Goal: Information Seeking & Learning: Check status

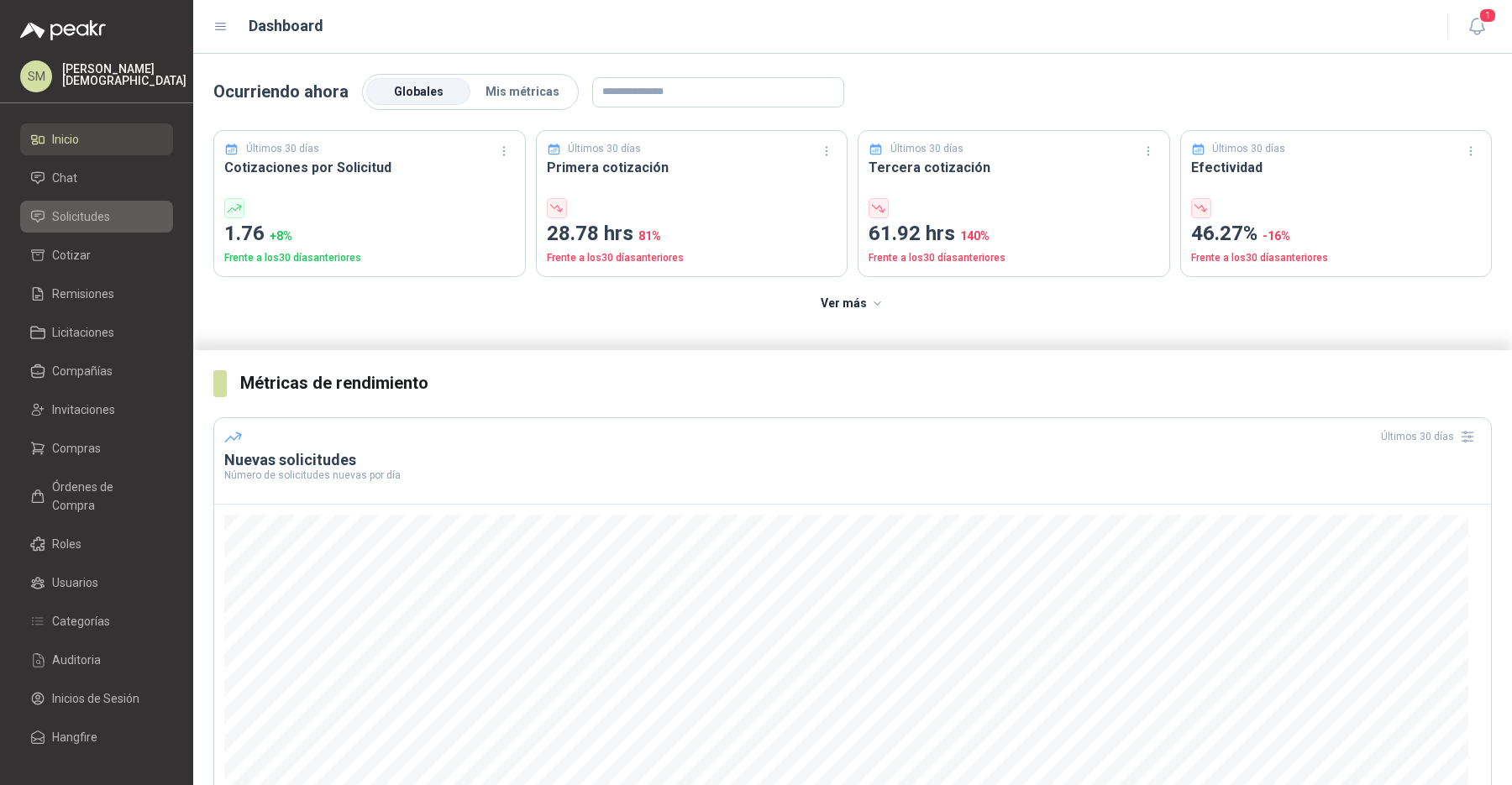
click at [95, 227] on link "Solicitudes" at bounding box center [96, 216] width 152 height 32
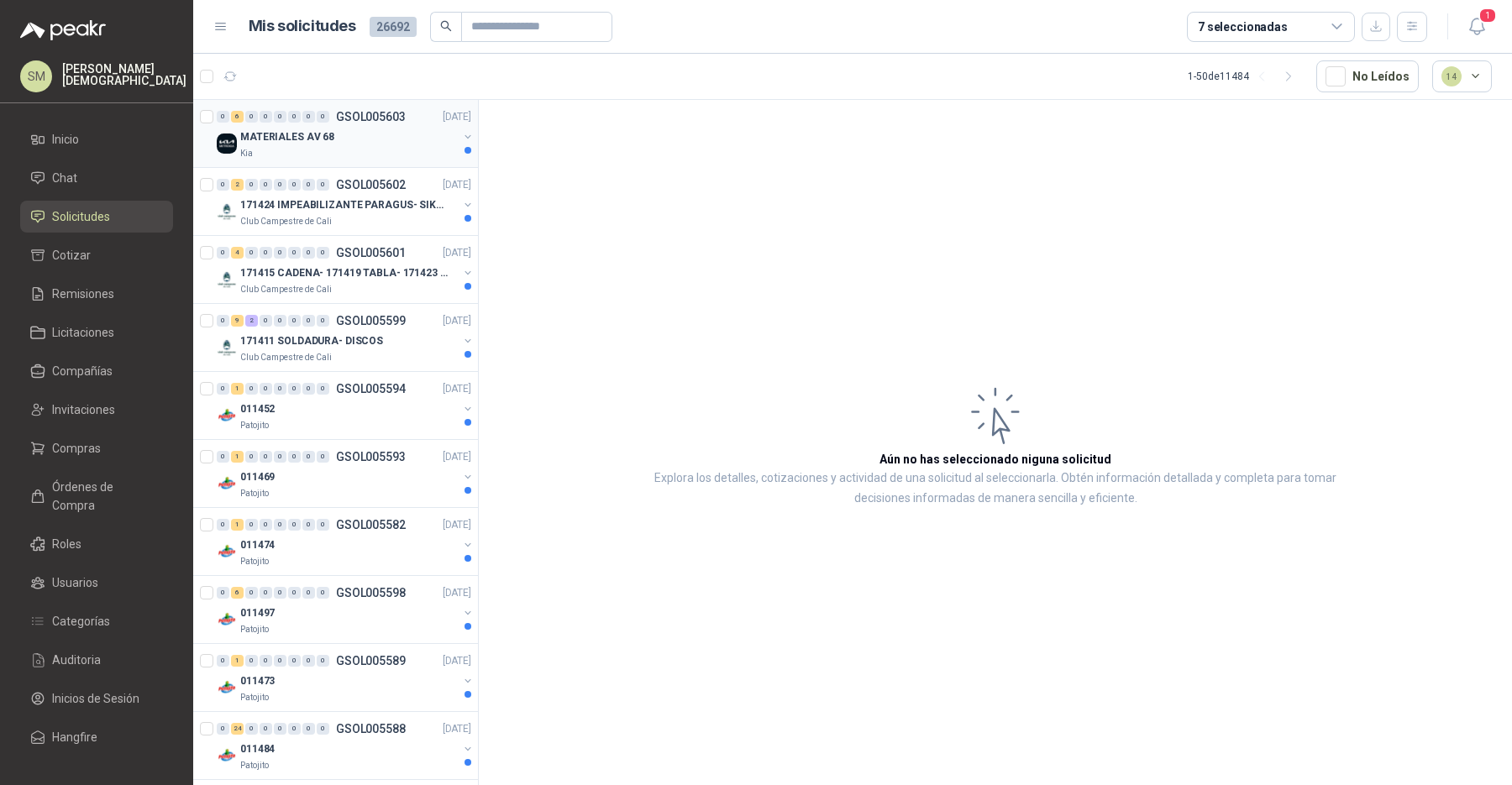
click at [348, 140] on div "MATERIALES AV 68" at bounding box center [348, 136] width 217 height 20
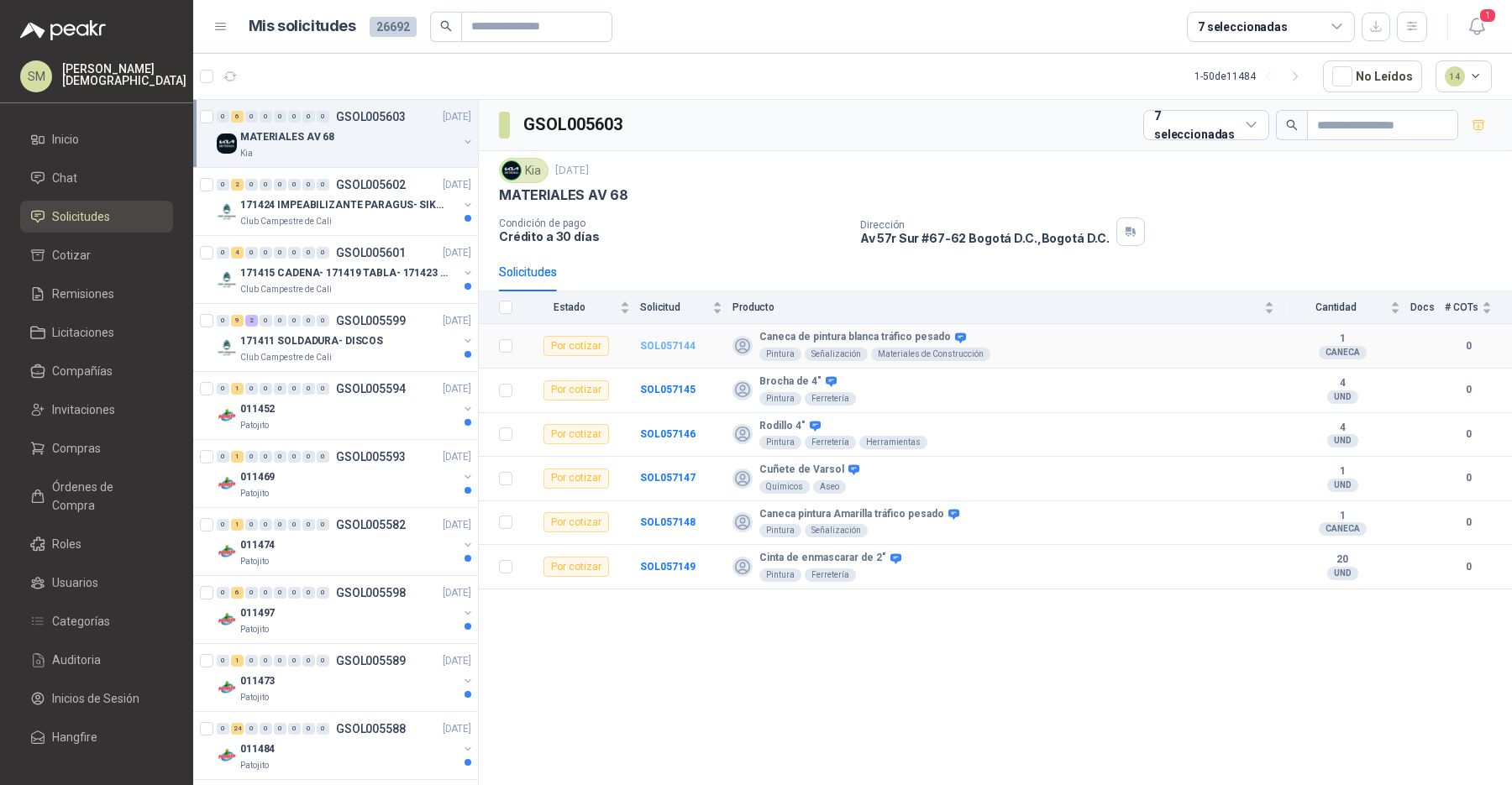
click at [672, 343] on b "SOL057144" at bounding box center [667, 346] width 55 height 12
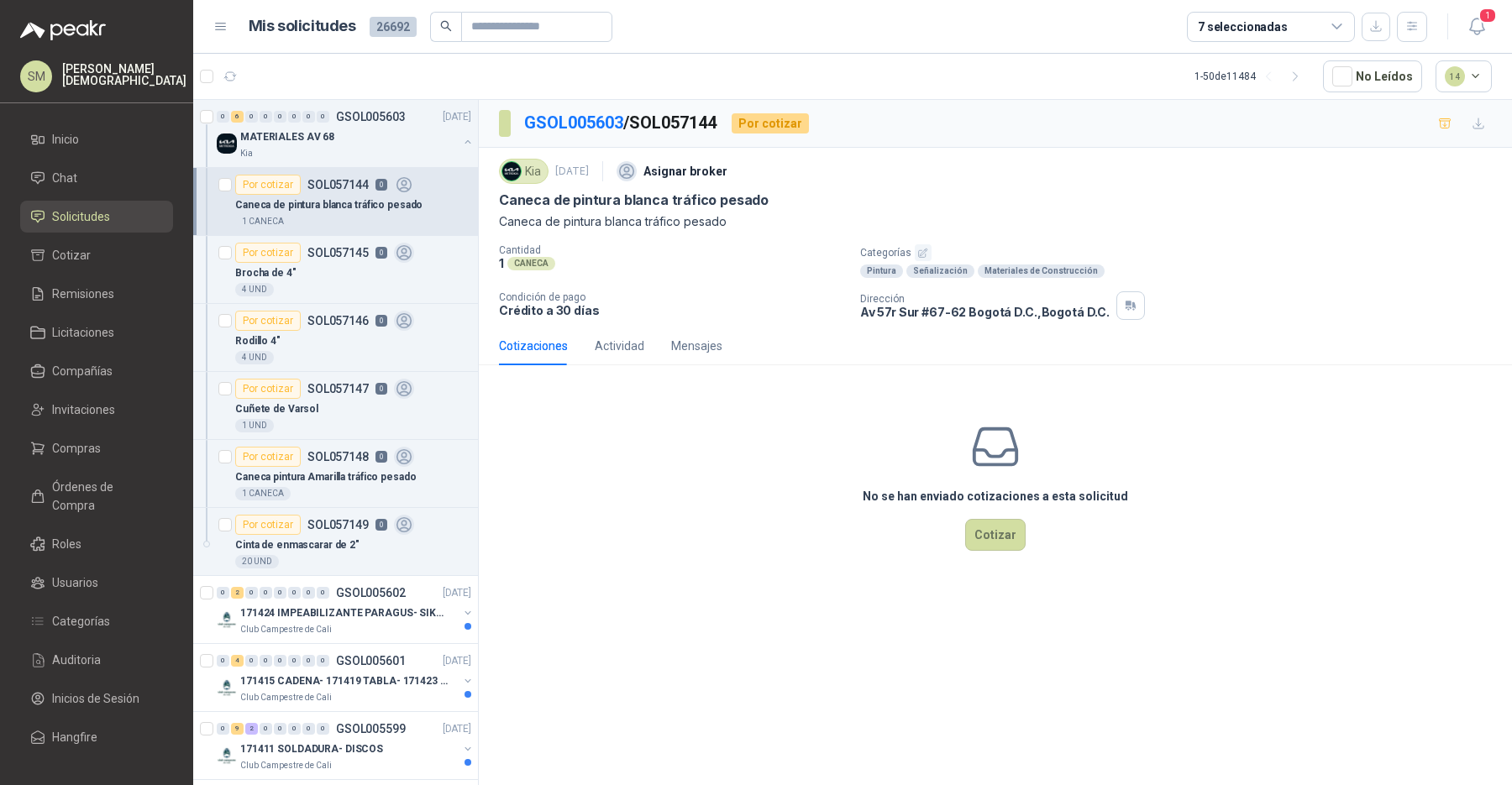
click at [922, 250] on icon "button" at bounding box center [922, 253] width 9 height 9
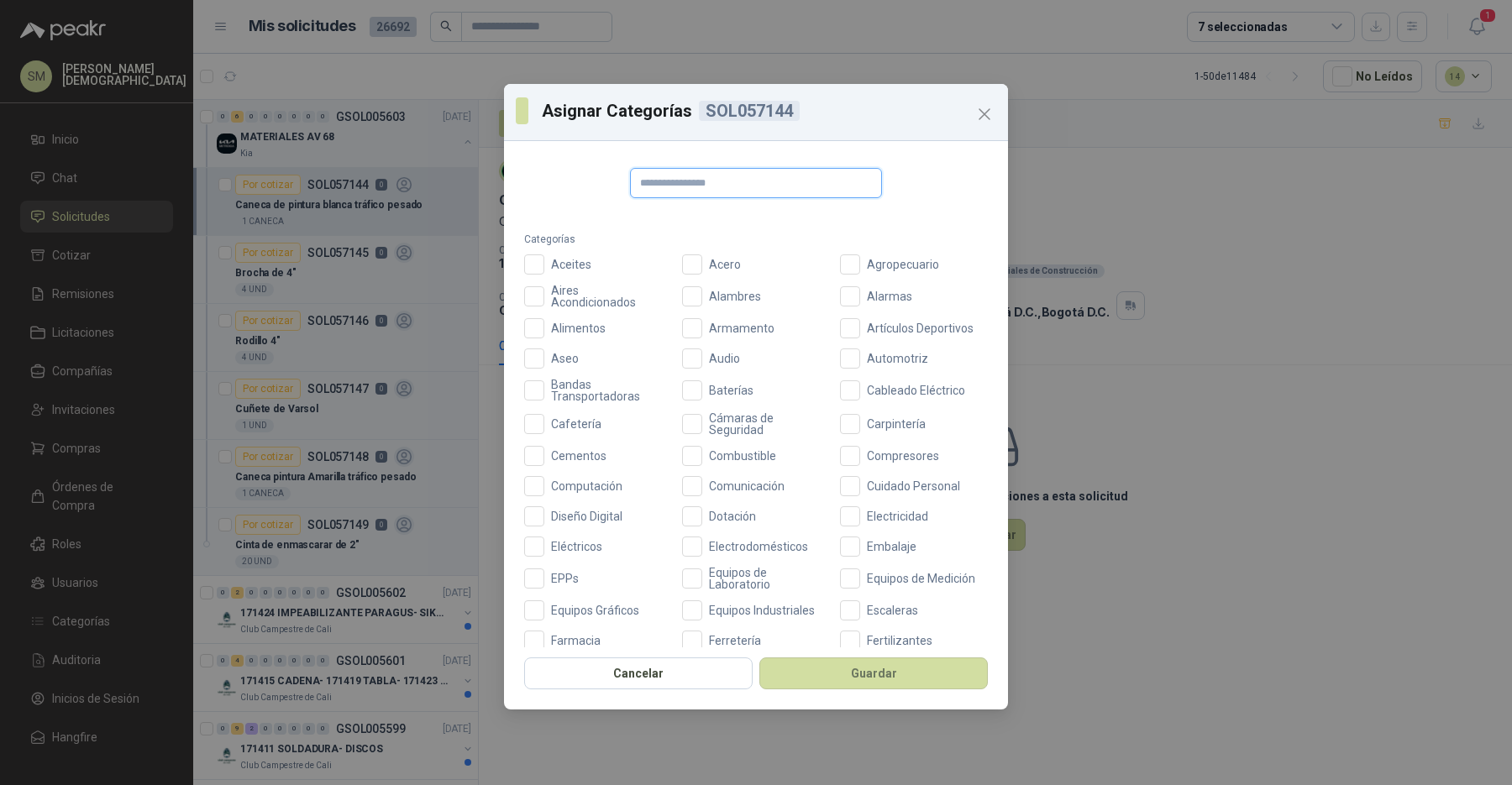
click at [779, 191] on input "text" at bounding box center [756, 182] width 252 height 30
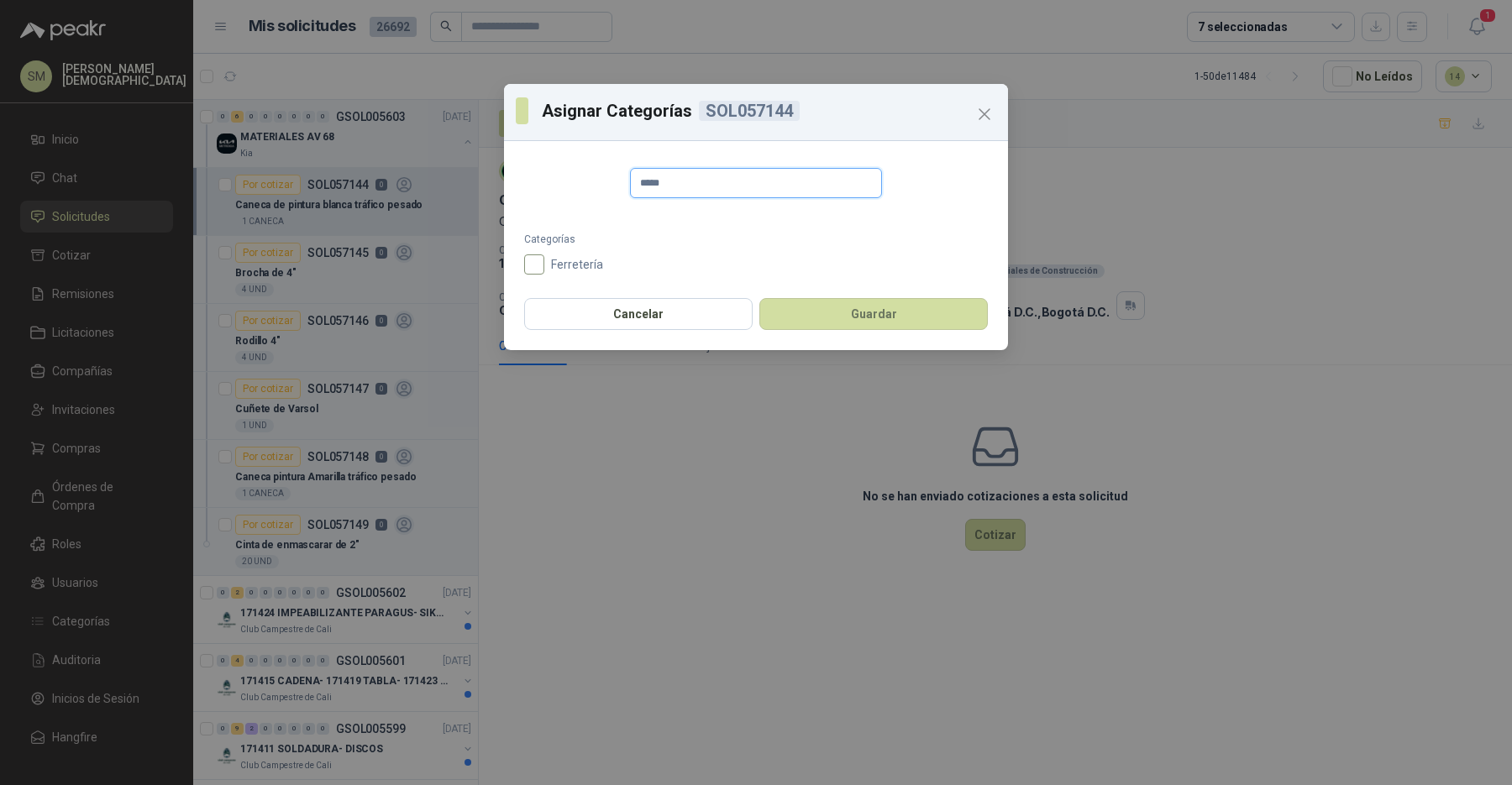
type input "*****"
click at [547, 262] on span "Ferretería" at bounding box center [577, 264] width 66 height 12
click at [812, 312] on button "Guardar" at bounding box center [873, 313] width 229 height 32
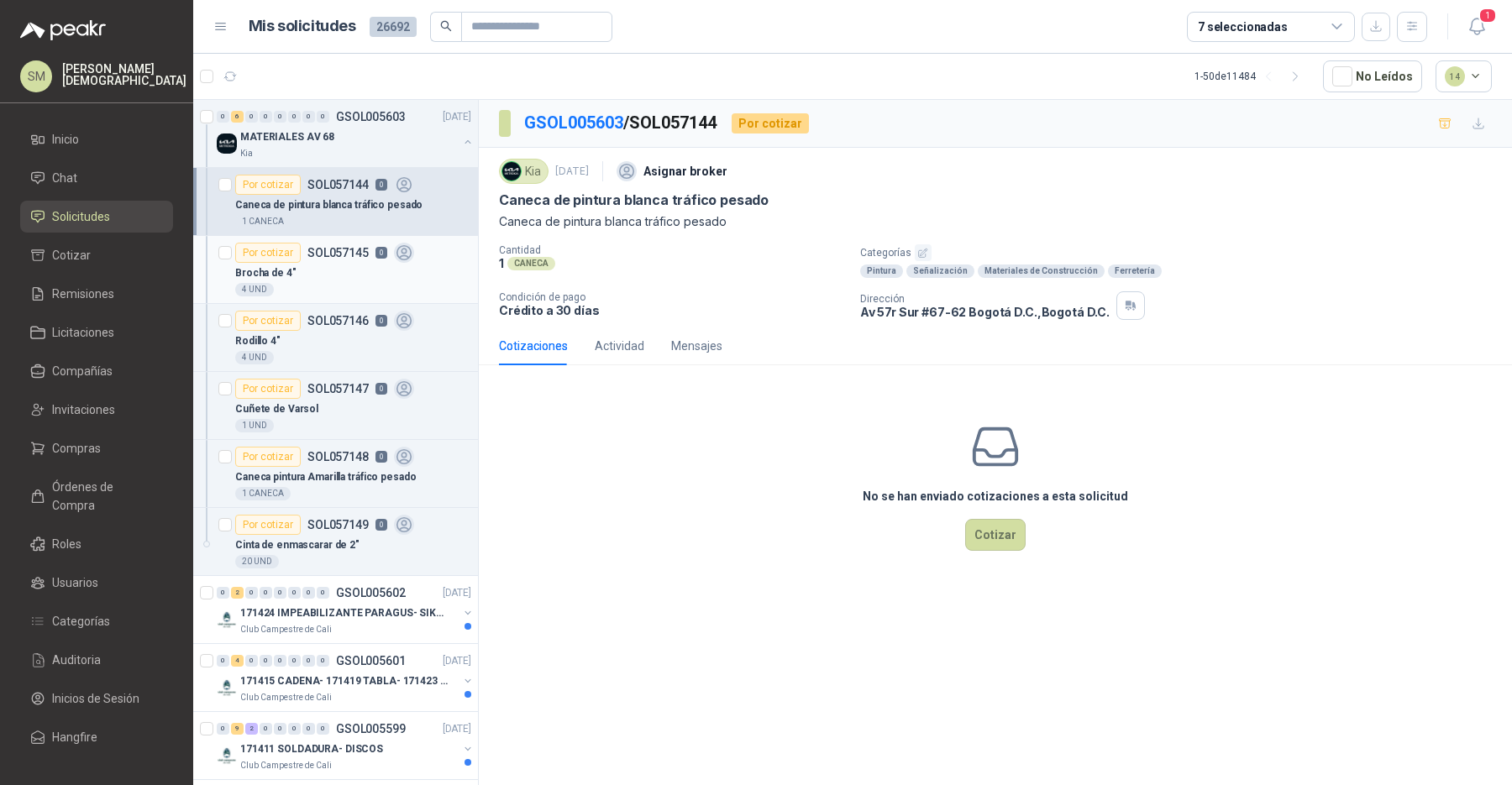
click at [301, 251] on div "Por cotizar SOL057145 0" at bounding box center [324, 253] width 179 height 20
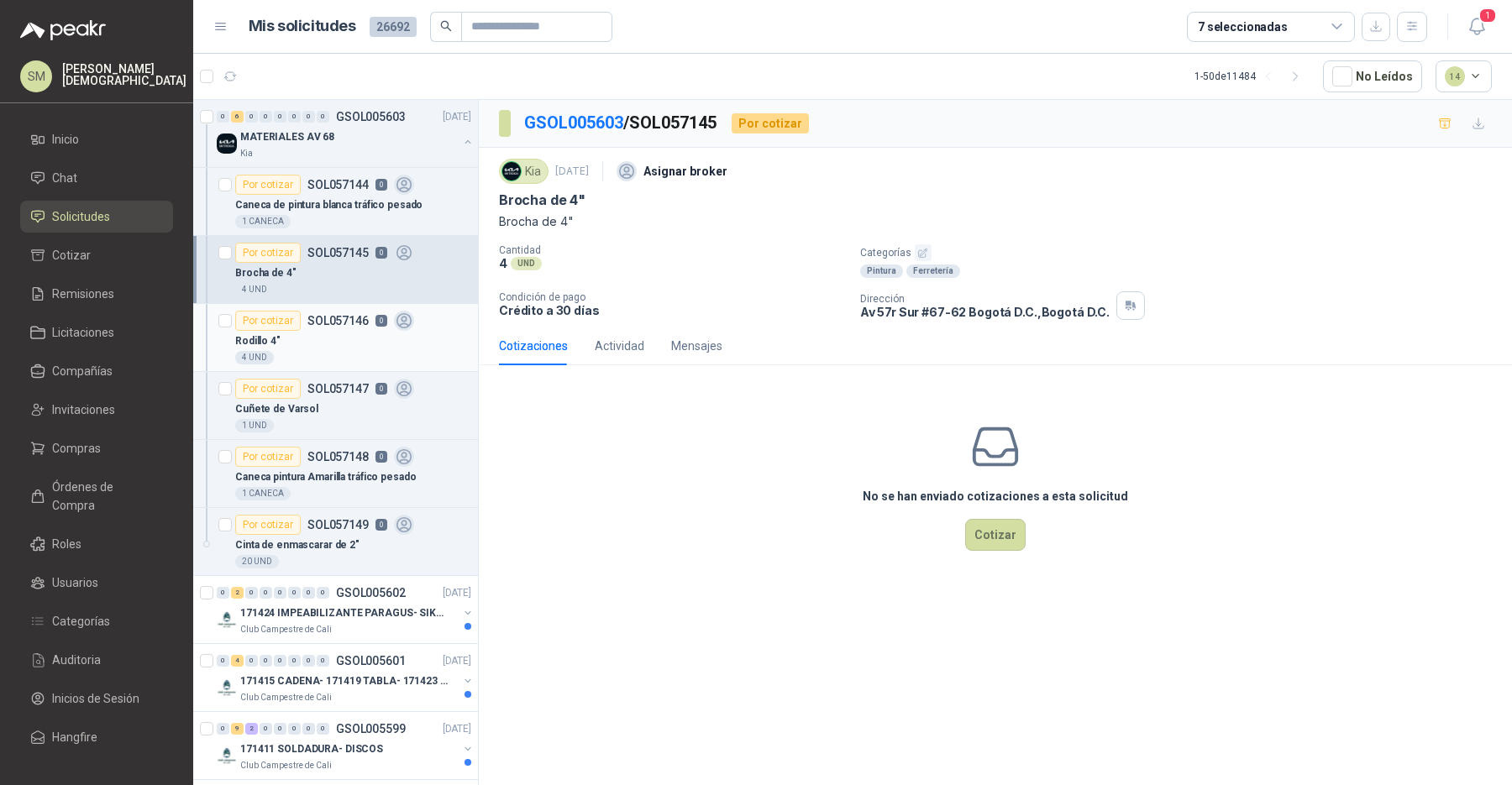
click at [243, 351] on div "4 UND" at bounding box center [255, 358] width 39 height 14
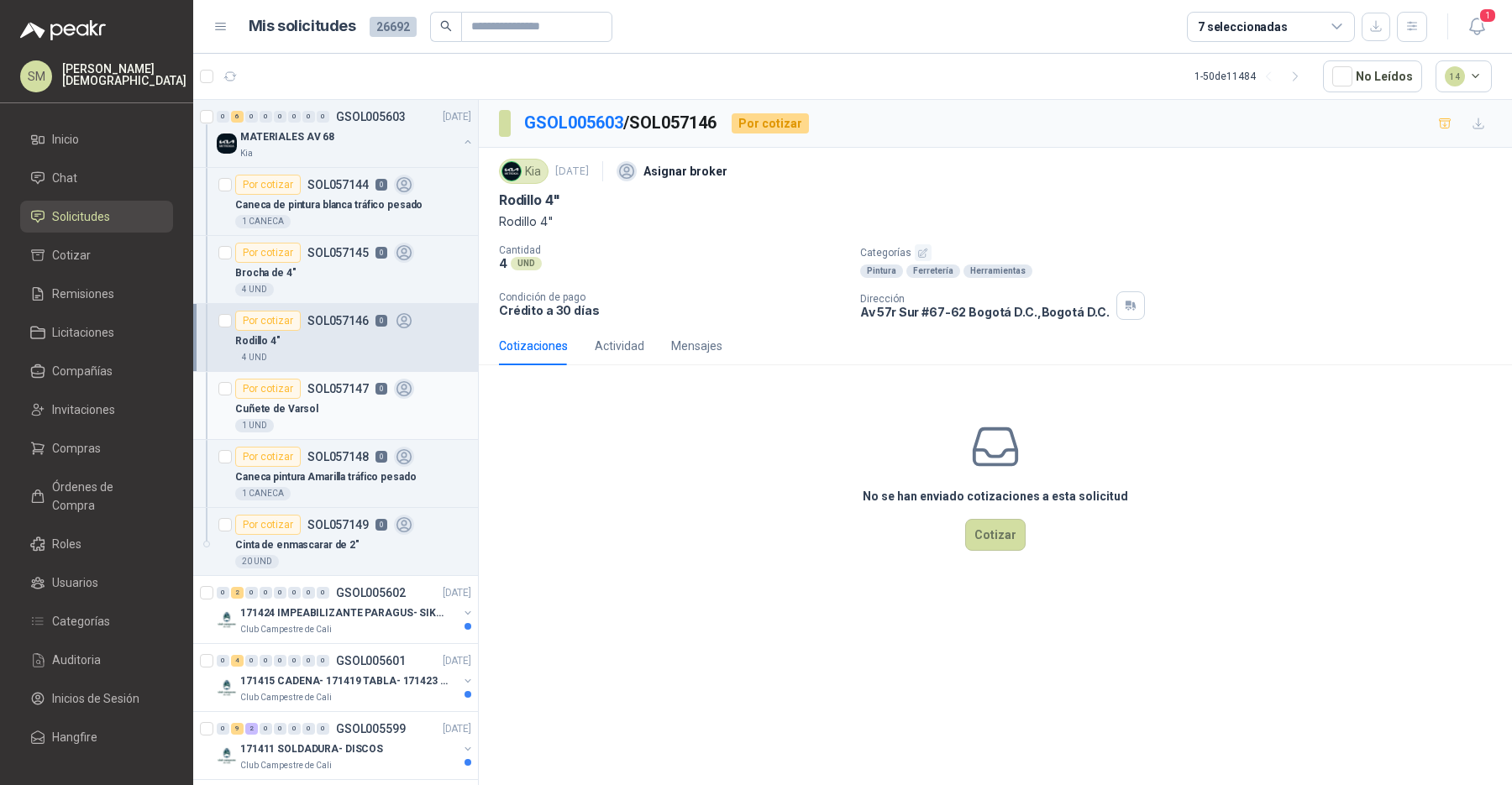
click at [362, 408] on div "Cuñete de Varsol" at bounding box center [353, 409] width 236 height 20
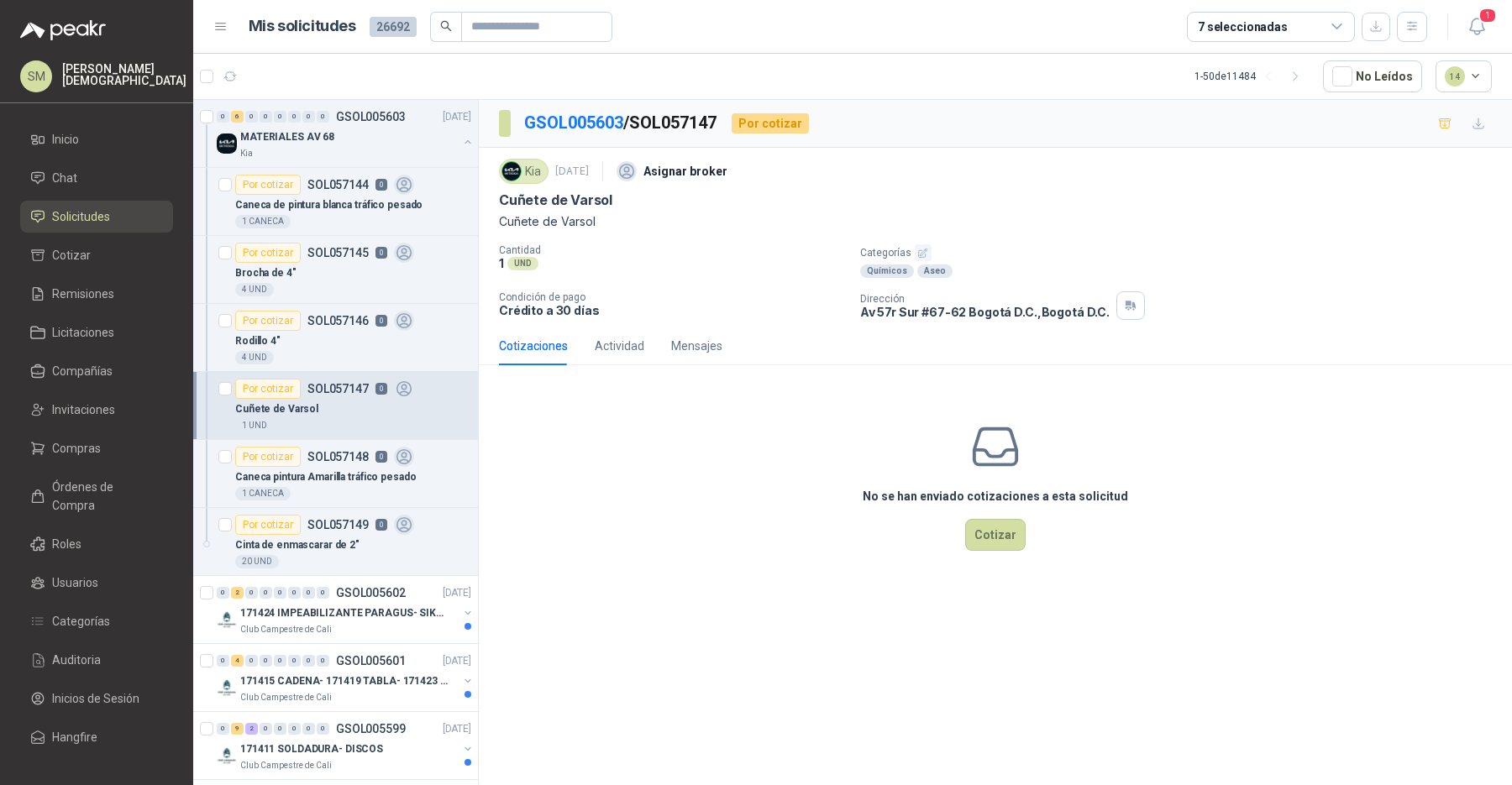
click at [918, 248] on icon "button" at bounding box center [922, 253] width 11 height 11
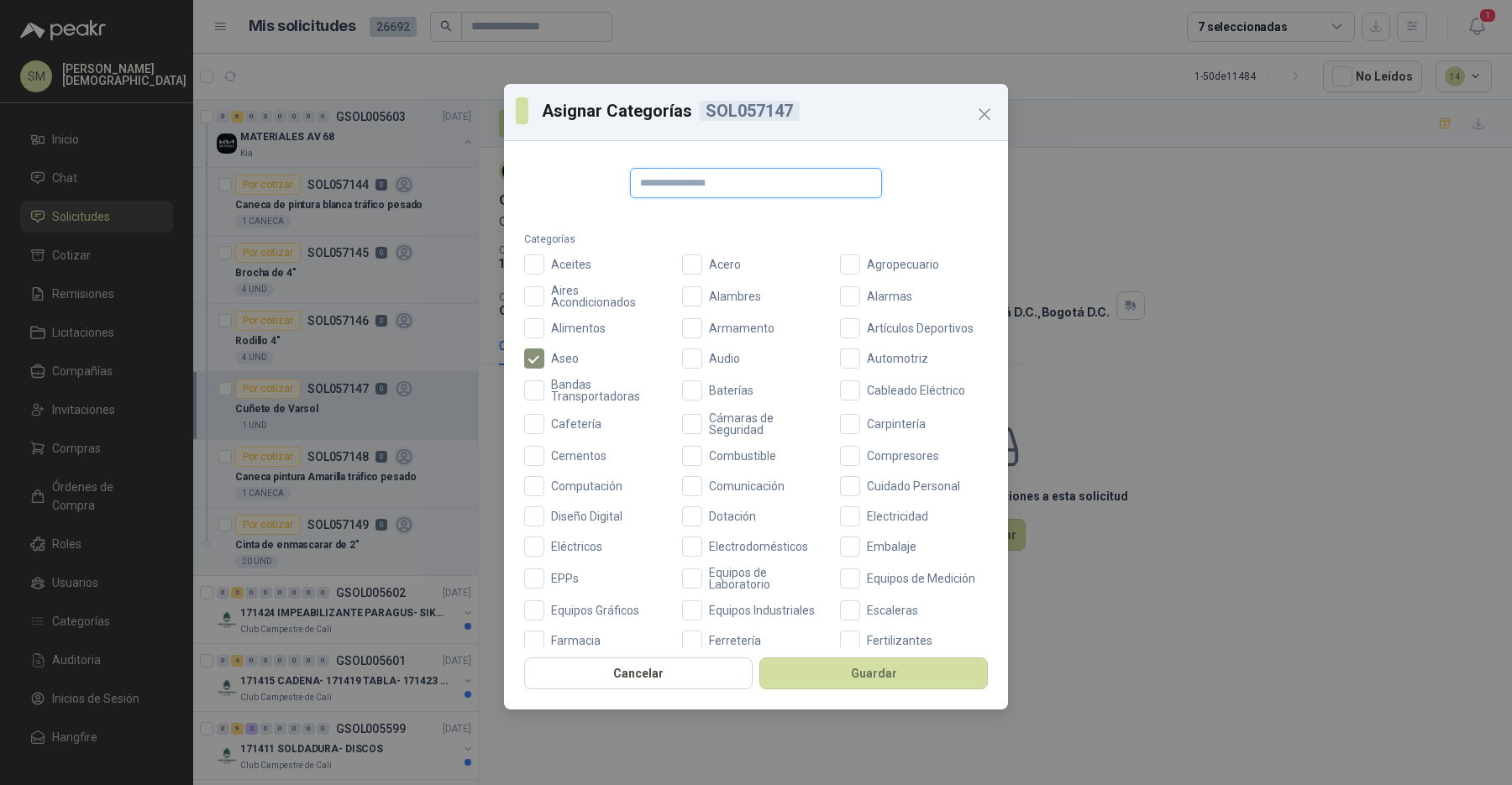
click at [778, 186] on input "text" at bounding box center [756, 182] width 252 height 30
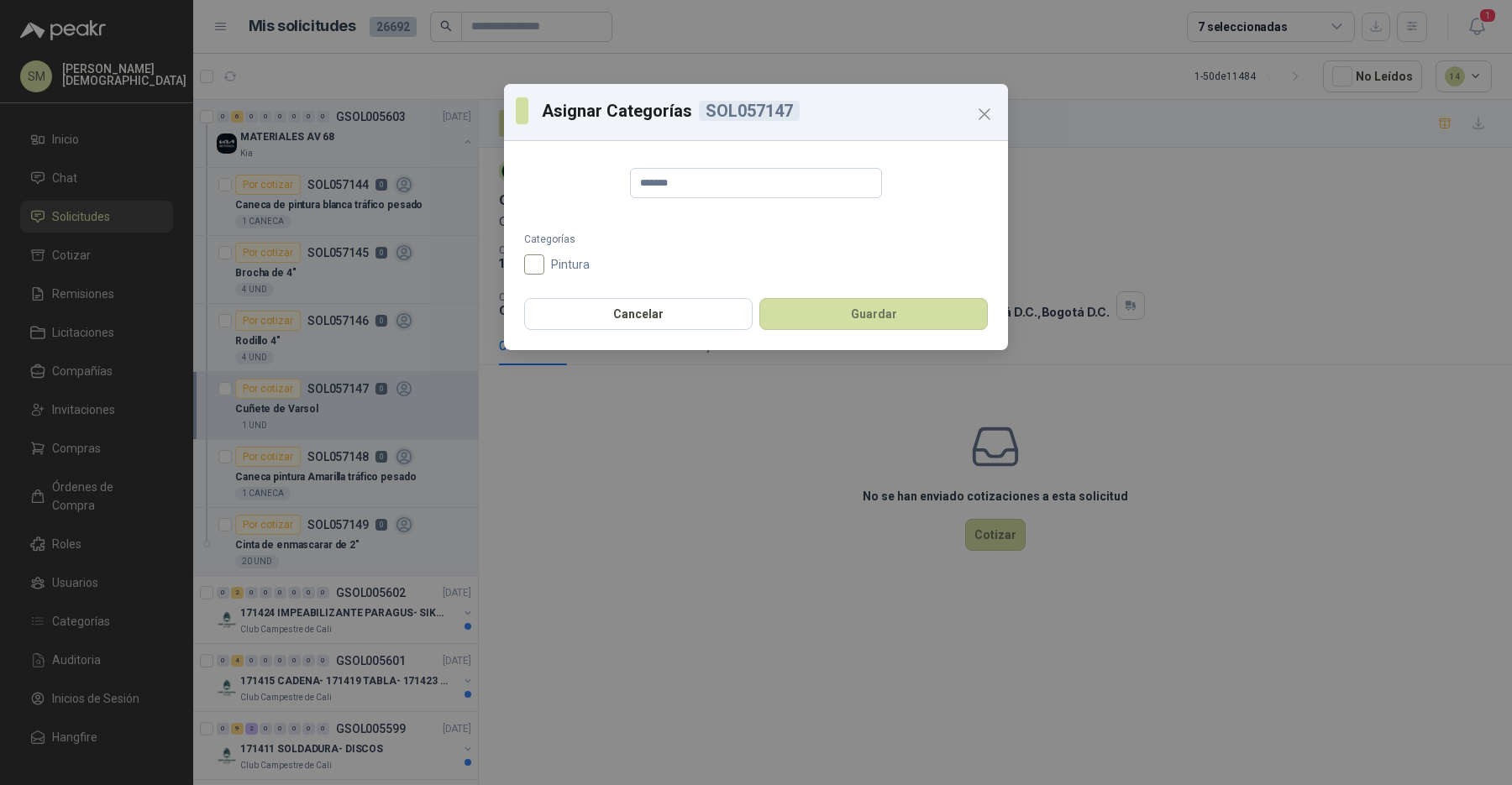
click at [562, 258] on span "Pintura" at bounding box center [570, 264] width 52 height 12
click at [720, 191] on input "*******" at bounding box center [756, 182] width 252 height 30
type input "******"
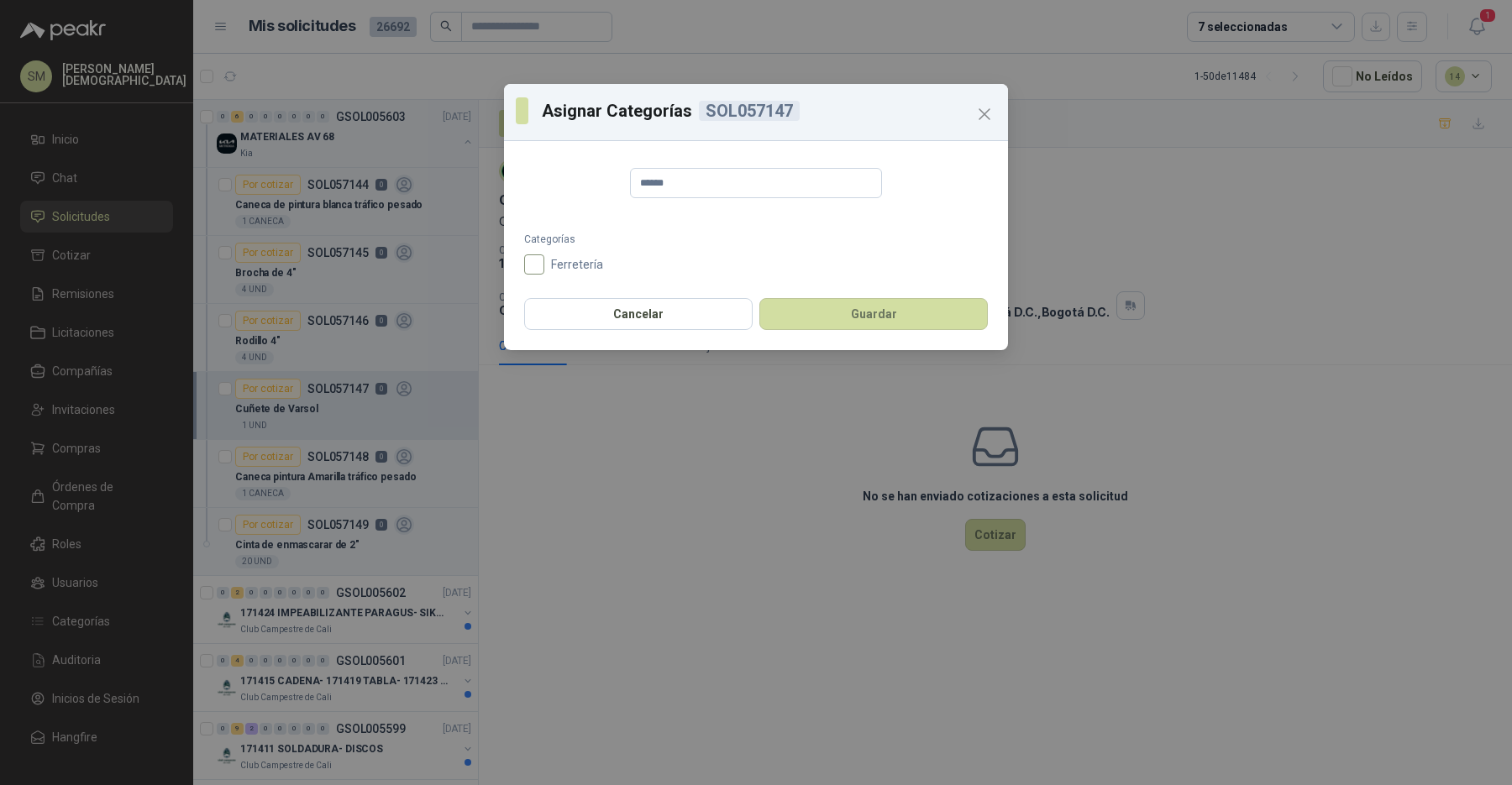
click at [548, 272] on label "Ferretería" at bounding box center [597, 264] width 148 height 20
click at [857, 314] on button "Guardar" at bounding box center [873, 313] width 229 height 32
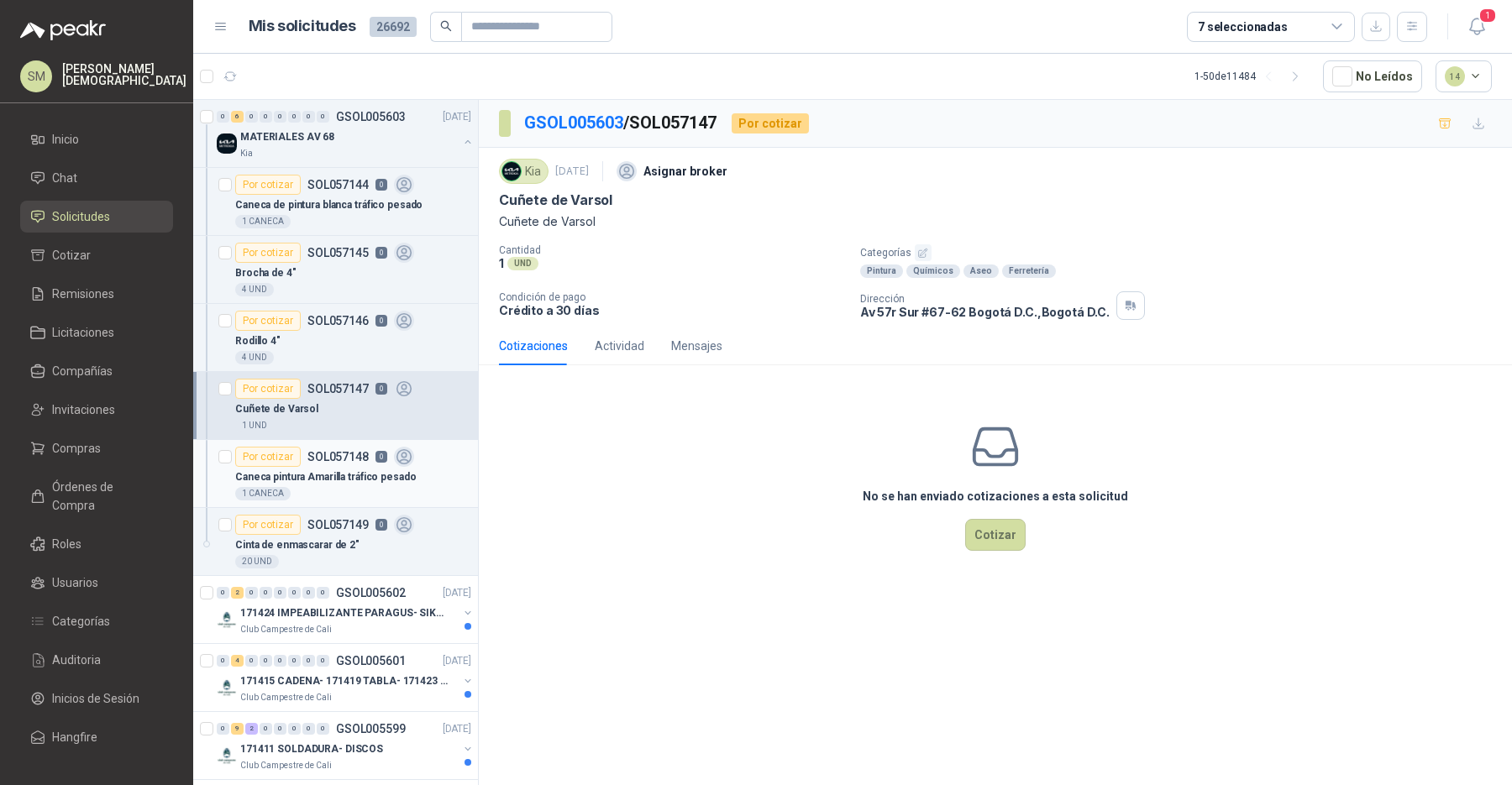
click at [353, 472] on p "Caneca pintura Amarilla tráfico pesado" at bounding box center [325, 477] width 180 height 16
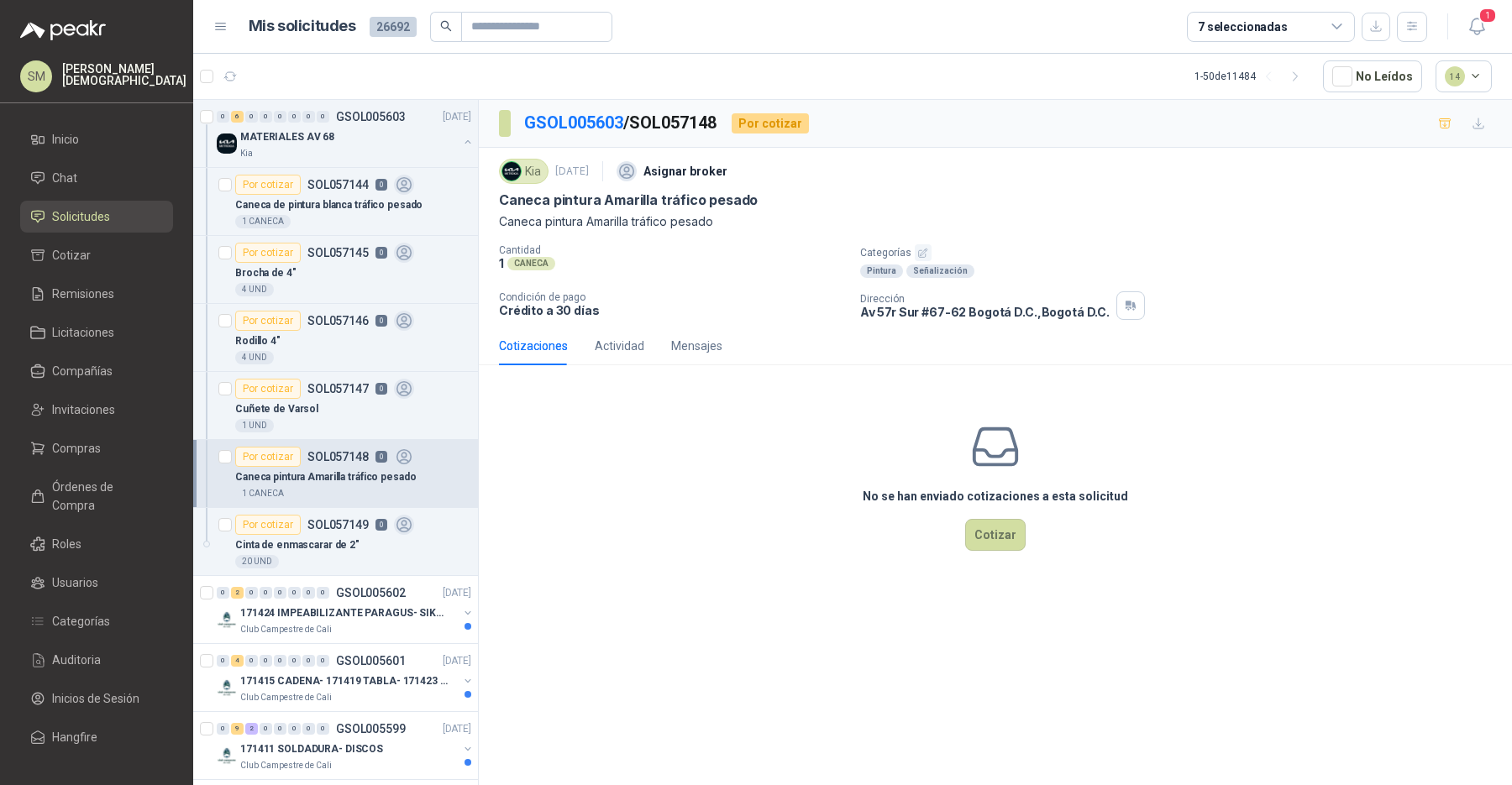
click at [922, 249] on icon "button" at bounding box center [922, 253] width 9 height 9
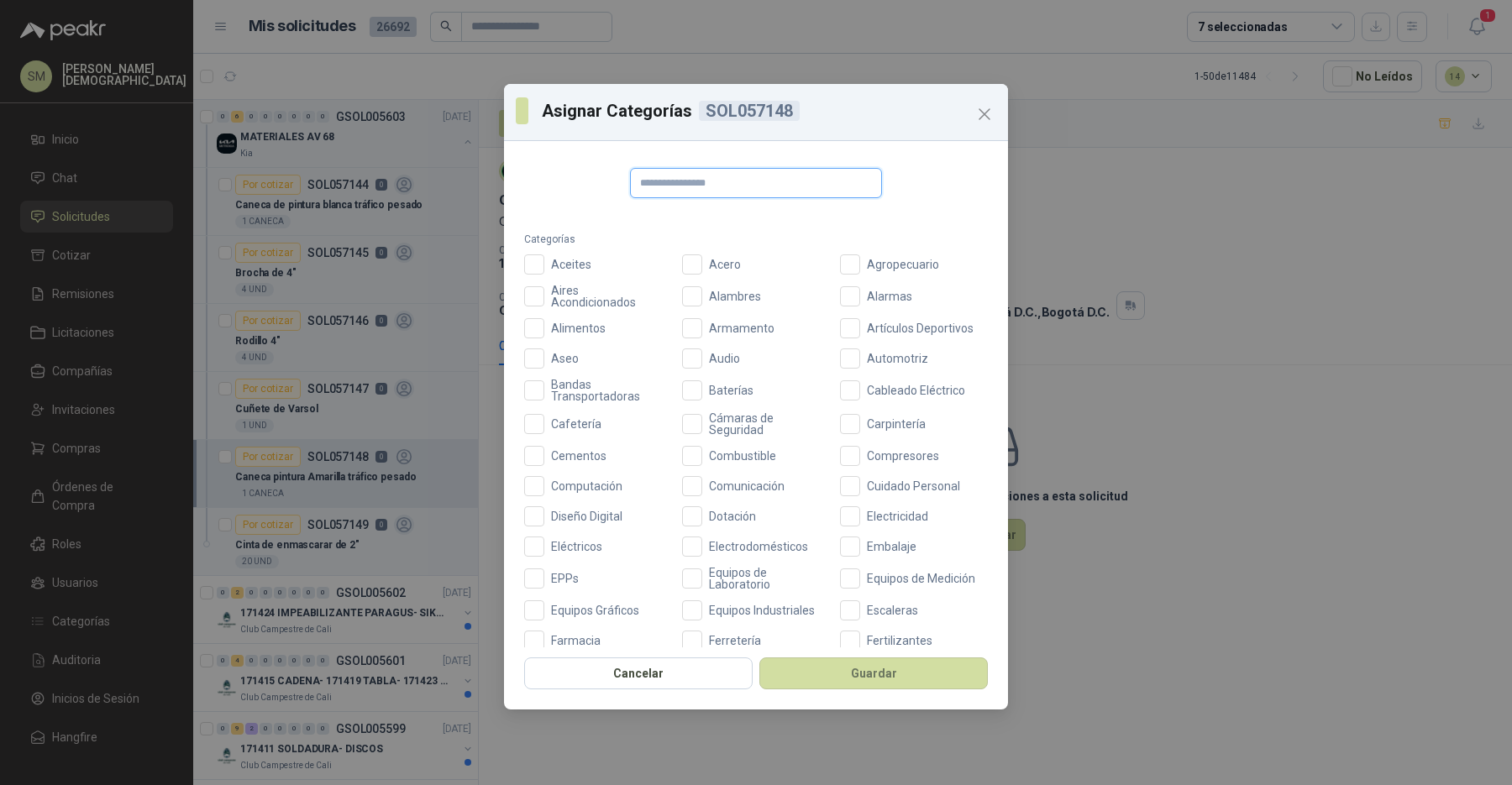
click at [746, 186] on input "text" at bounding box center [756, 182] width 252 height 30
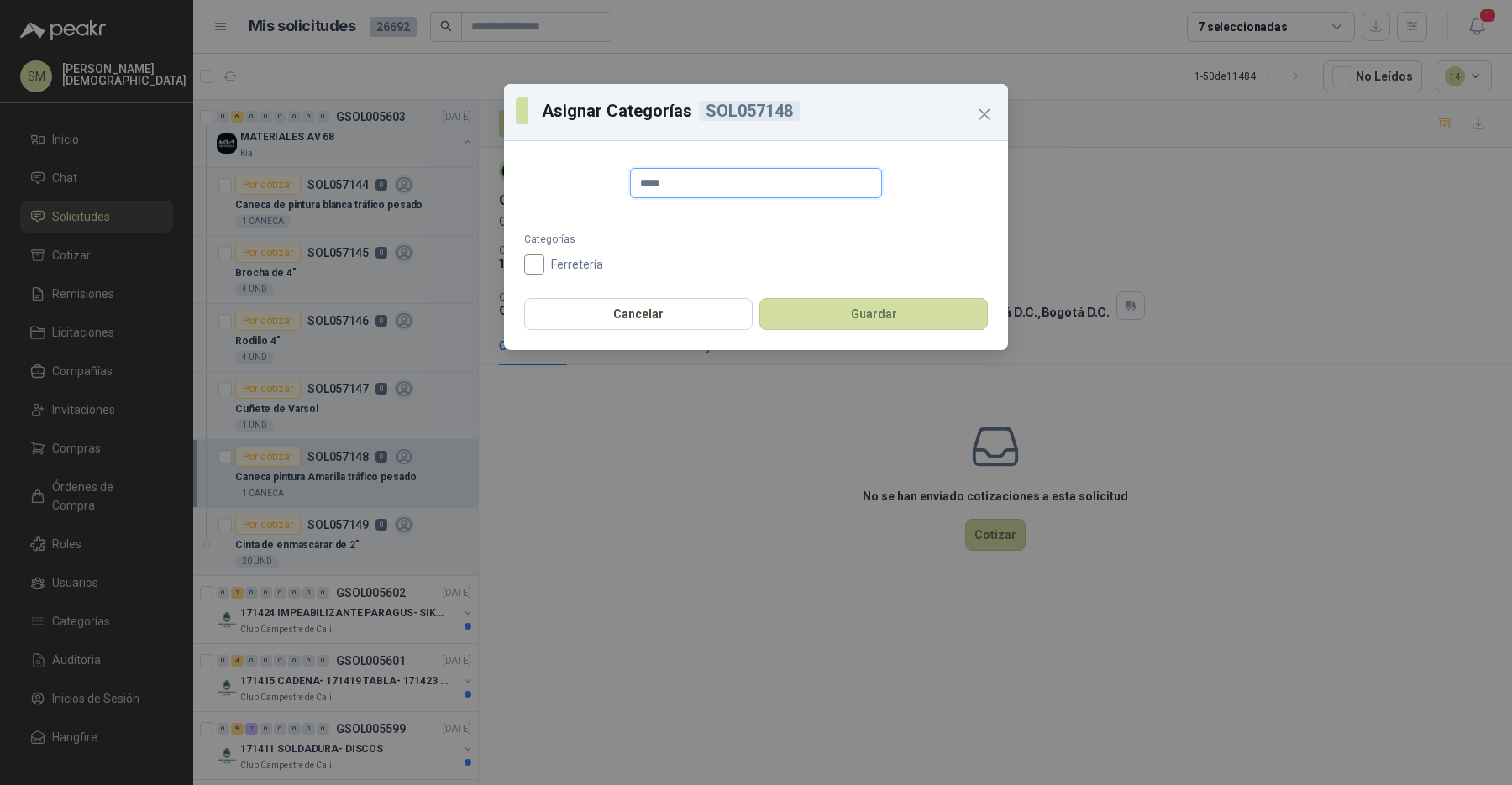
type input "*****"
click at [581, 260] on span "Ferretería" at bounding box center [577, 264] width 66 height 12
click at [846, 319] on button "Guardar" at bounding box center [873, 313] width 229 height 32
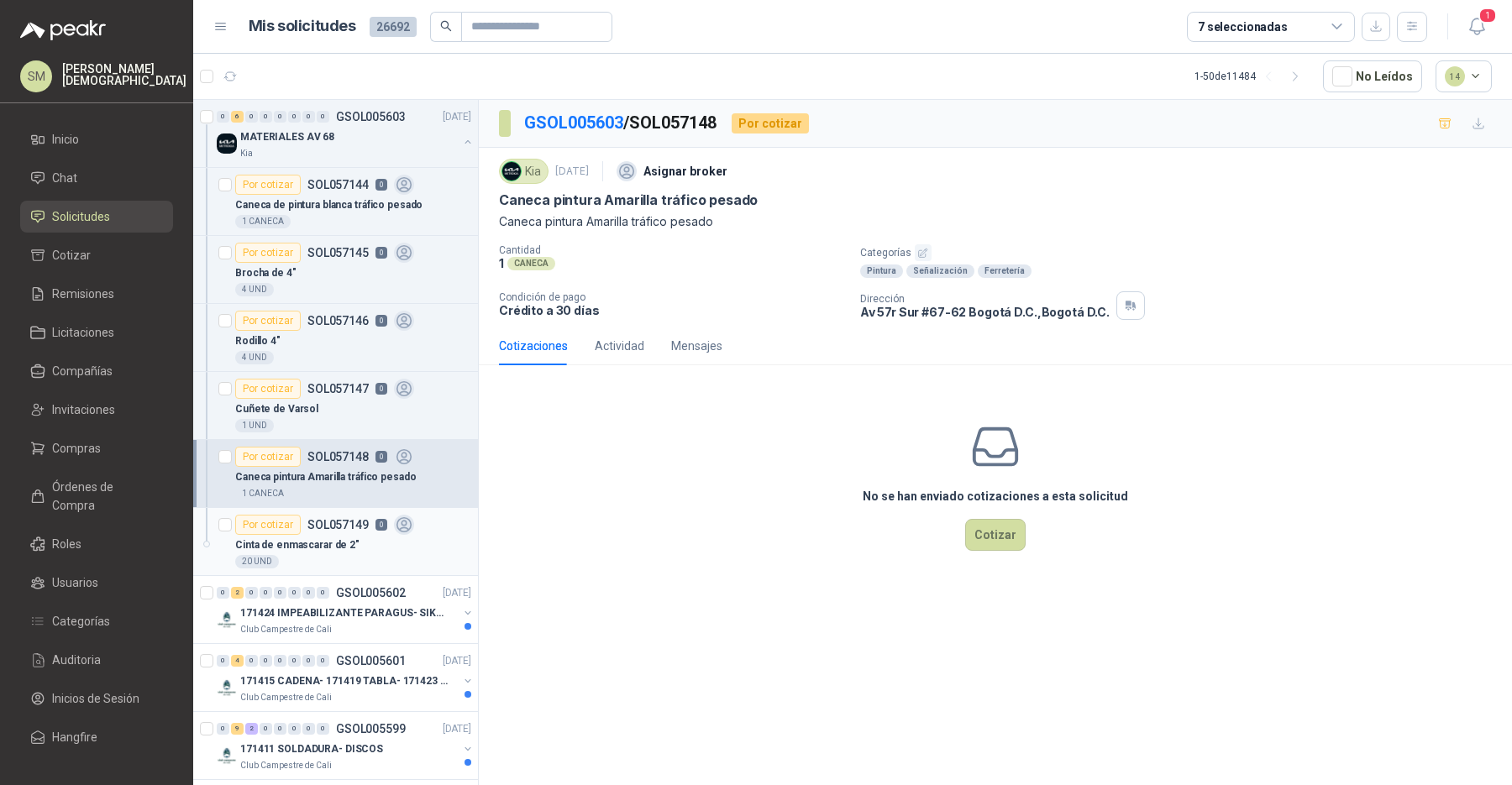
click at [334, 535] on div "Cinta de enmascarar de 2"" at bounding box center [353, 545] width 236 height 20
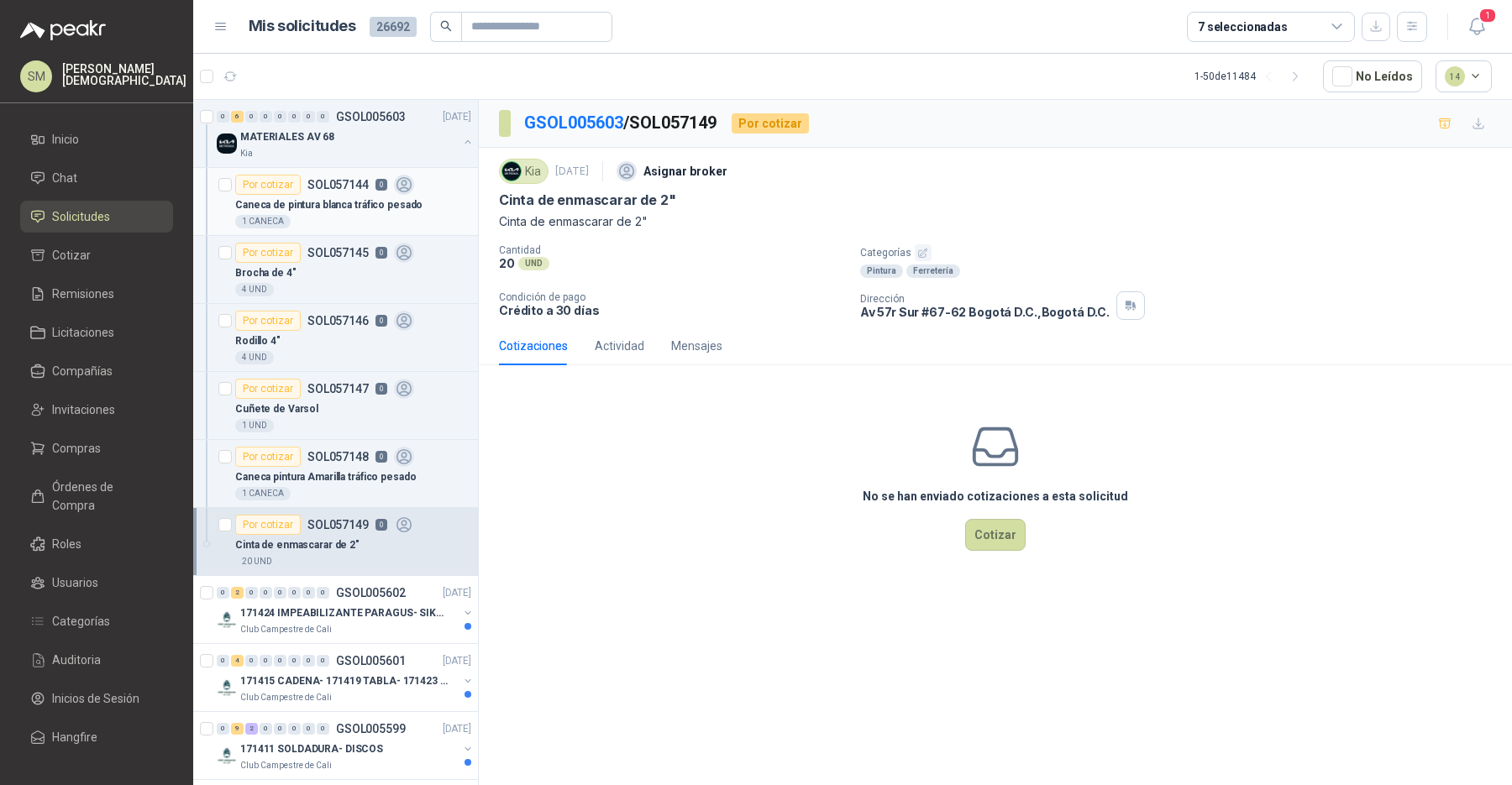
click at [386, 210] on p "Caneca de pintura blanca tráfico pesado" at bounding box center [329, 205] width 187 height 16
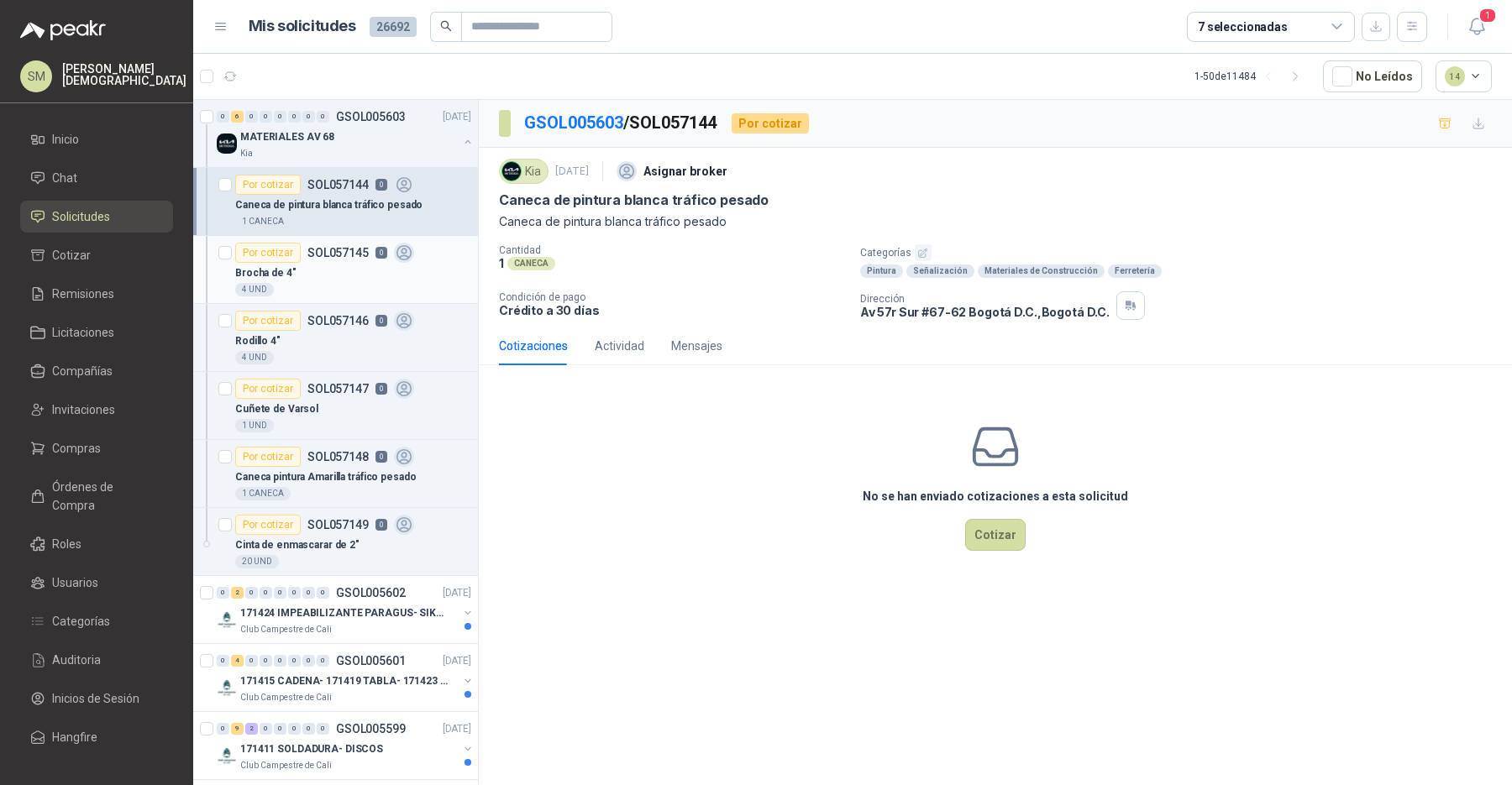
click at [371, 276] on div "Brocha de 4"" at bounding box center [353, 272] width 236 height 20
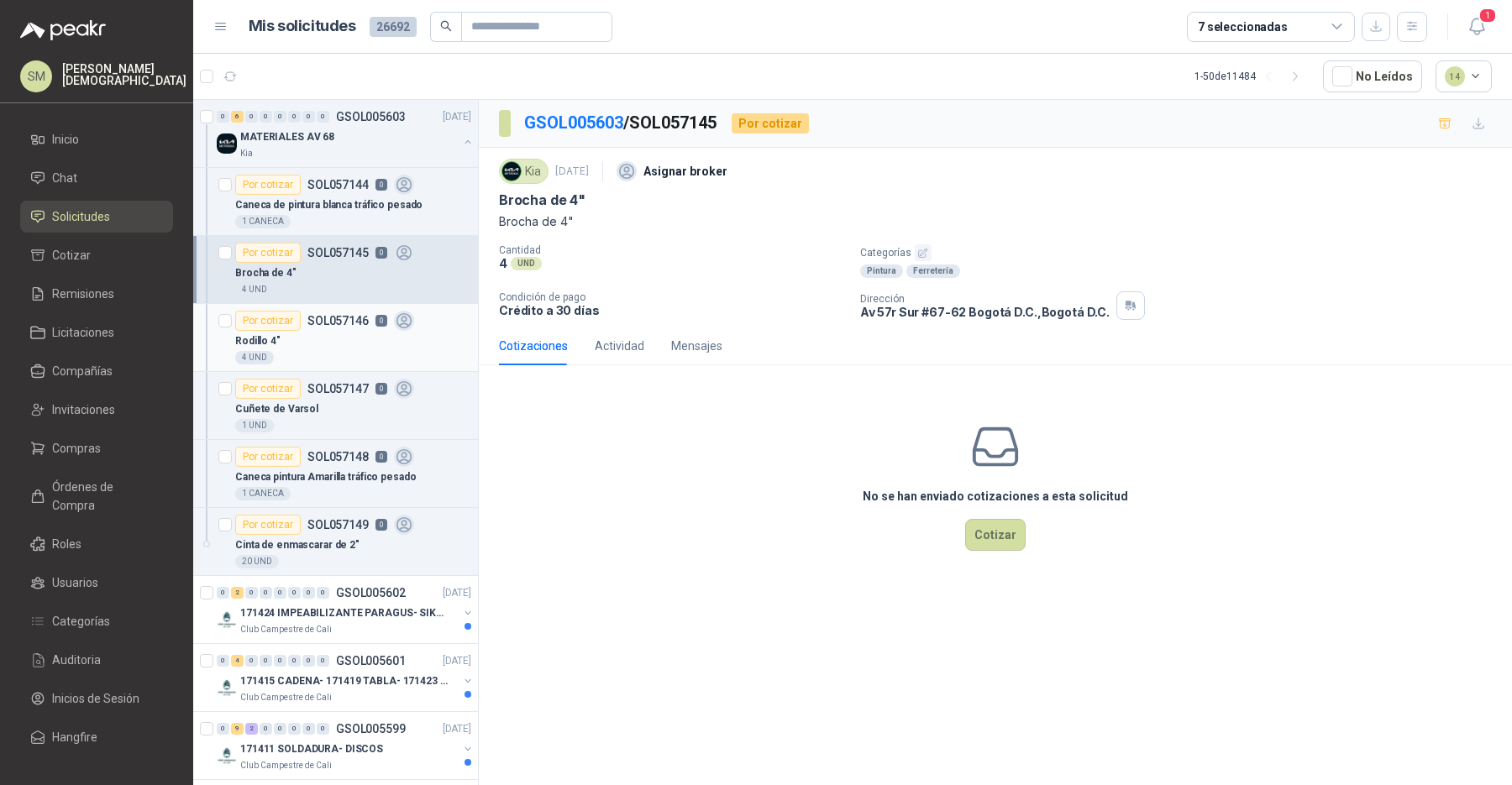
click at [363, 331] on div "Rodillo 4"" at bounding box center [353, 340] width 236 height 20
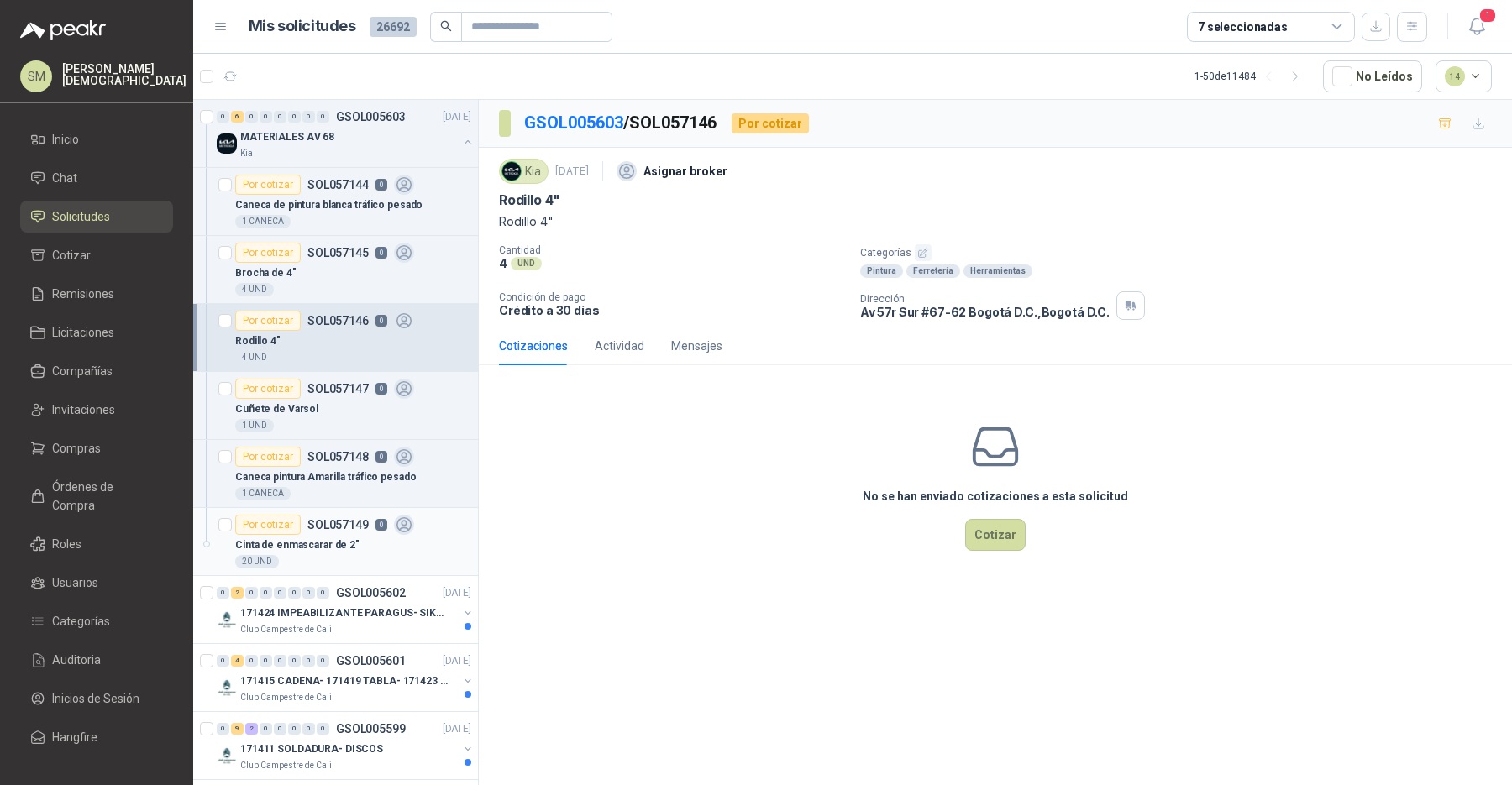
click at [354, 528] on p "SOL057149" at bounding box center [339, 525] width 62 height 12
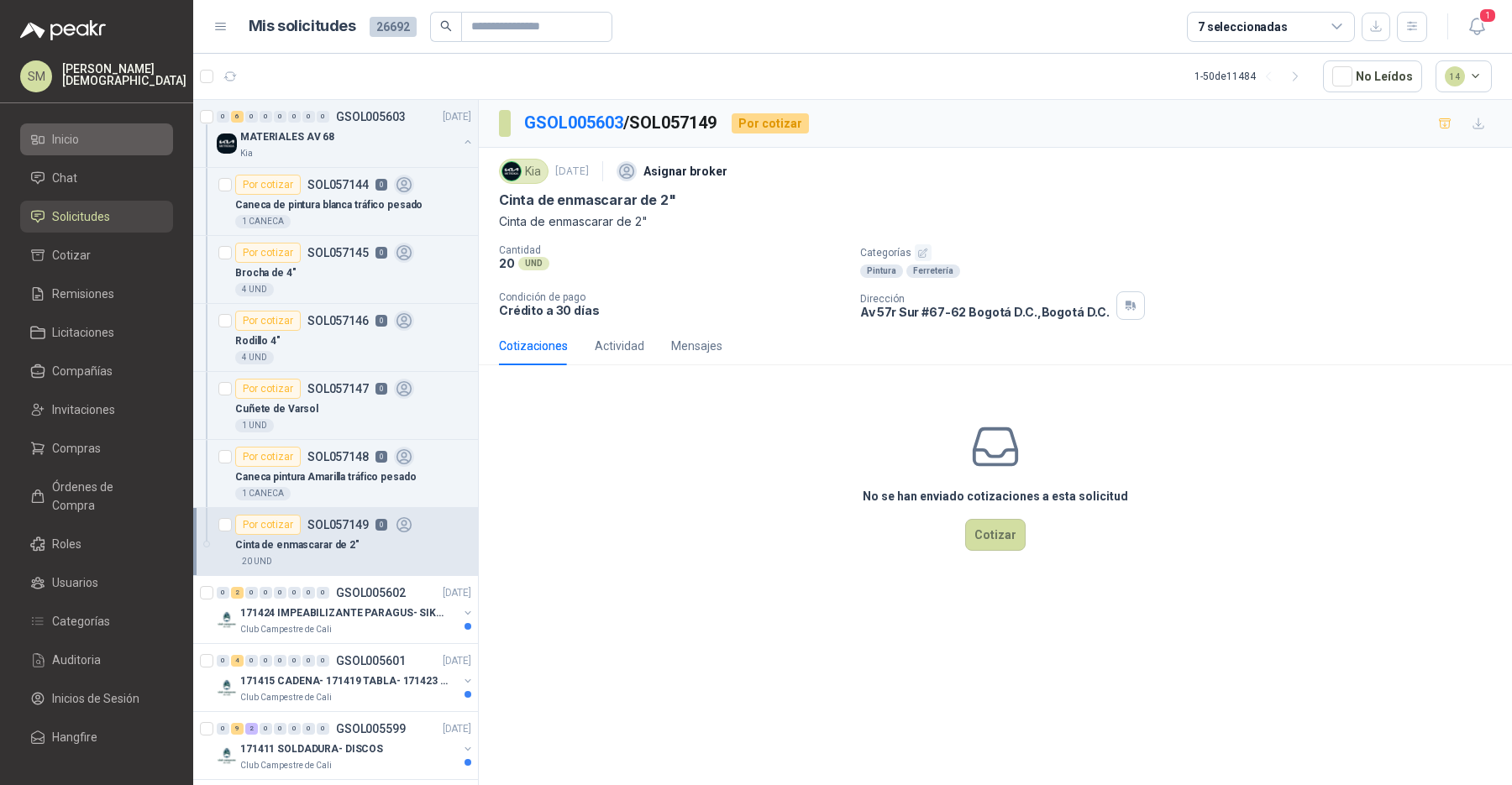
click at [60, 134] on span "Inicio" at bounding box center [66, 139] width 27 height 18
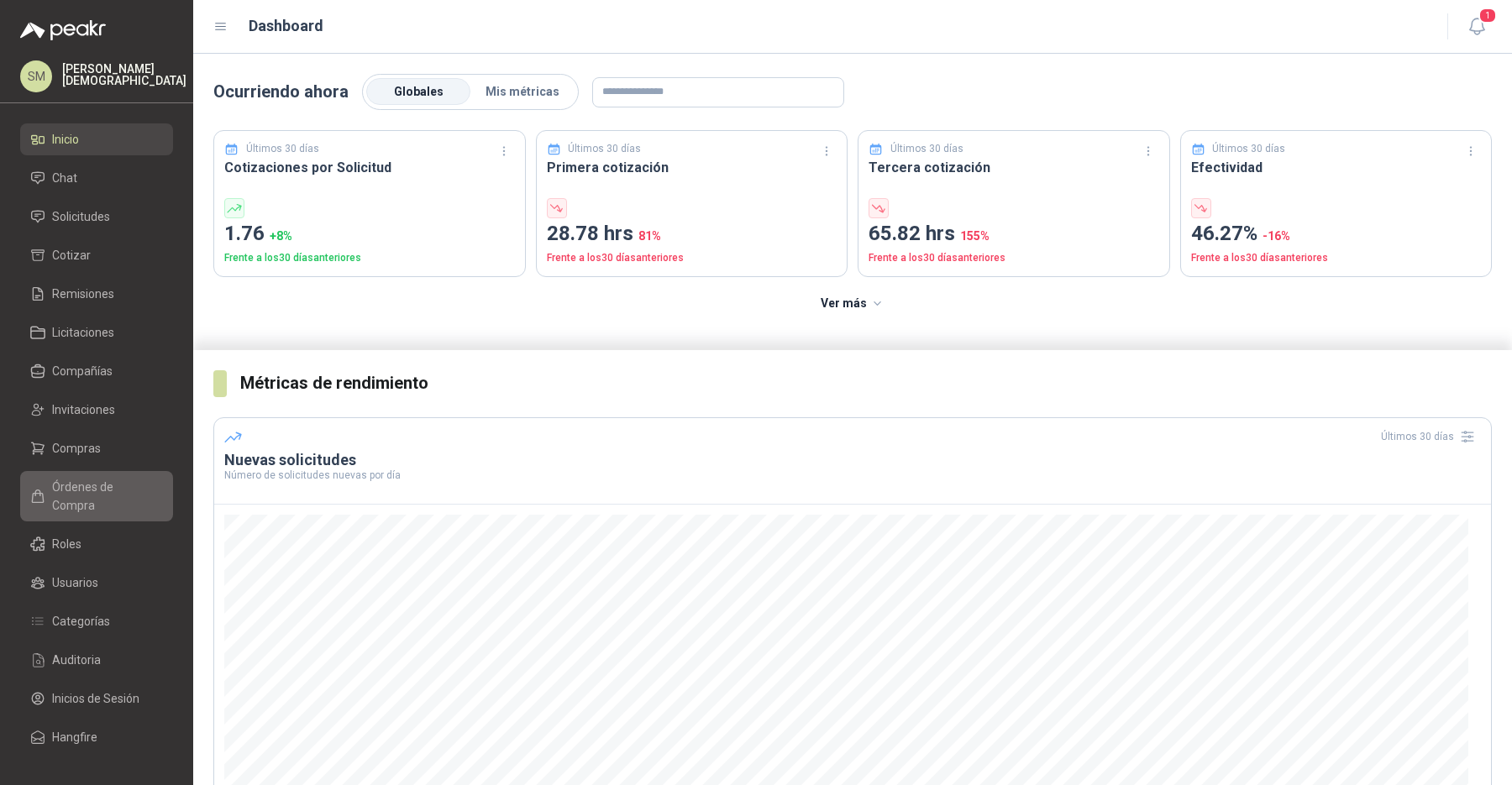
click at [105, 483] on span "Órdenes de Compra" at bounding box center [104, 496] width 105 height 37
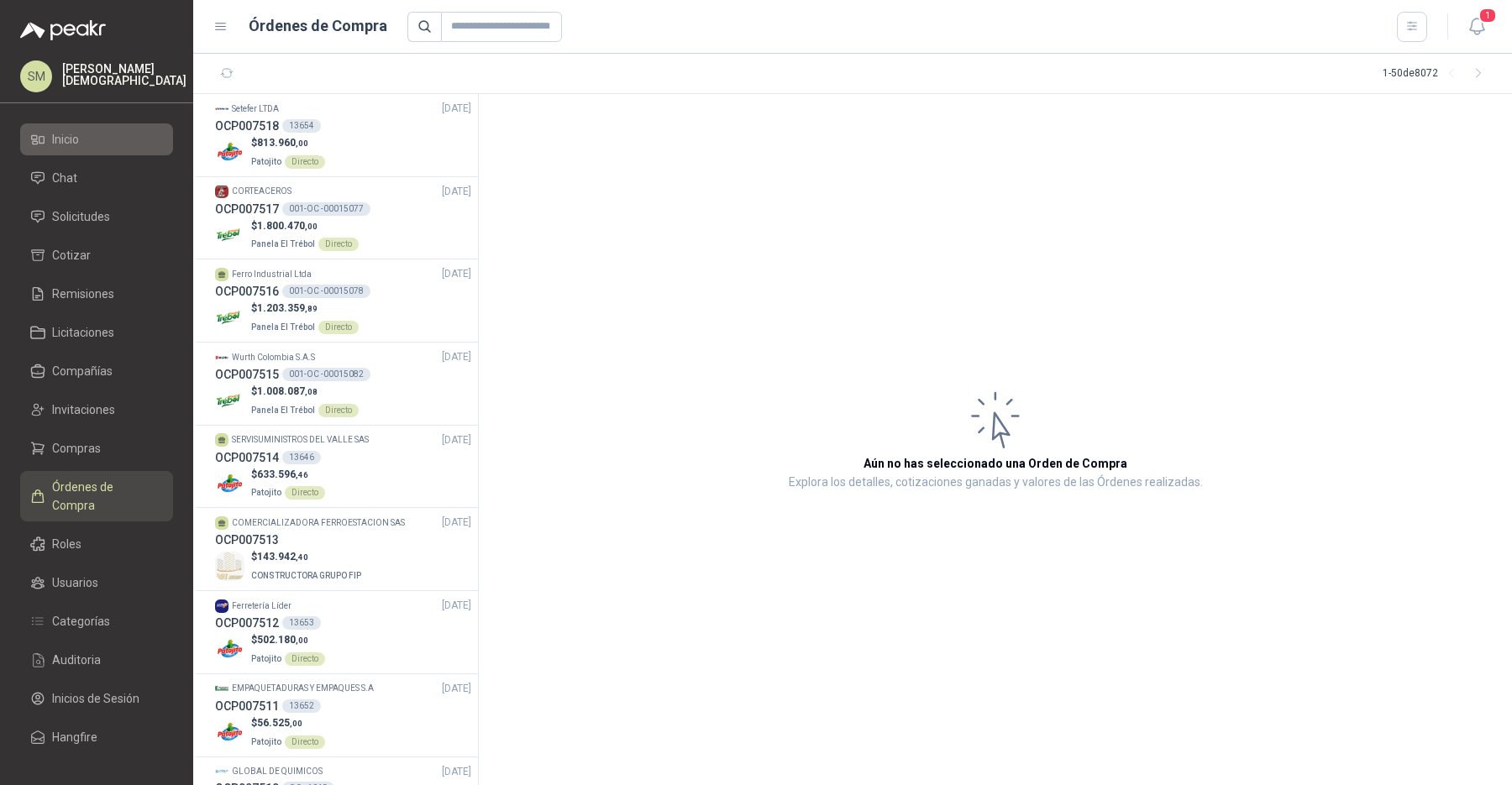
click at [69, 141] on span "Inicio" at bounding box center [66, 139] width 27 height 18
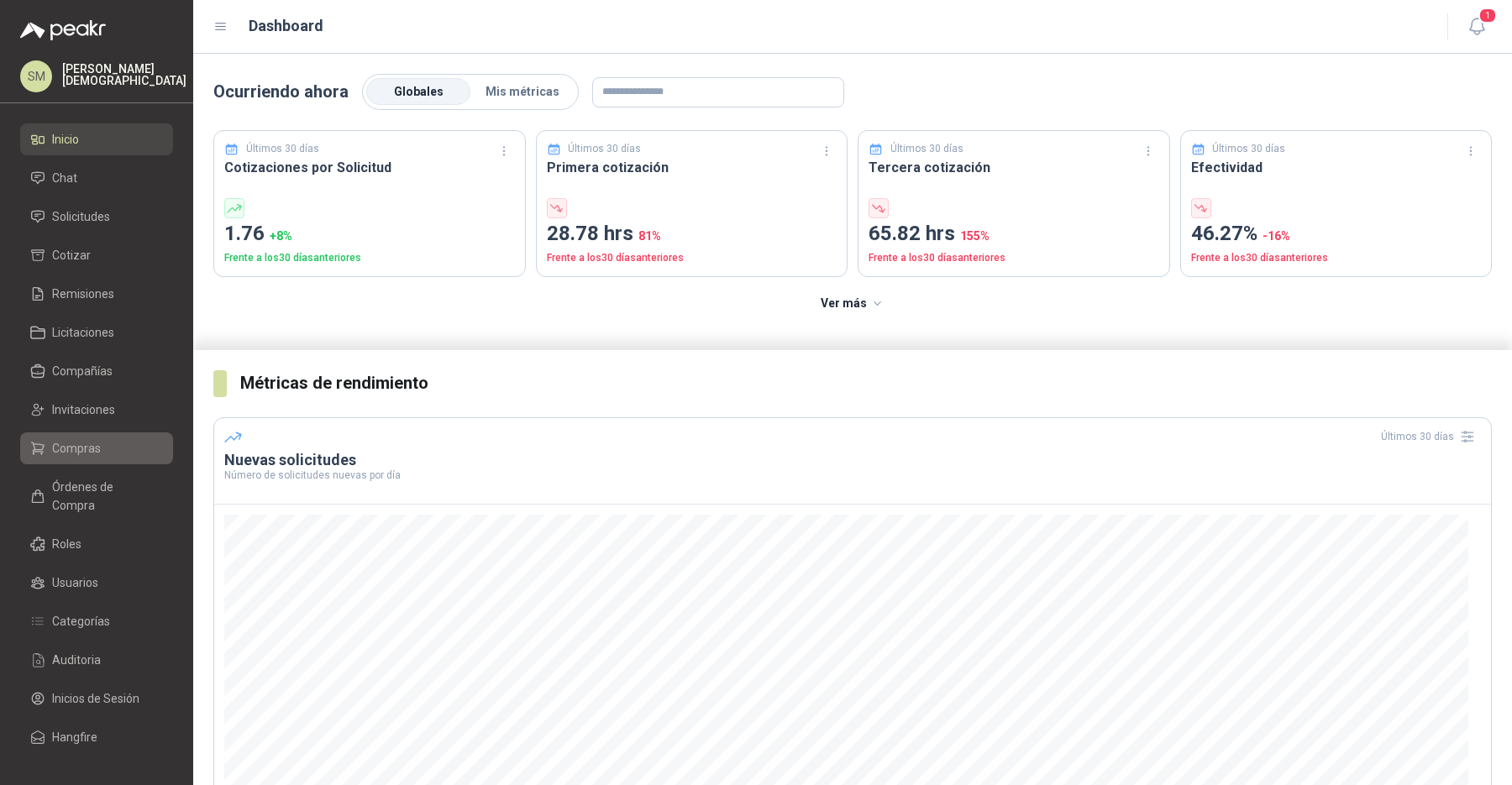
click at [91, 447] on span "Compras" at bounding box center [76, 447] width 48 height 18
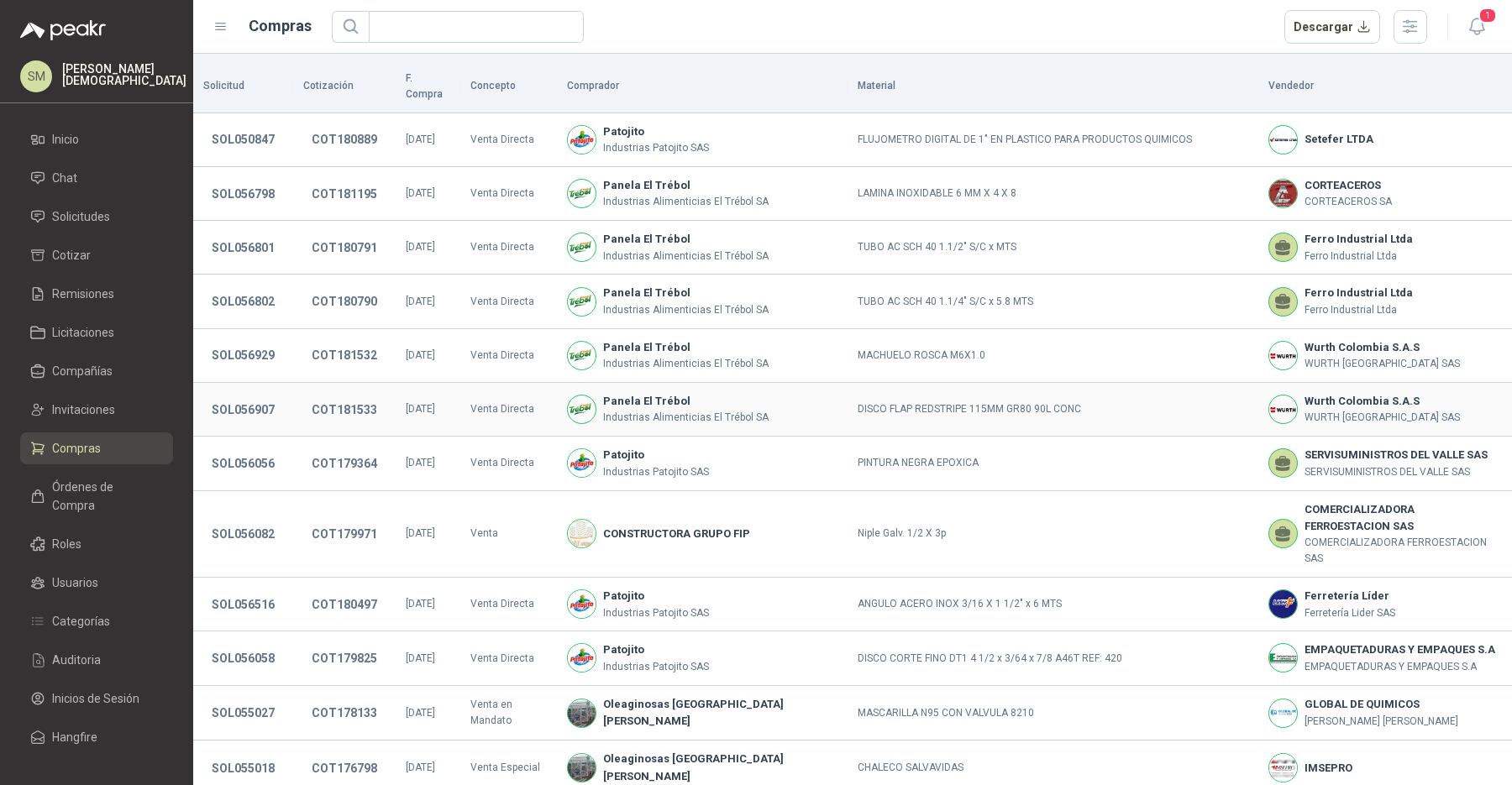
scroll to position [260, 0]
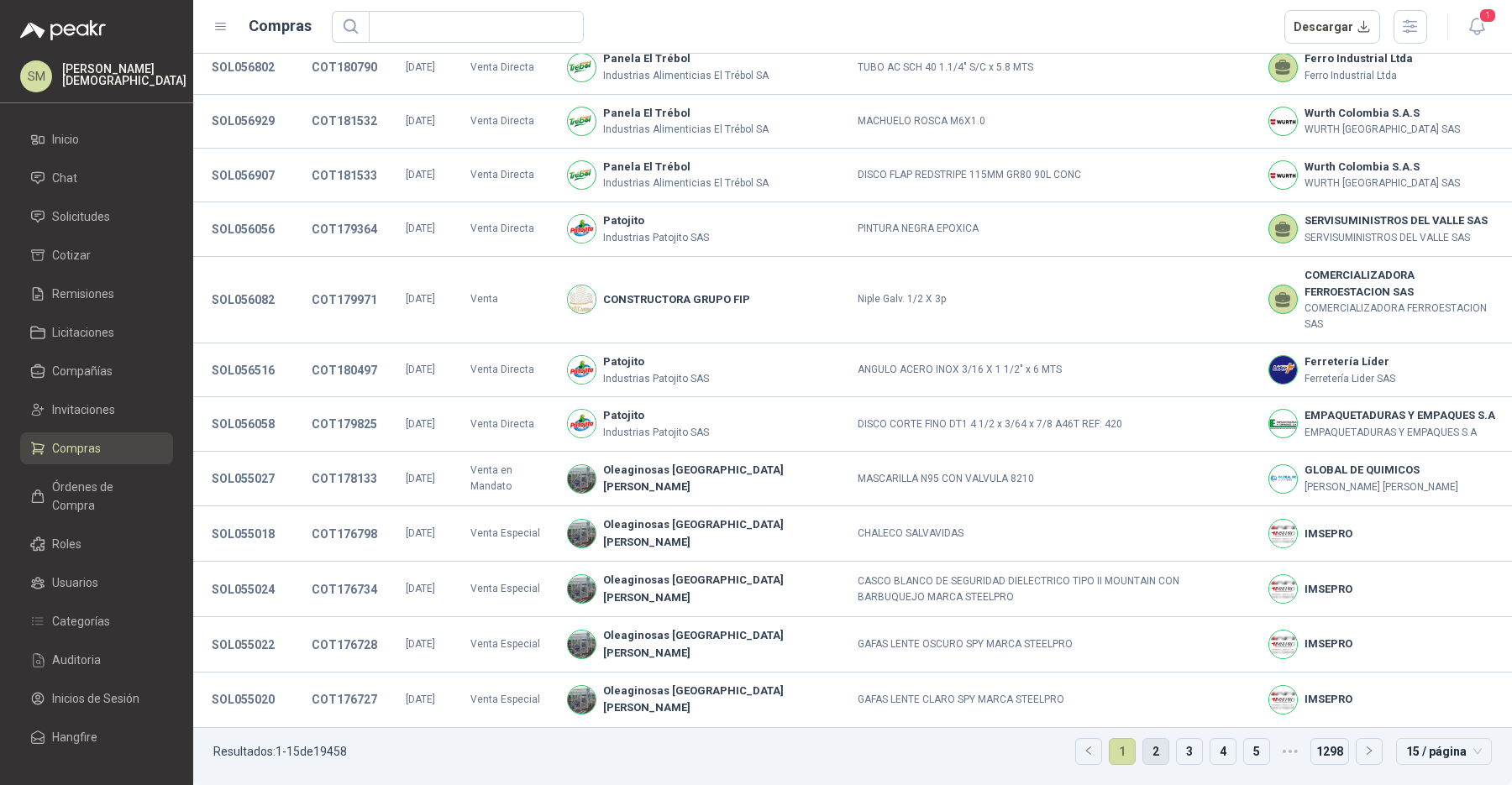
click at [1154, 754] on link "2" at bounding box center [1156, 751] width 25 height 25
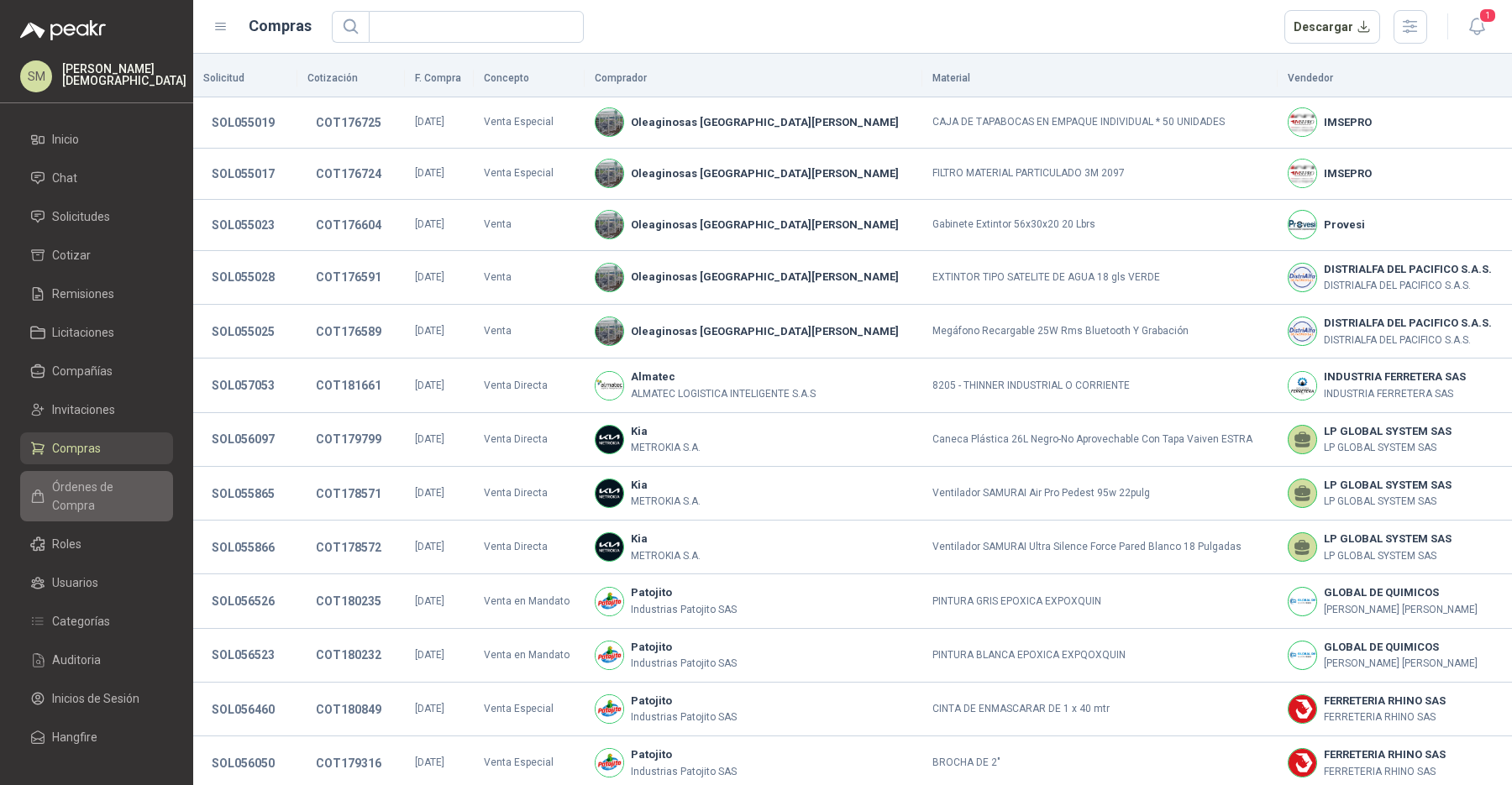
click at [70, 487] on span "Órdenes de Compra" at bounding box center [104, 496] width 105 height 37
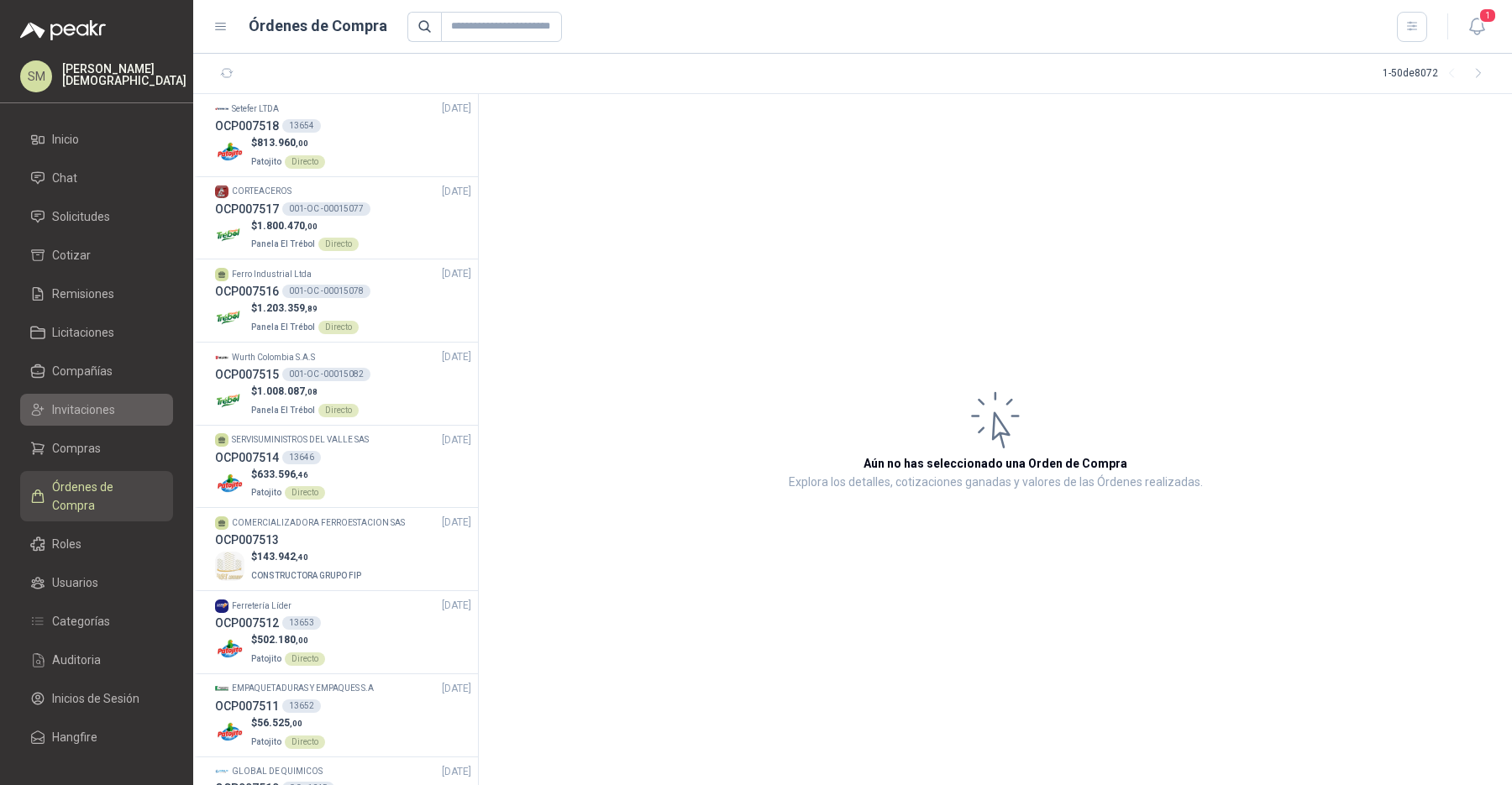
click at [95, 423] on link "Invitaciones" at bounding box center [96, 409] width 152 height 32
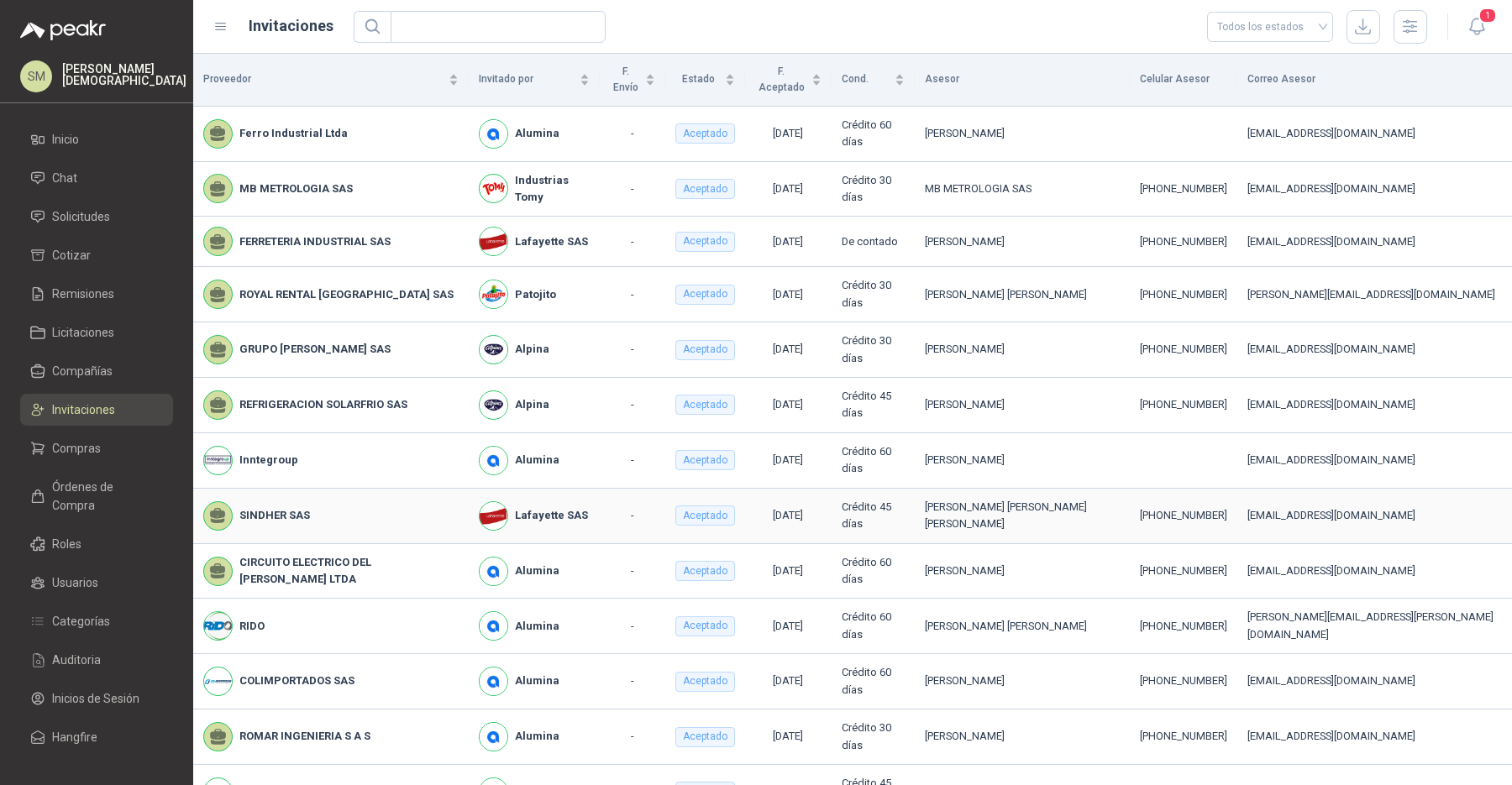
scroll to position [114, 0]
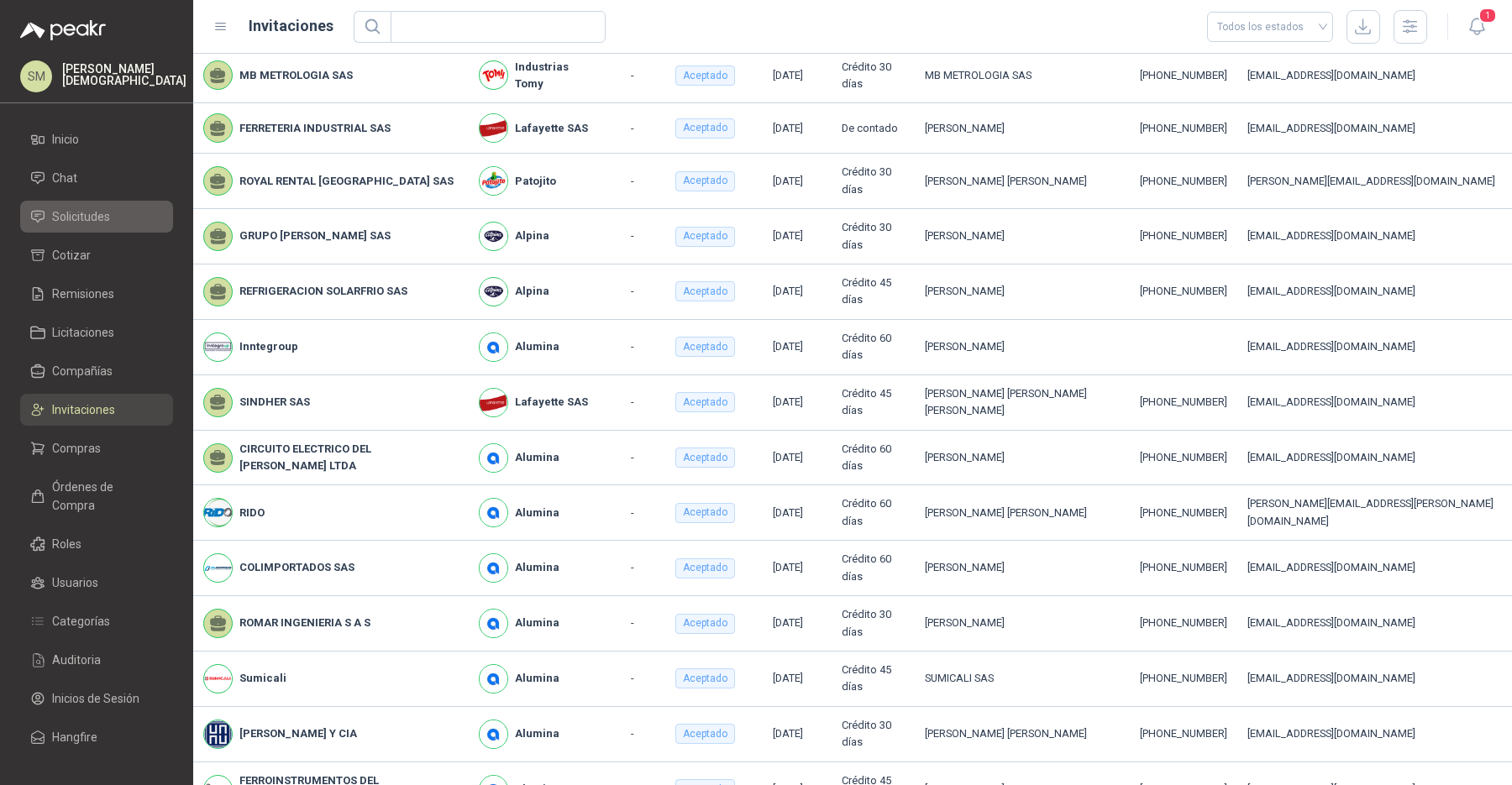
click at [89, 215] on span "Solicitudes" at bounding box center [81, 216] width 58 height 18
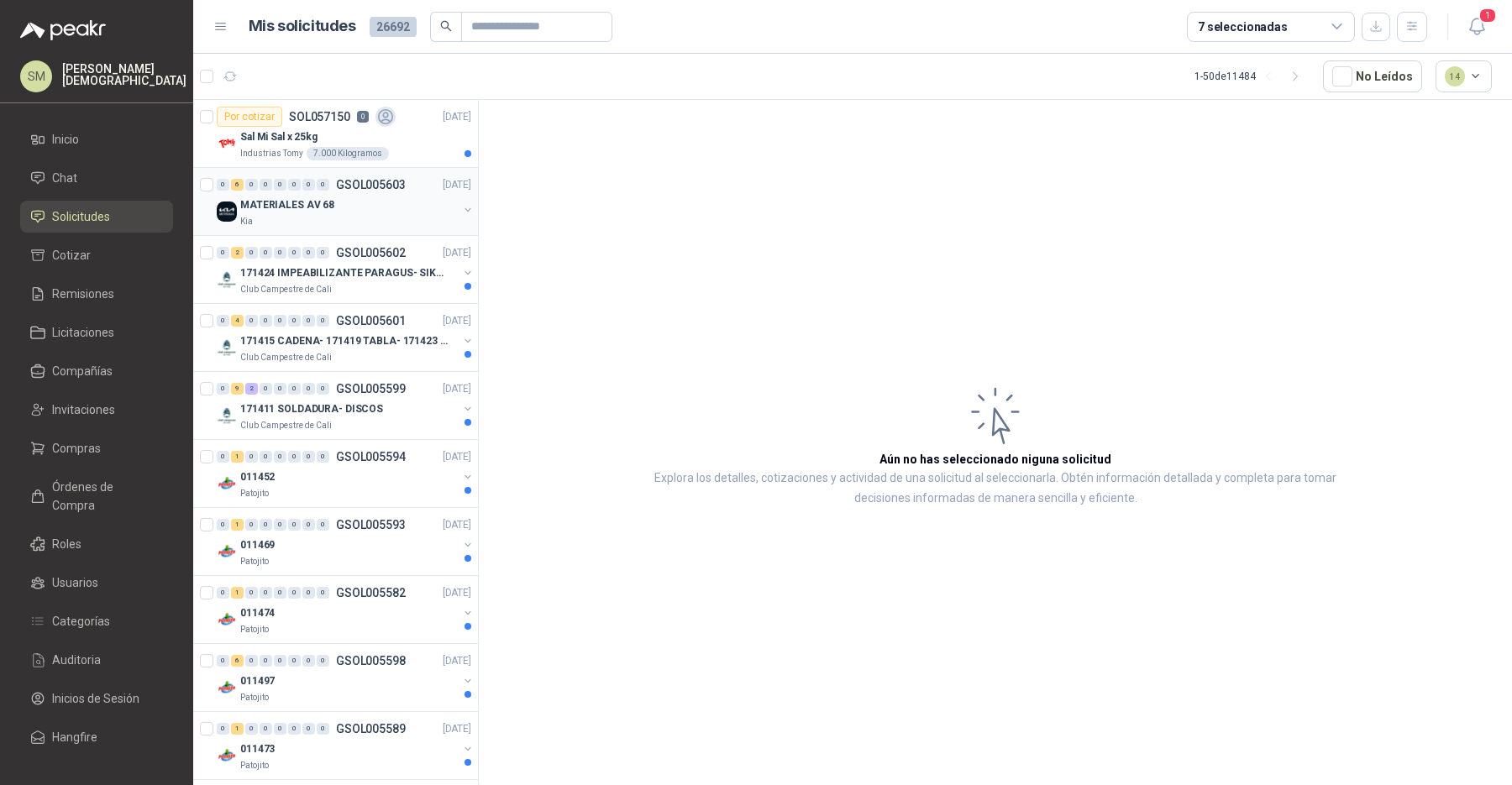
click at [398, 218] on div "Kia" at bounding box center [348, 222] width 217 height 14
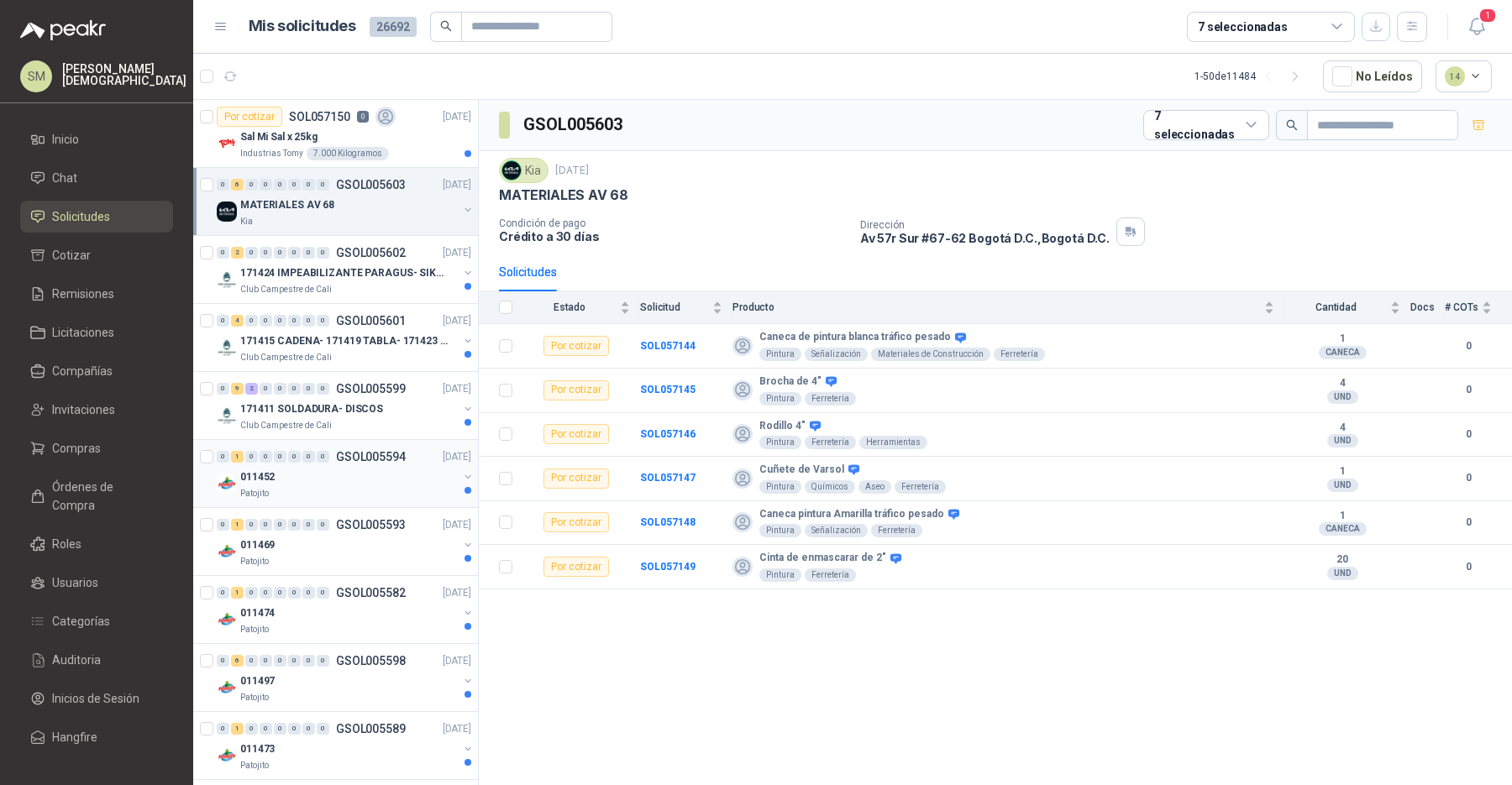
scroll to position [241, 0]
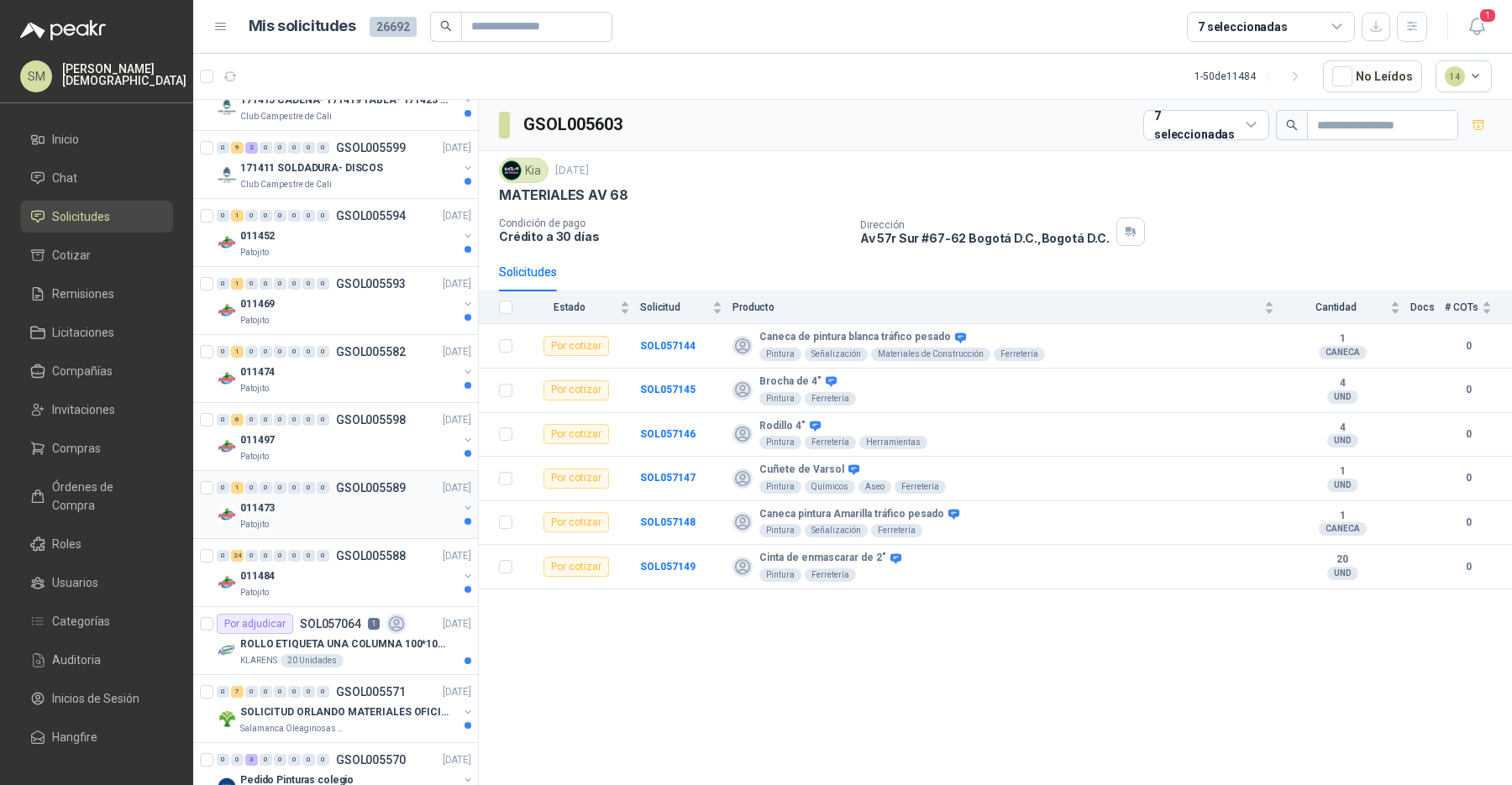
click at [354, 522] on div "Patojito" at bounding box center [348, 525] width 217 height 14
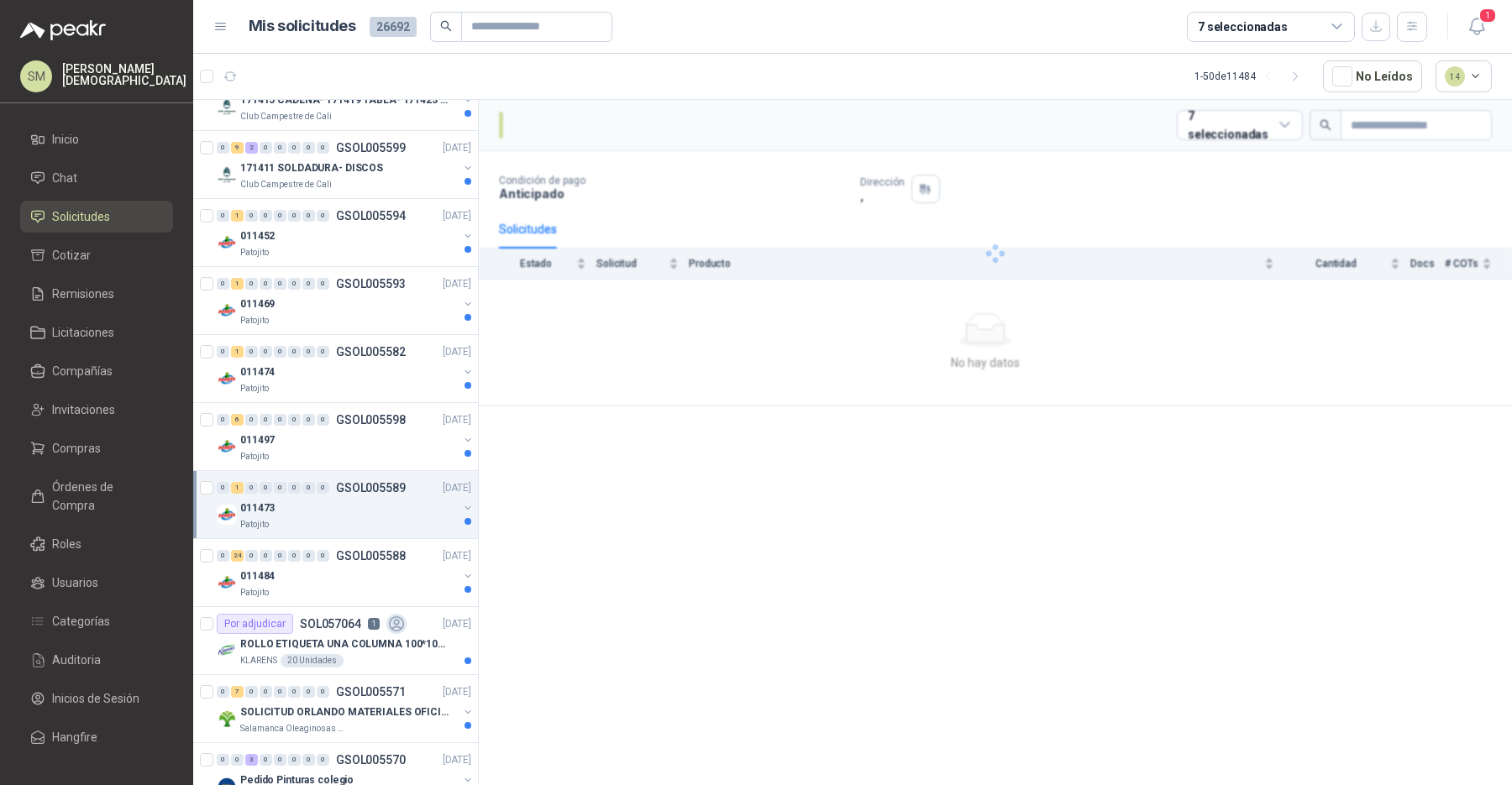
click at [354, 522] on div "Patojito" at bounding box center [348, 525] width 217 height 14
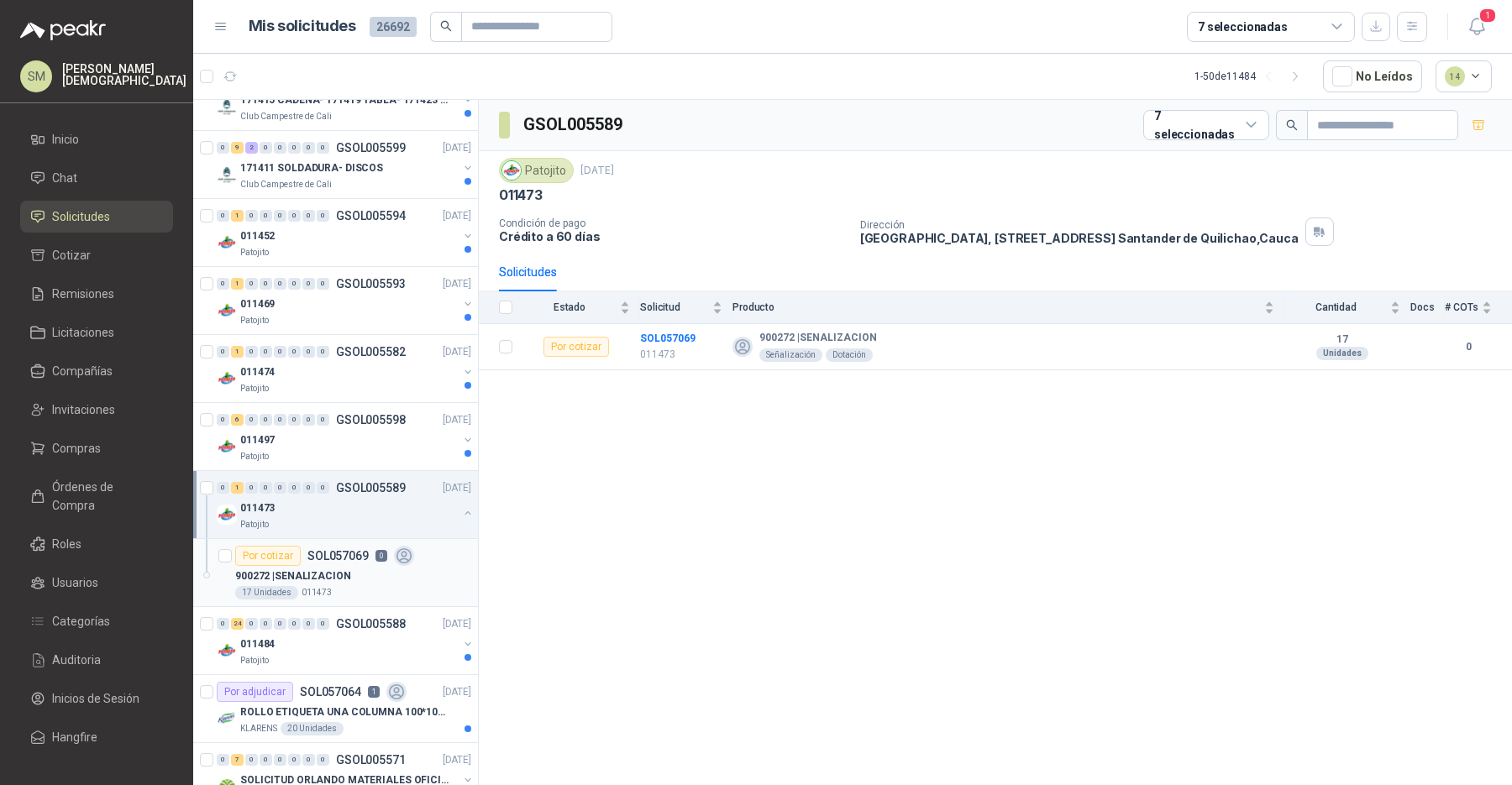
click at [323, 593] on p "011473" at bounding box center [316, 593] width 30 height 14
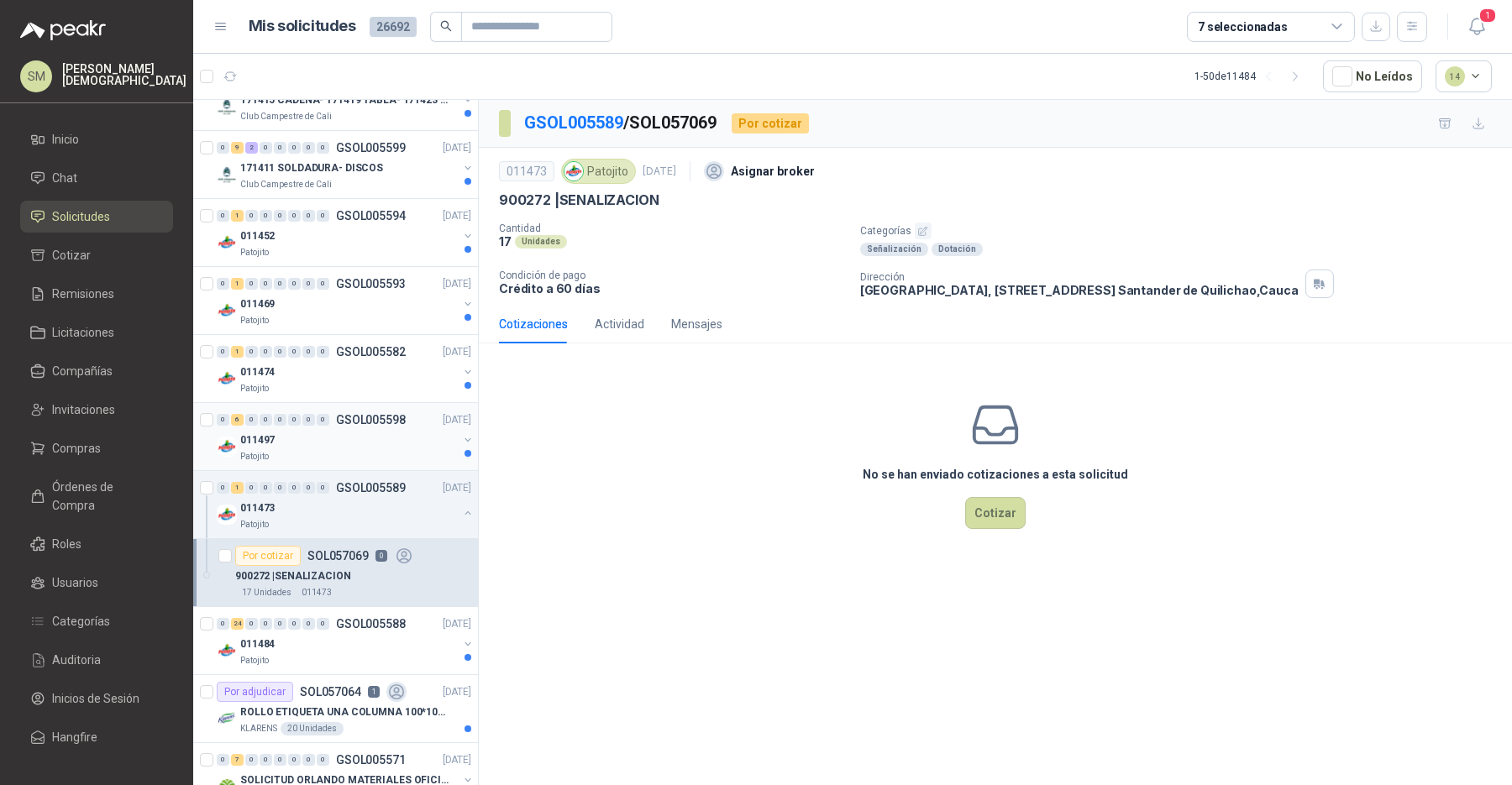
click at [320, 436] on div "011497" at bounding box center [348, 440] width 217 height 20
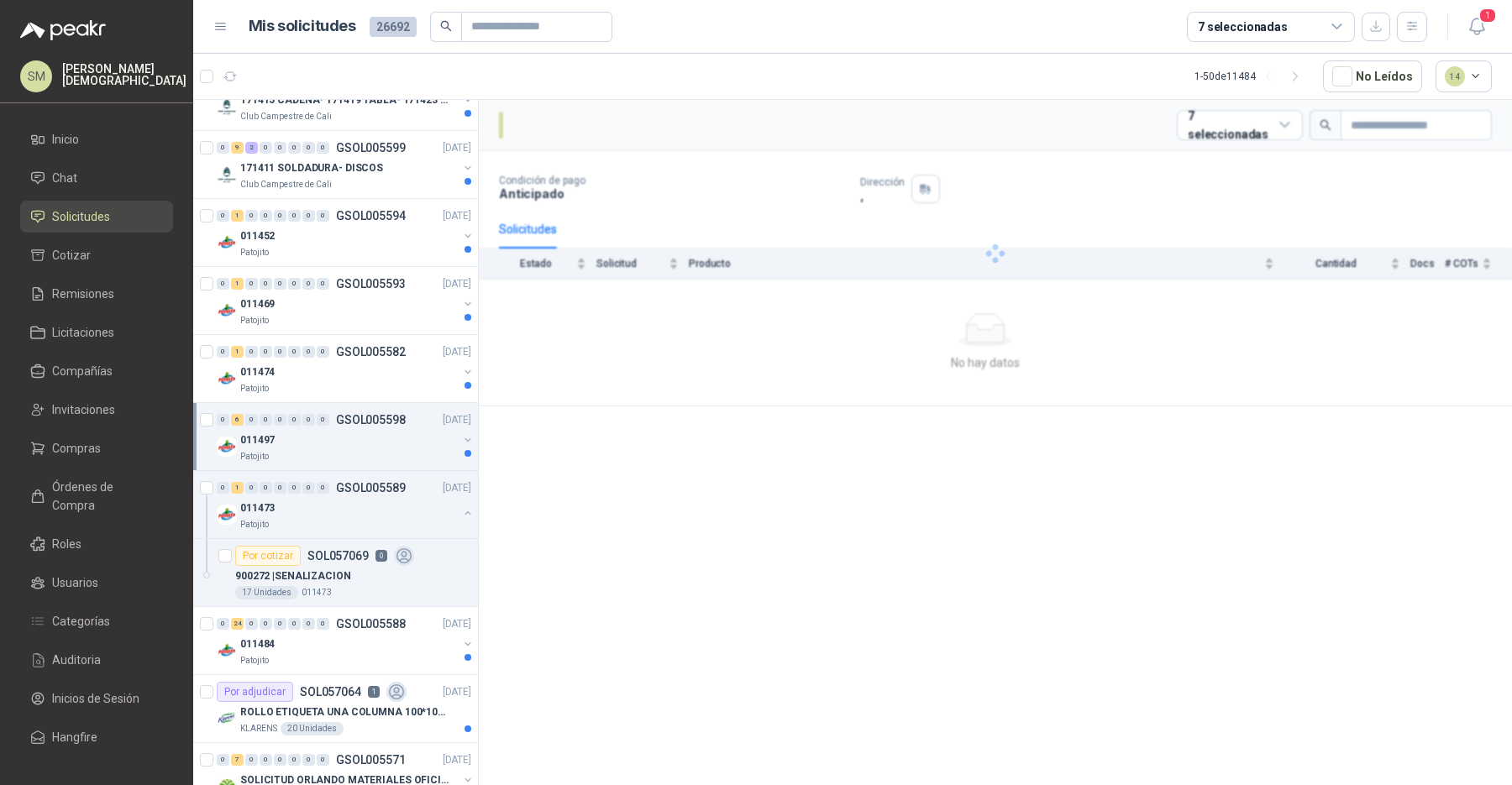
click at [320, 436] on div "011497" at bounding box center [348, 440] width 217 height 20
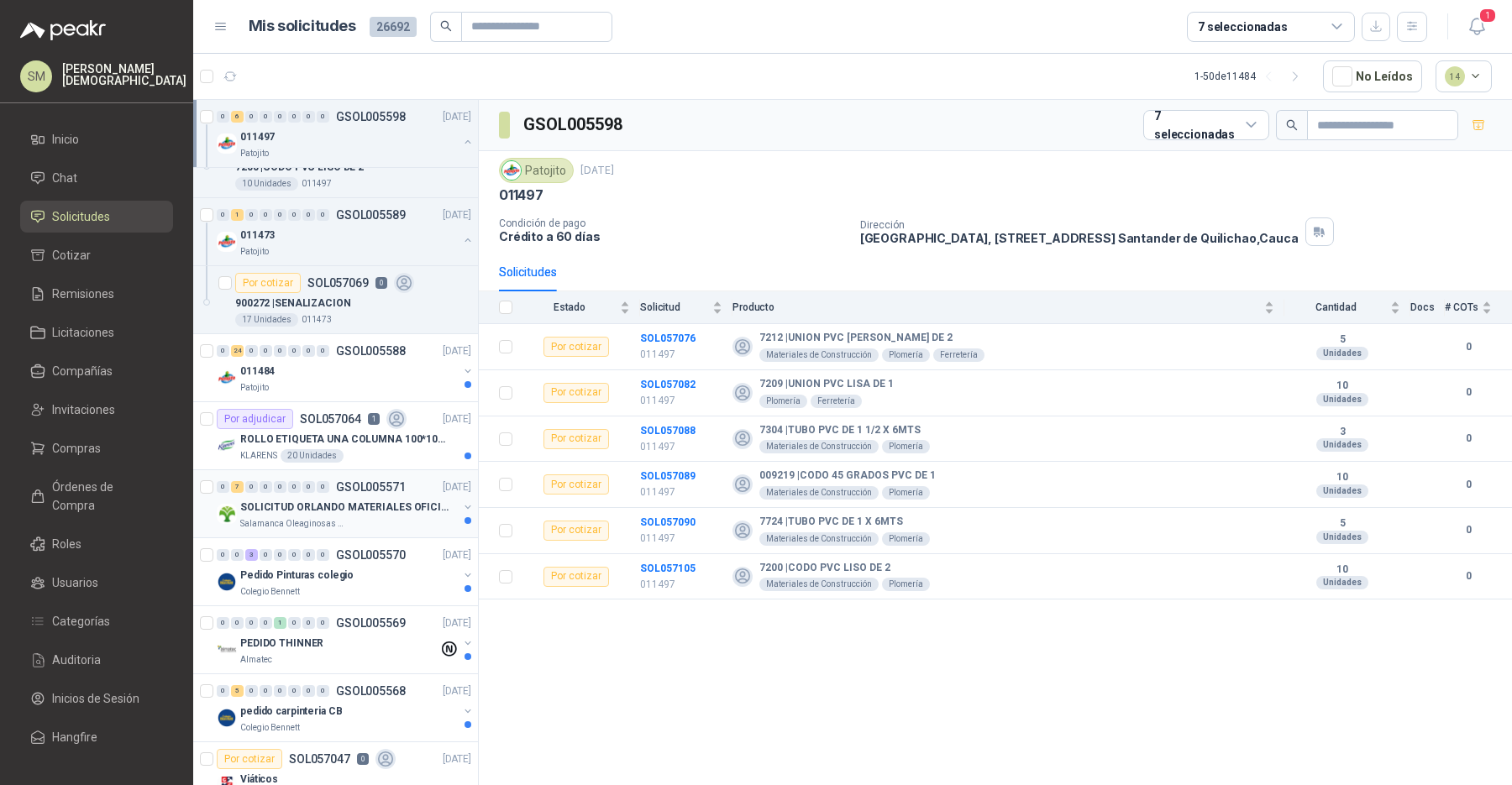
scroll to position [925, 0]
click at [101, 141] on li "Inicio" at bounding box center [96, 139] width 133 height 18
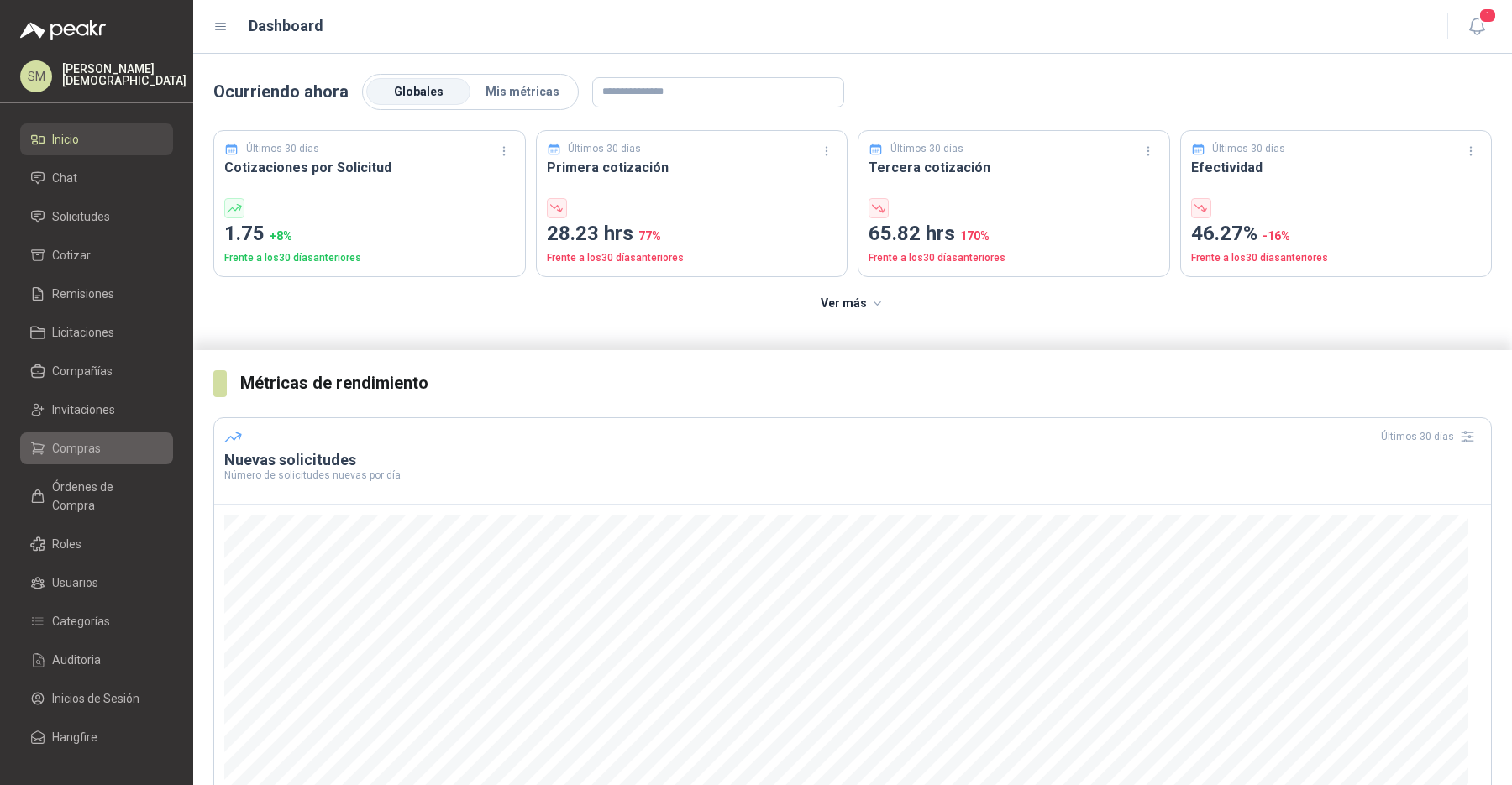
click at [104, 444] on li "Compras" at bounding box center [96, 447] width 133 height 18
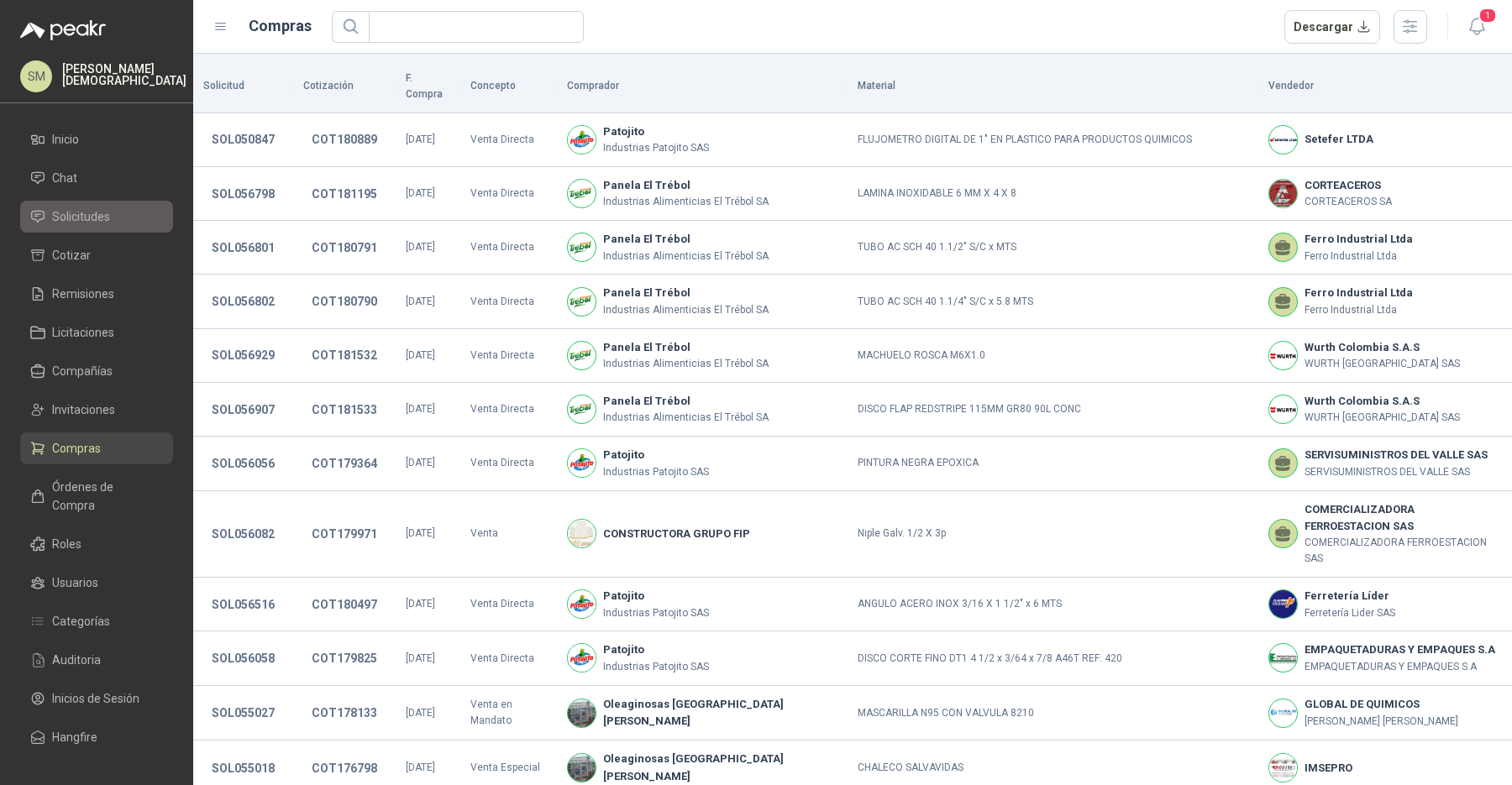
click at [90, 212] on span "Solicitudes" at bounding box center [81, 216] width 58 height 18
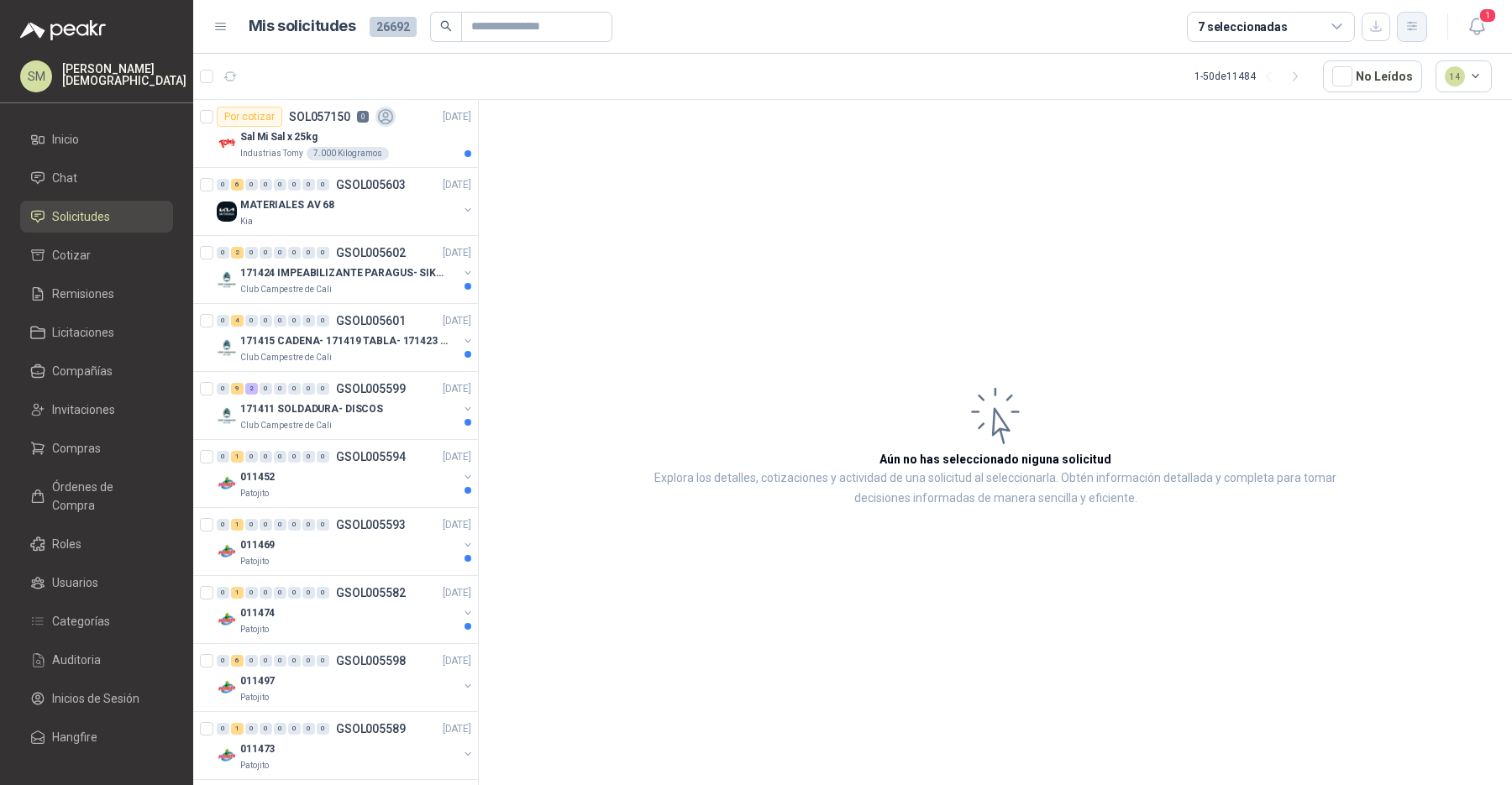
click at [1412, 25] on icon "button" at bounding box center [1413, 26] width 14 height 14
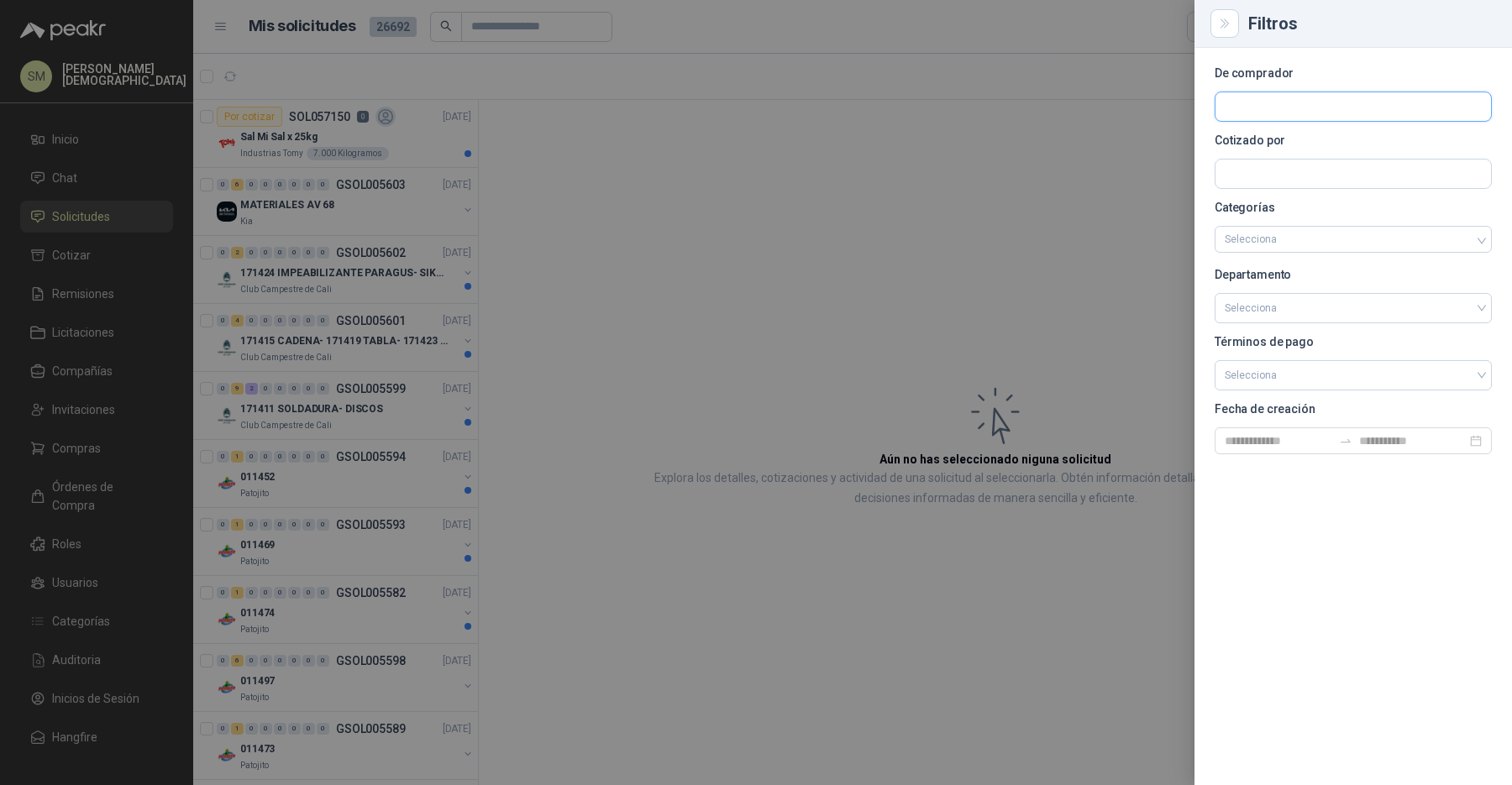
click at [1333, 100] on input "text" at bounding box center [1354, 107] width 276 height 29
type input "*"
type input "****"
click at [1354, 144] on p "Patojito" at bounding box center [1330, 143] width 151 height 10
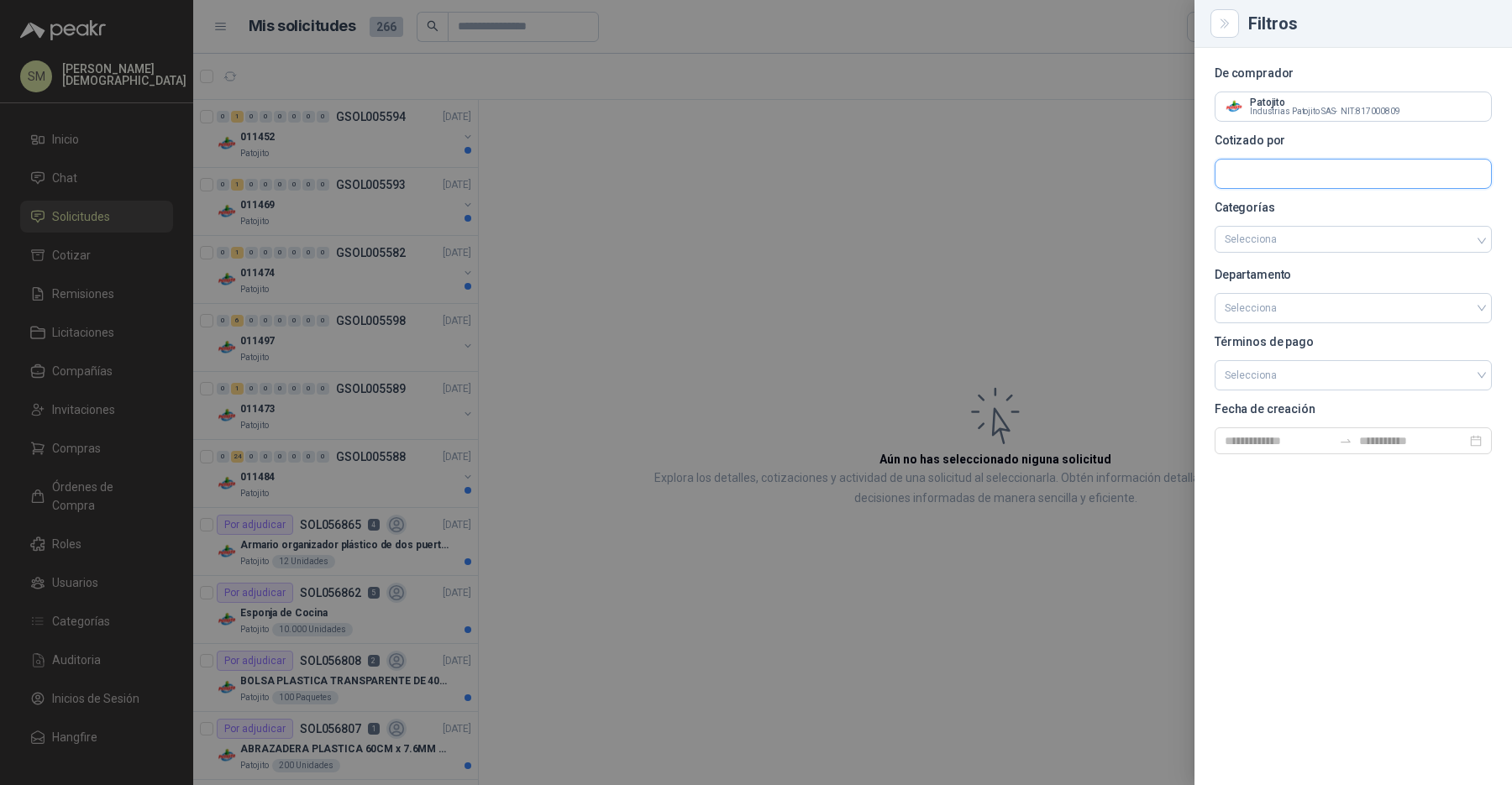
click at [1308, 172] on input "text" at bounding box center [1354, 174] width 276 height 29
type input "**********"
click at [1295, 215] on span "NIT : 800242106" at bounding box center [1284, 219] width 60 height 9
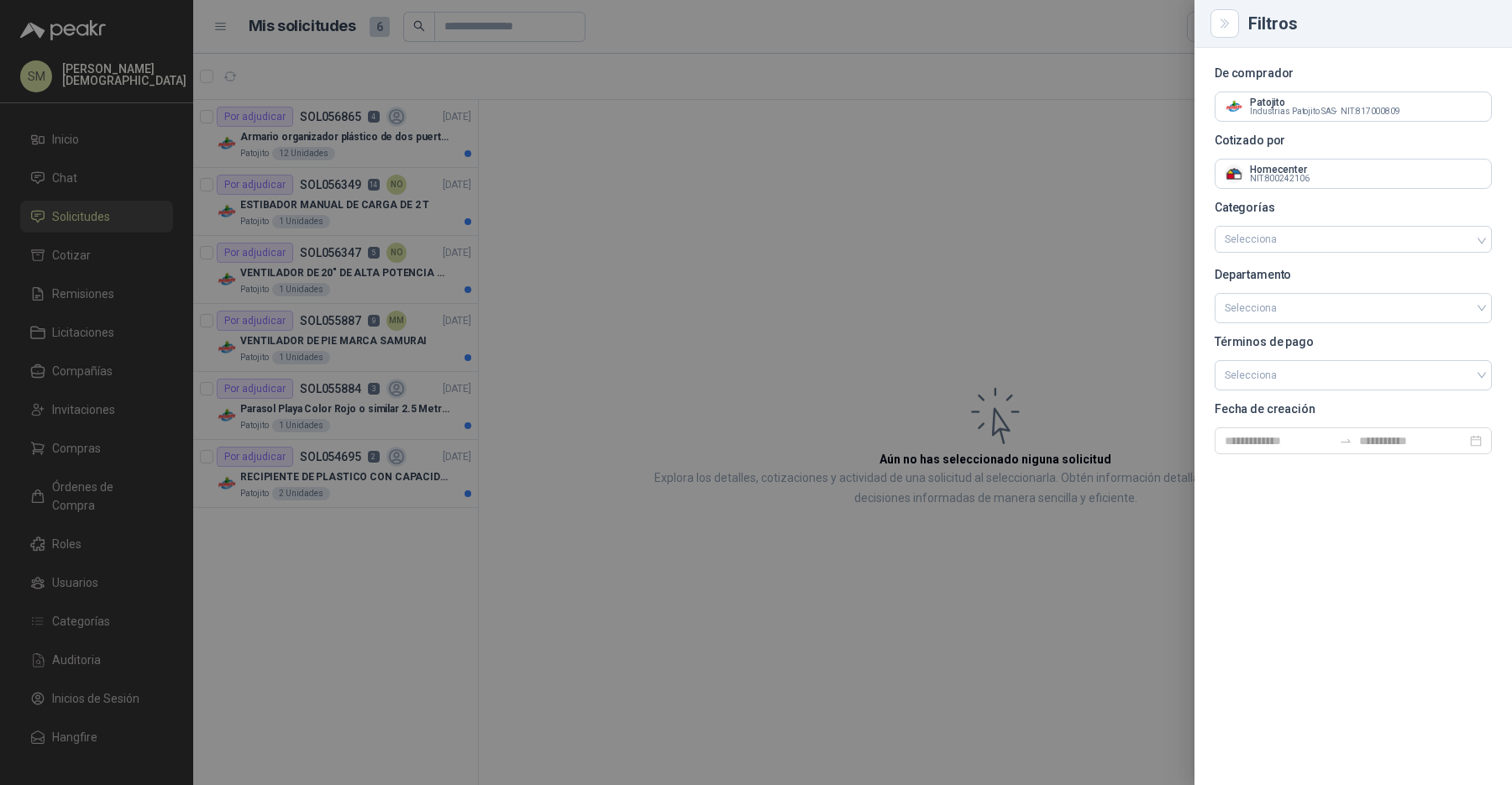
click at [539, 120] on div at bounding box center [756, 392] width 1512 height 785
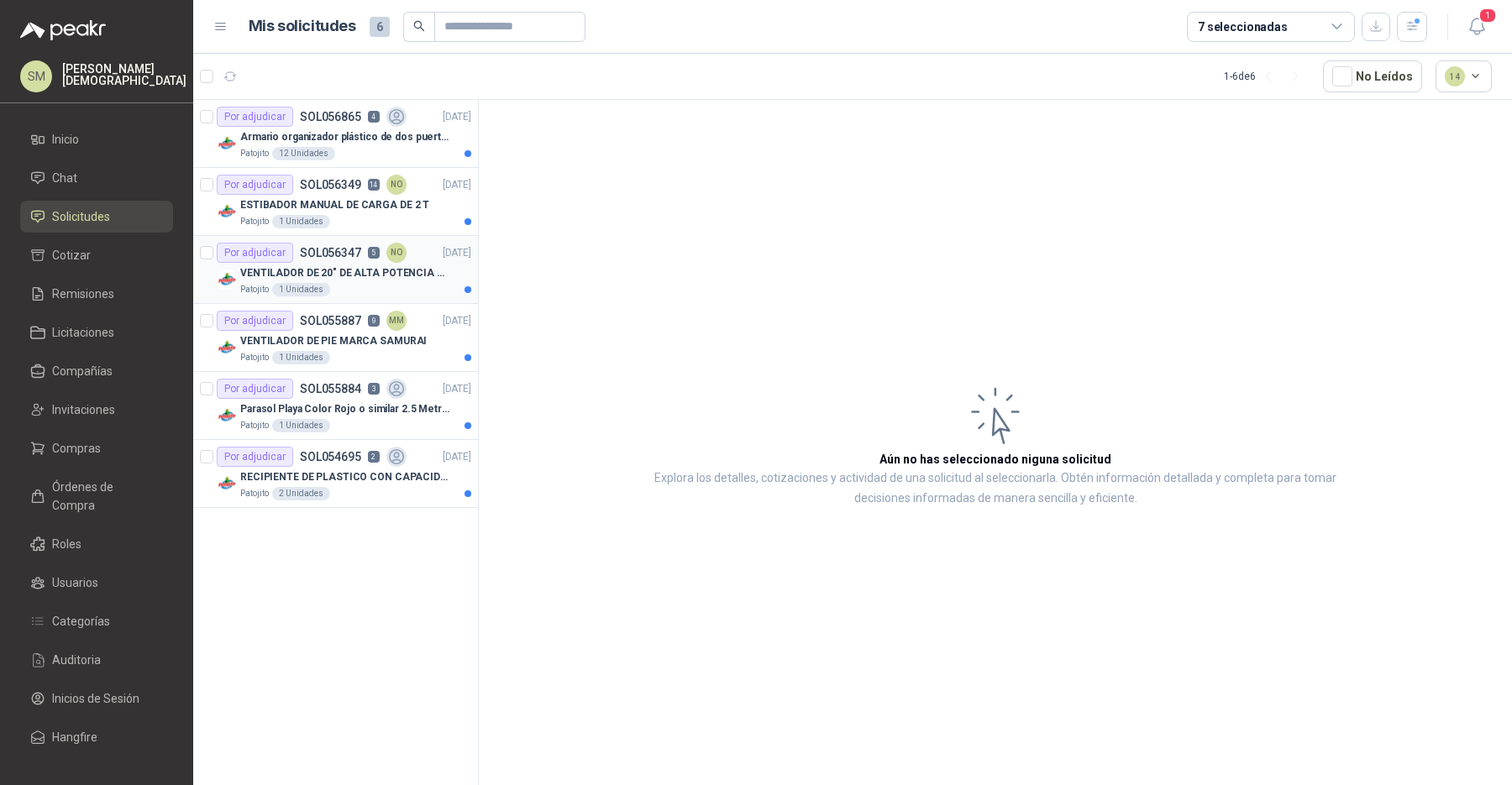
click at [399, 271] on p "VENTILADOR DE 20" DE ALTA POTENCIA PARA ANCLAR A LA PARED" at bounding box center [344, 273] width 209 height 16
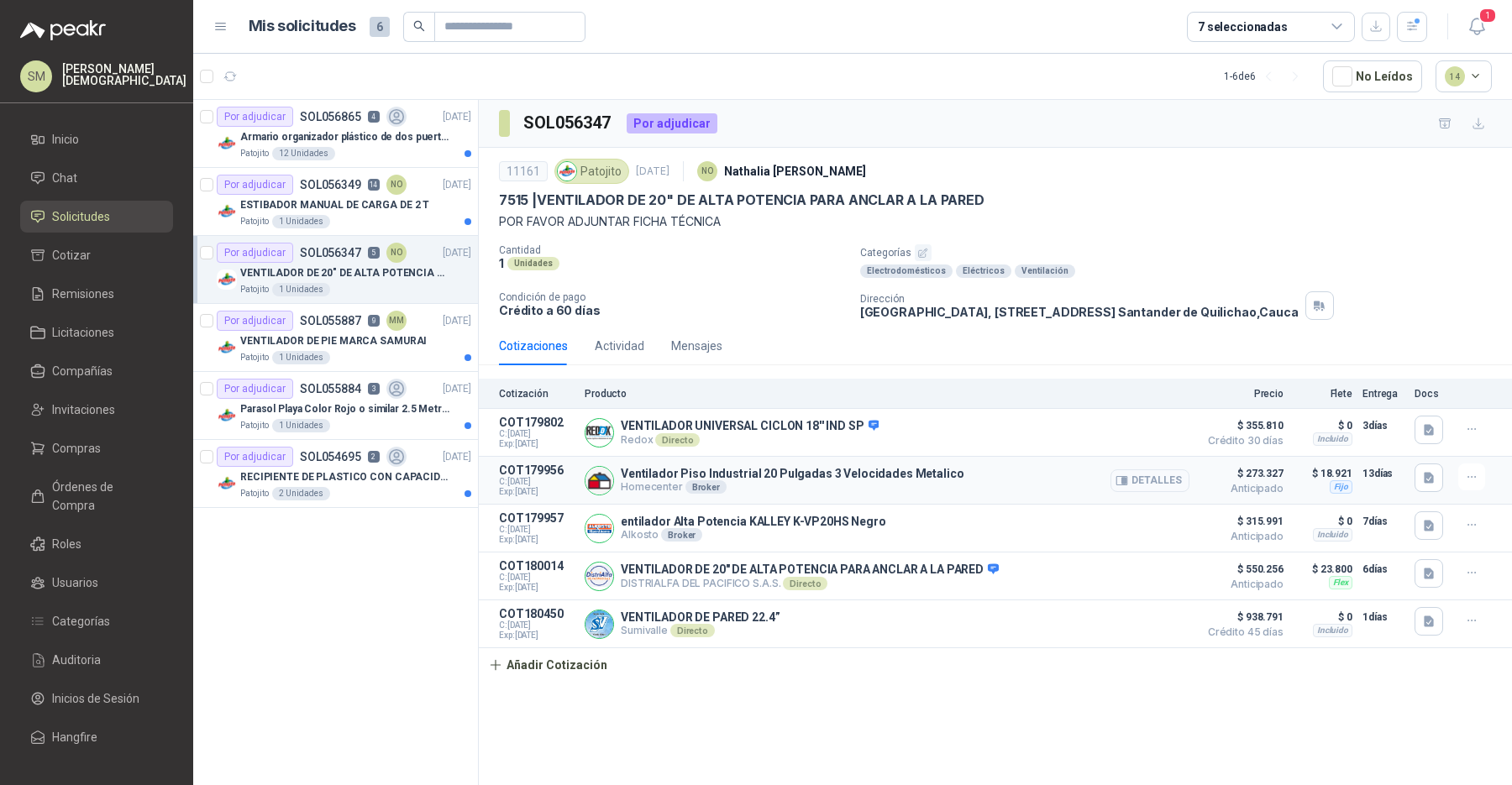
click at [1164, 481] on button "Detalles" at bounding box center [1150, 481] width 79 height 23
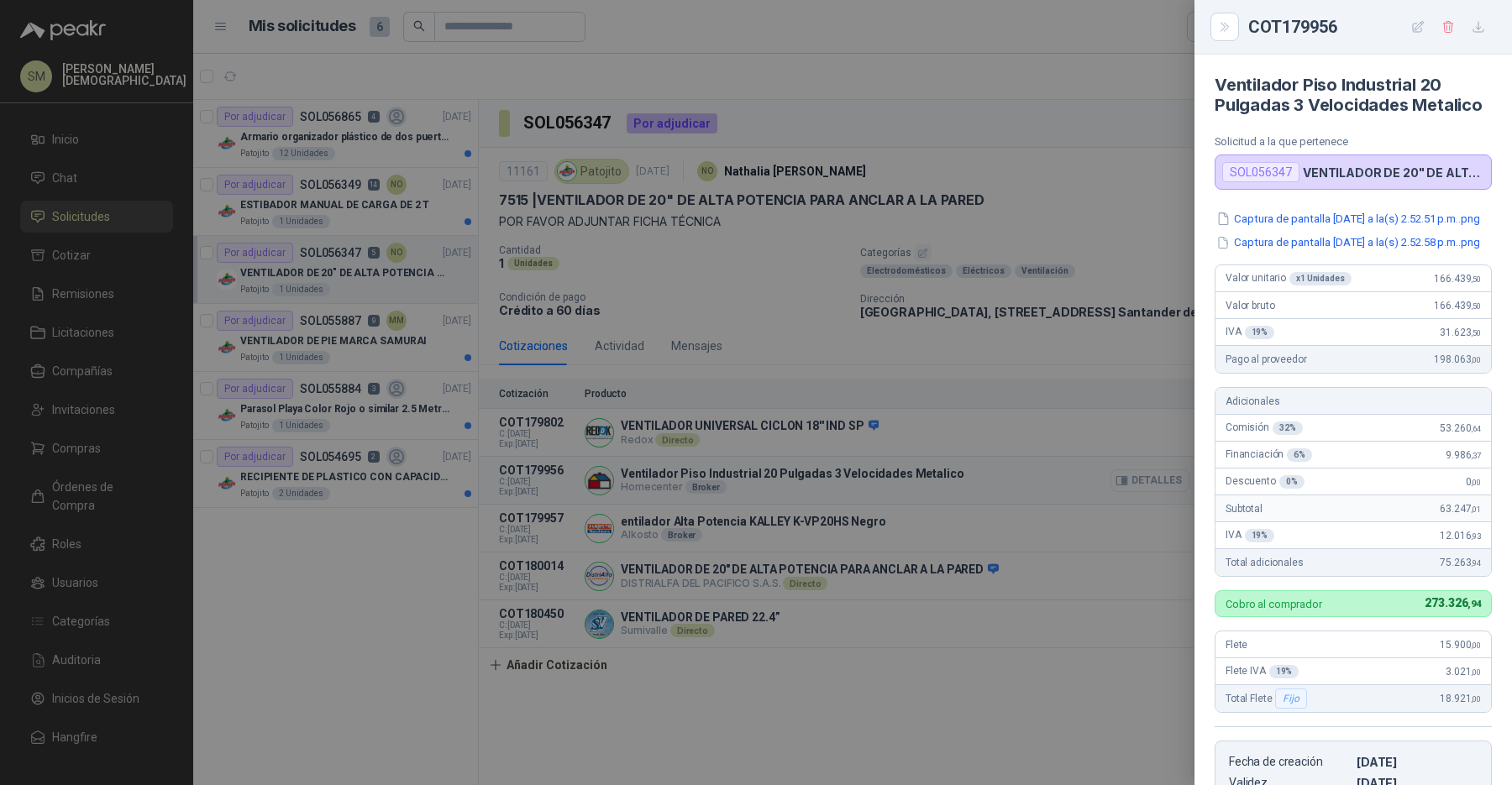
scroll to position [371, 0]
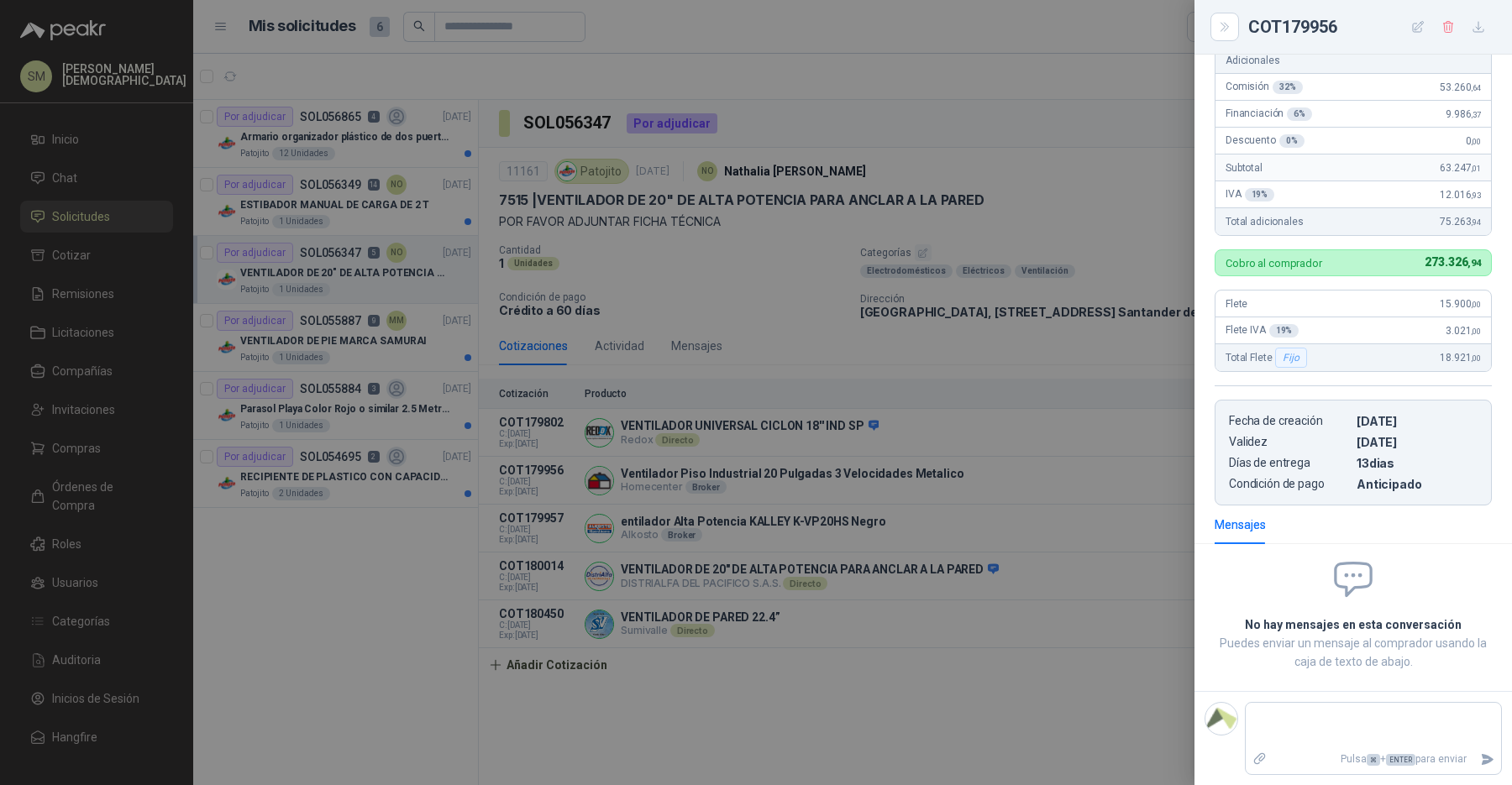
click at [1037, 476] on div at bounding box center [756, 392] width 1512 height 785
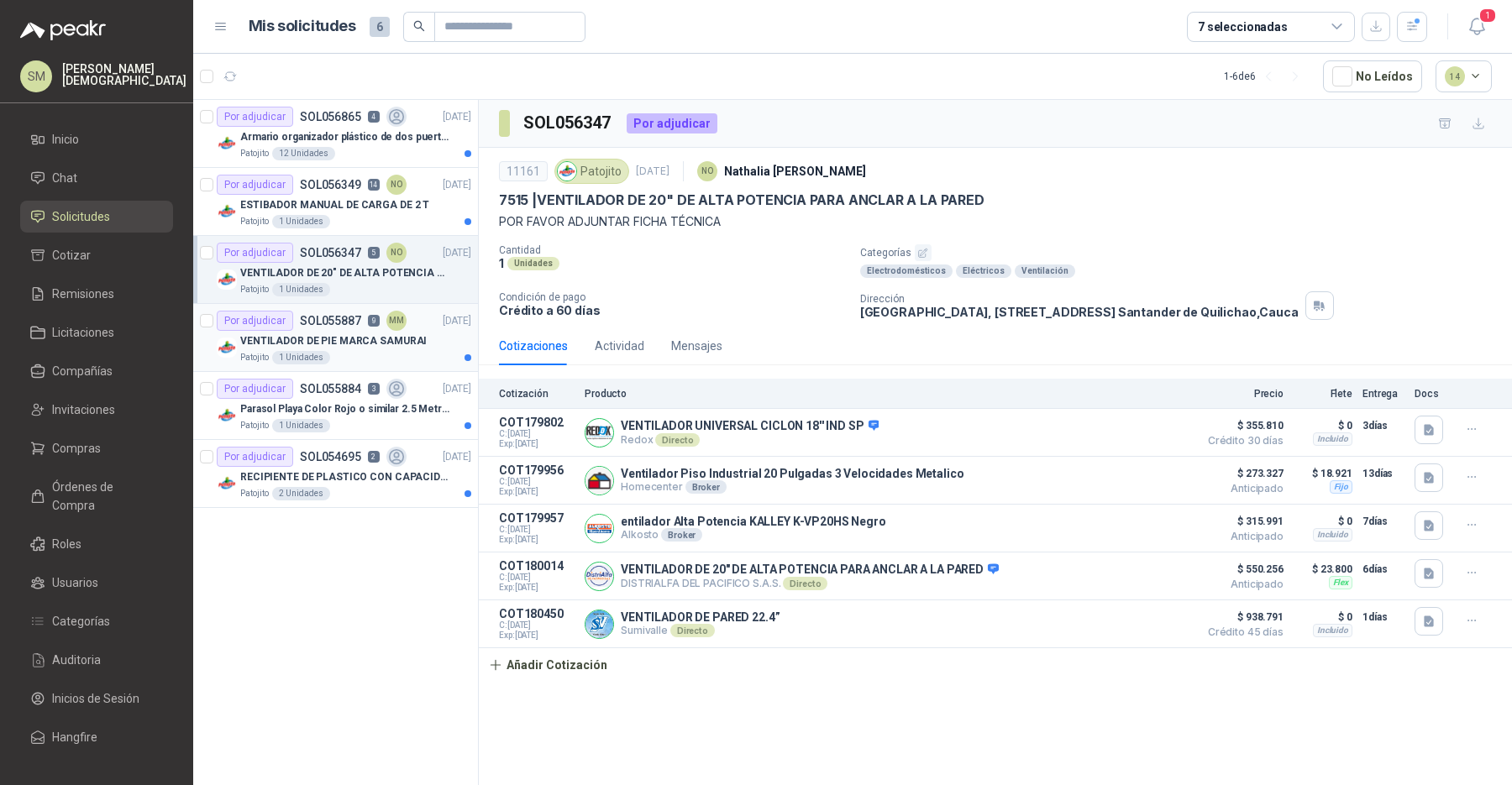
click at [361, 341] on p "VENTILADOR DE PIE MARCA SAMURAI" at bounding box center [333, 341] width 186 height 16
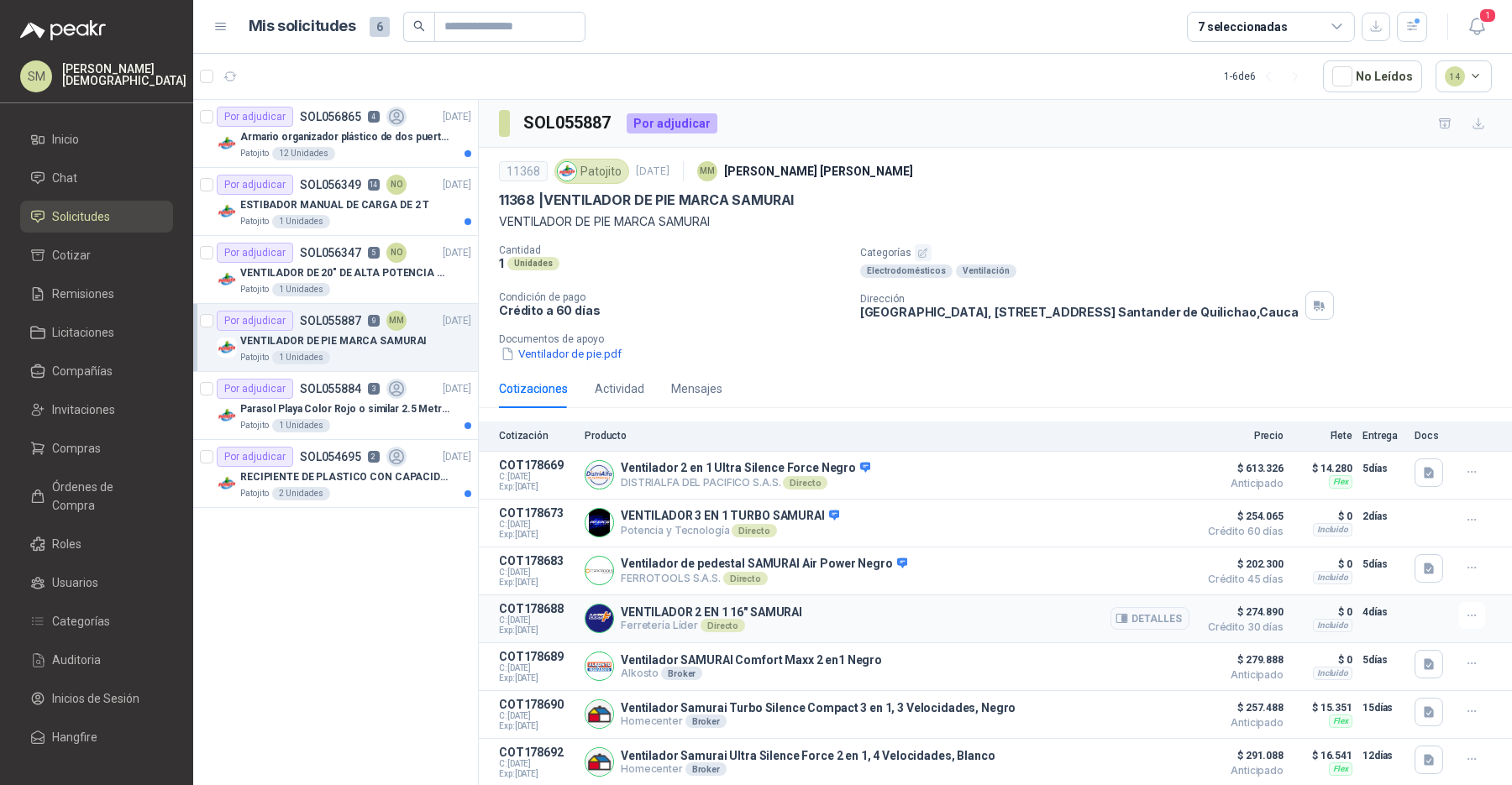
scroll to position [122, 0]
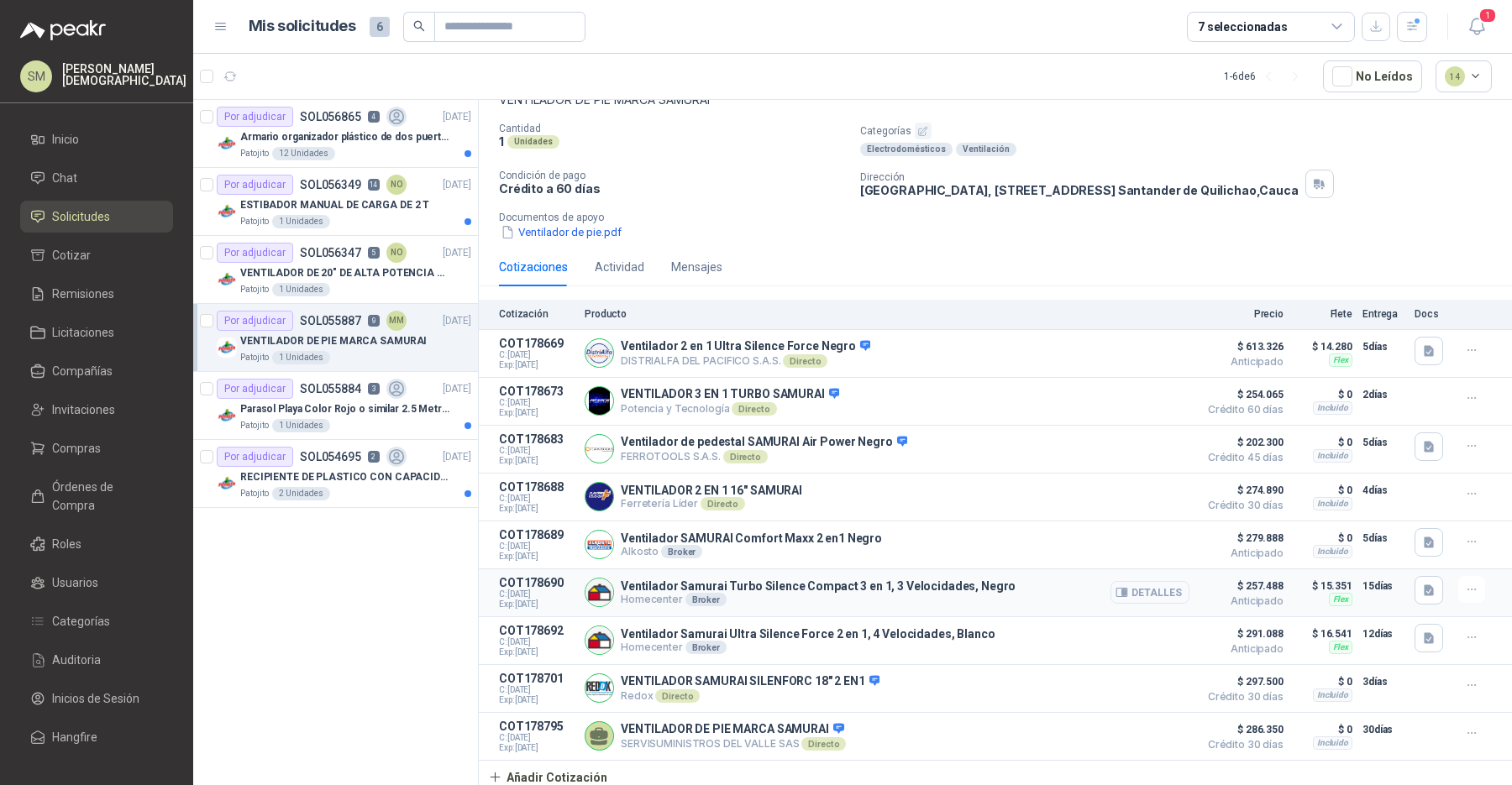
click at [1154, 588] on button "Detalles" at bounding box center [1150, 592] width 79 height 23
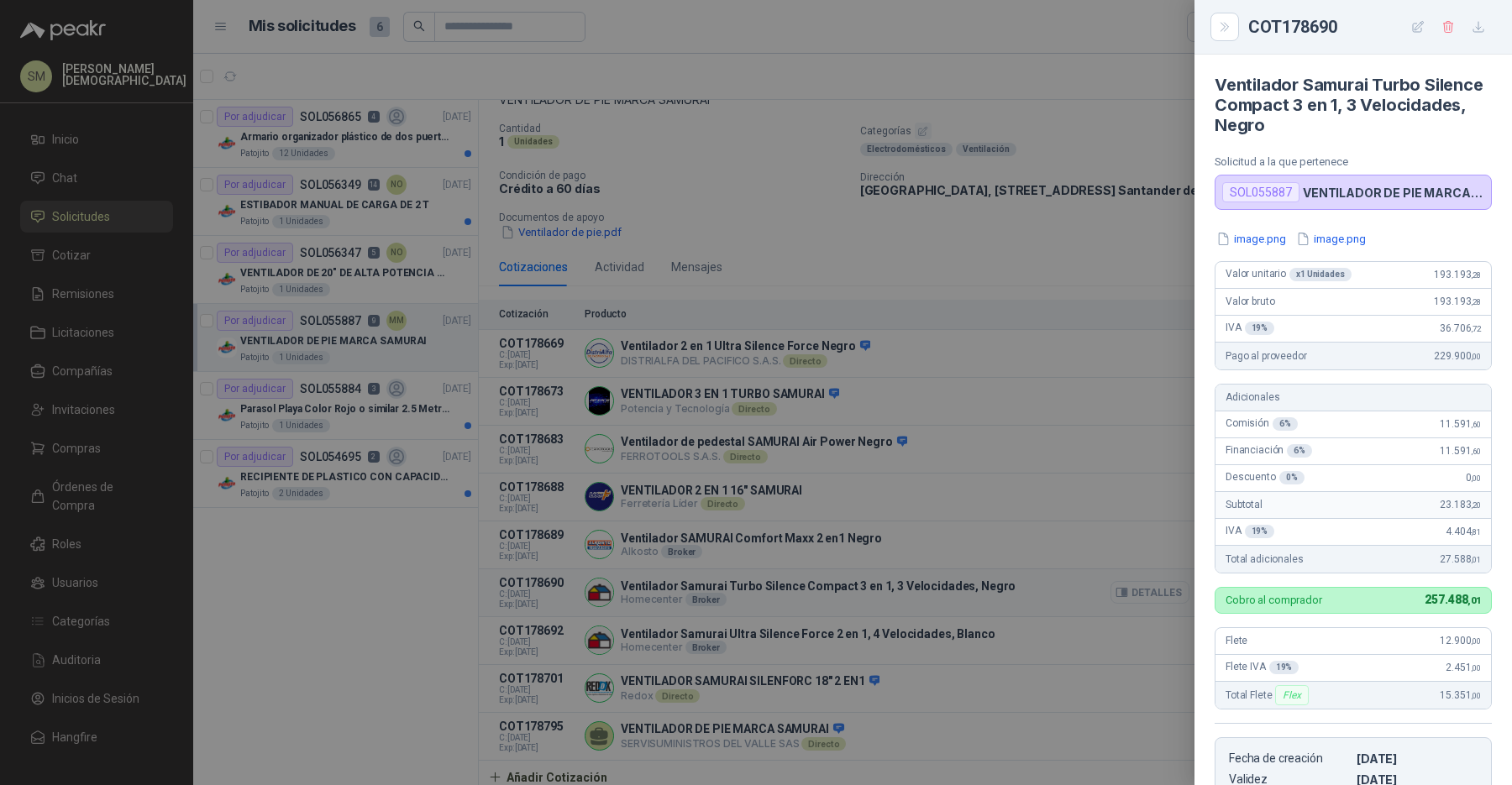
scroll to position [323, 0]
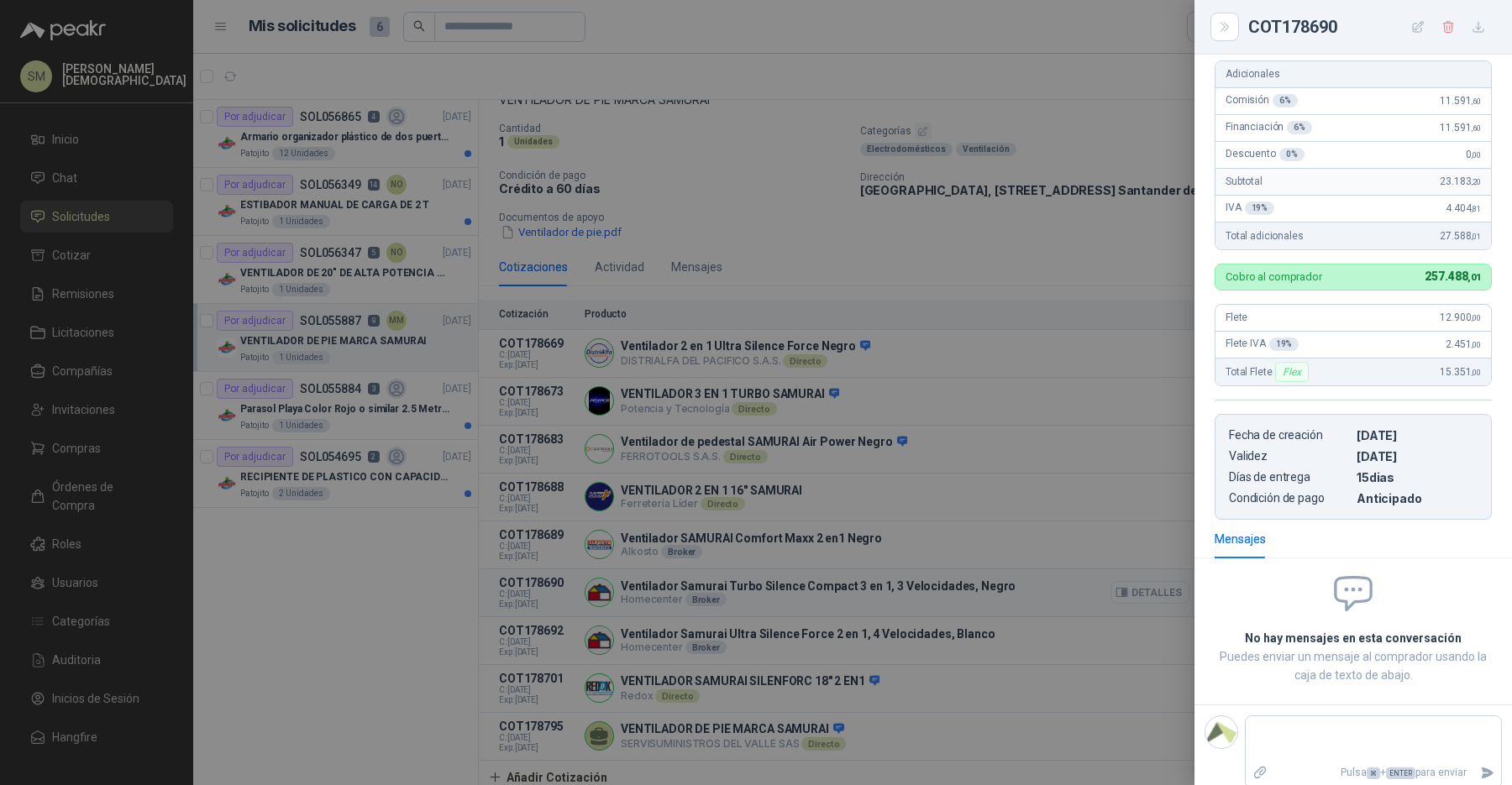
click at [1154, 588] on div at bounding box center [756, 392] width 1512 height 785
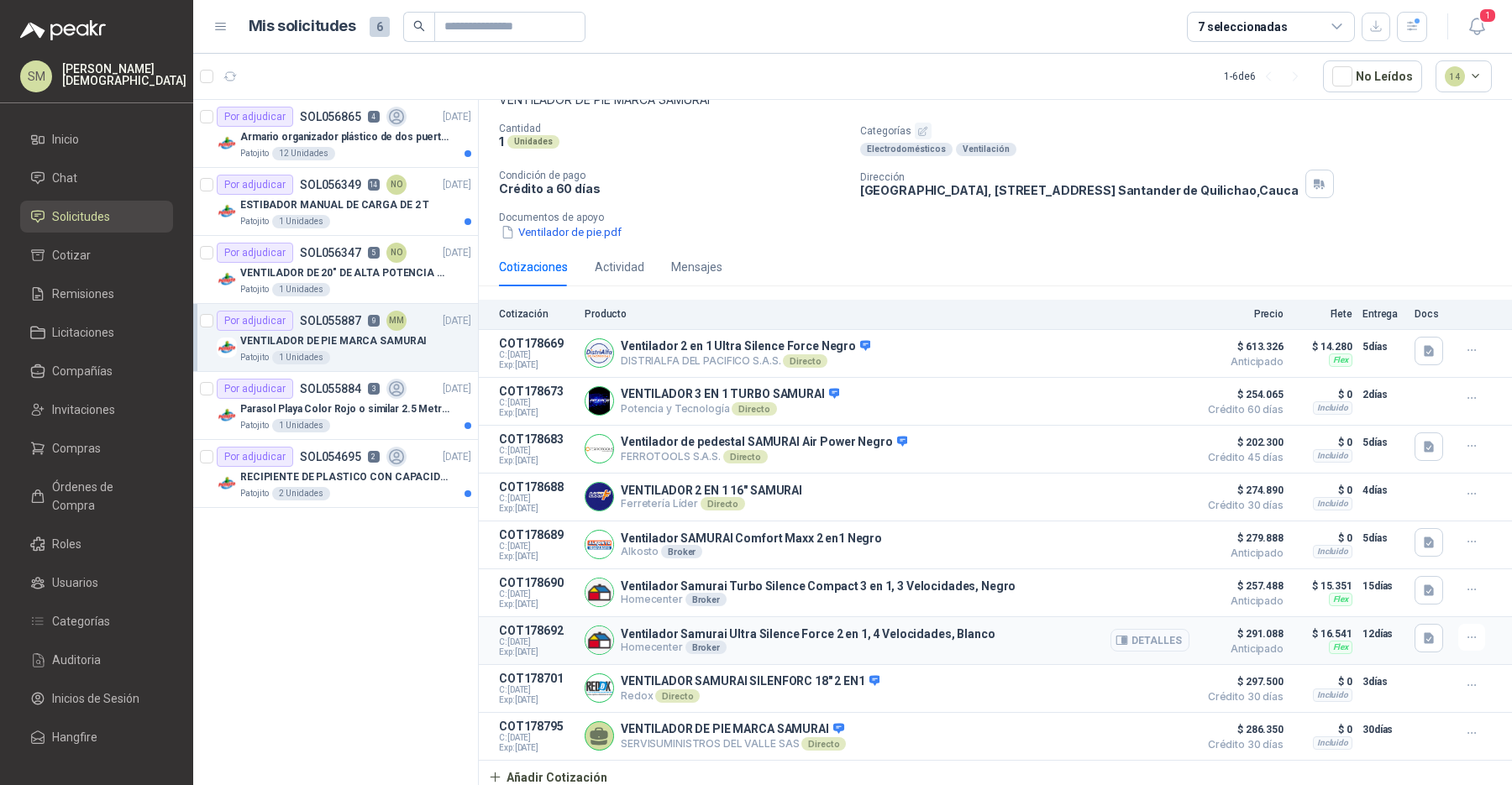
click at [1134, 640] on button "Detalles" at bounding box center [1150, 640] width 79 height 23
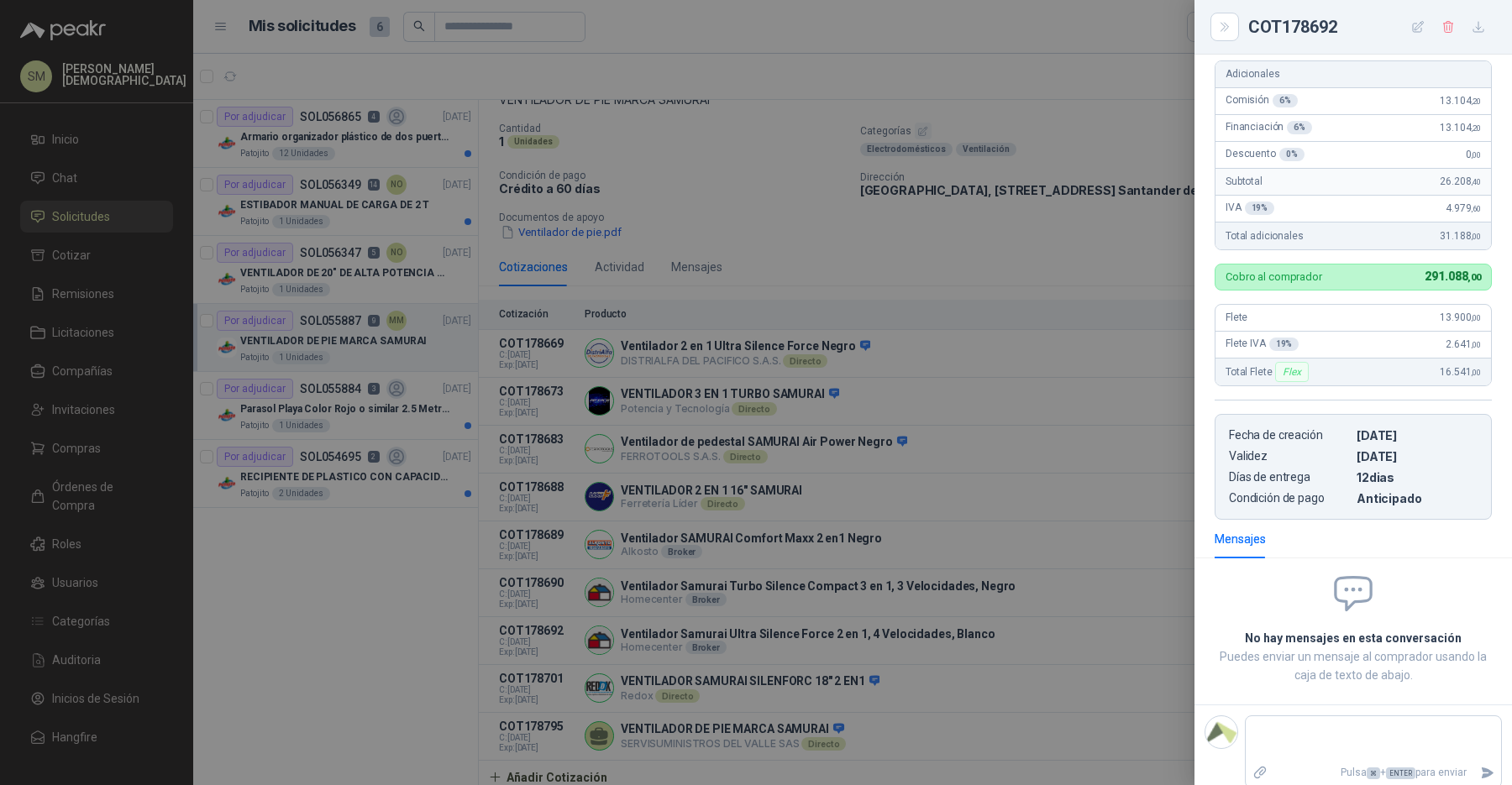
click at [943, 503] on div at bounding box center [756, 392] width 1512 height 785
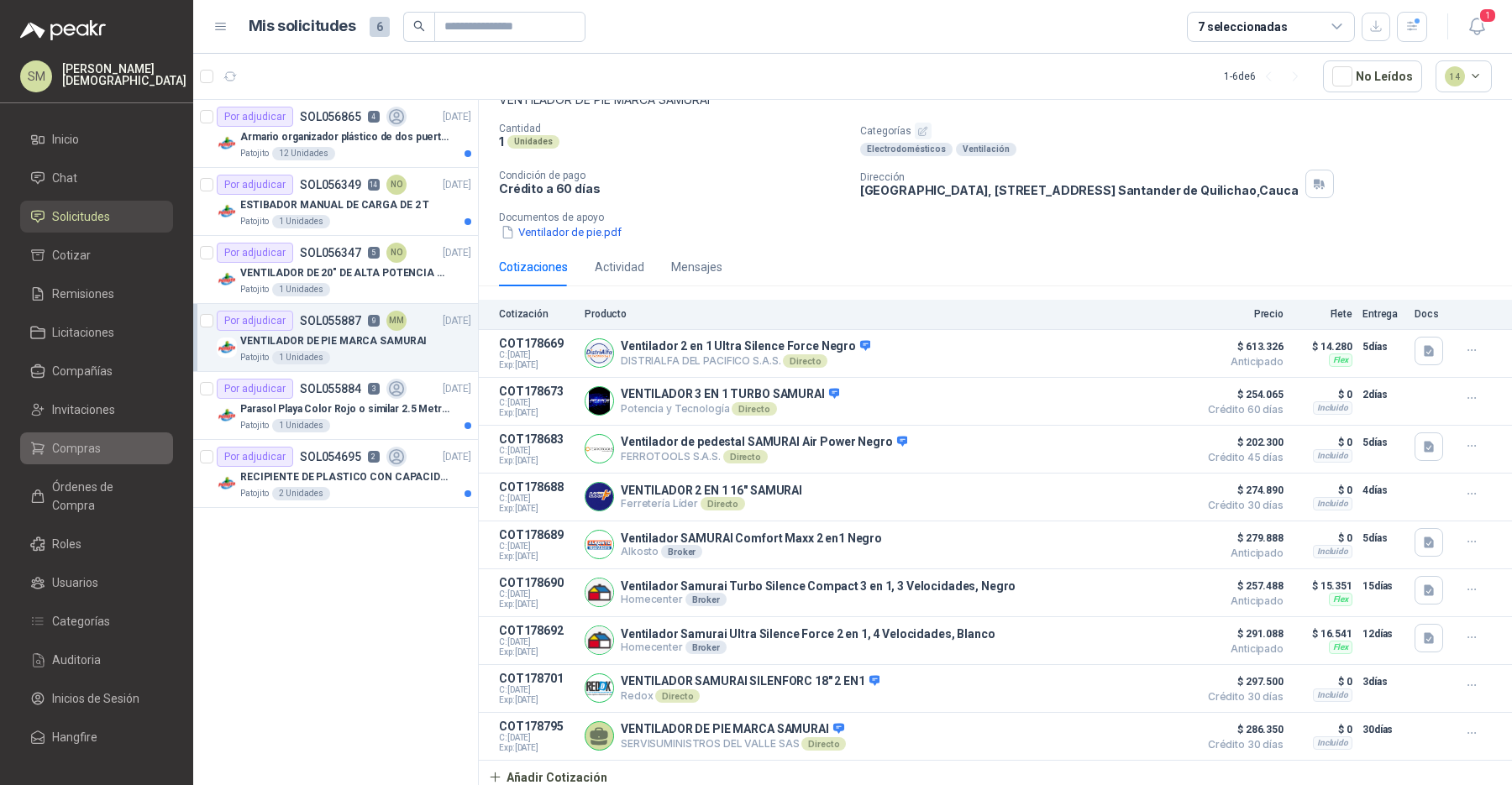
click at [68, 445] on span "Compras" at bounding box center [76, 447] width 48 height 18
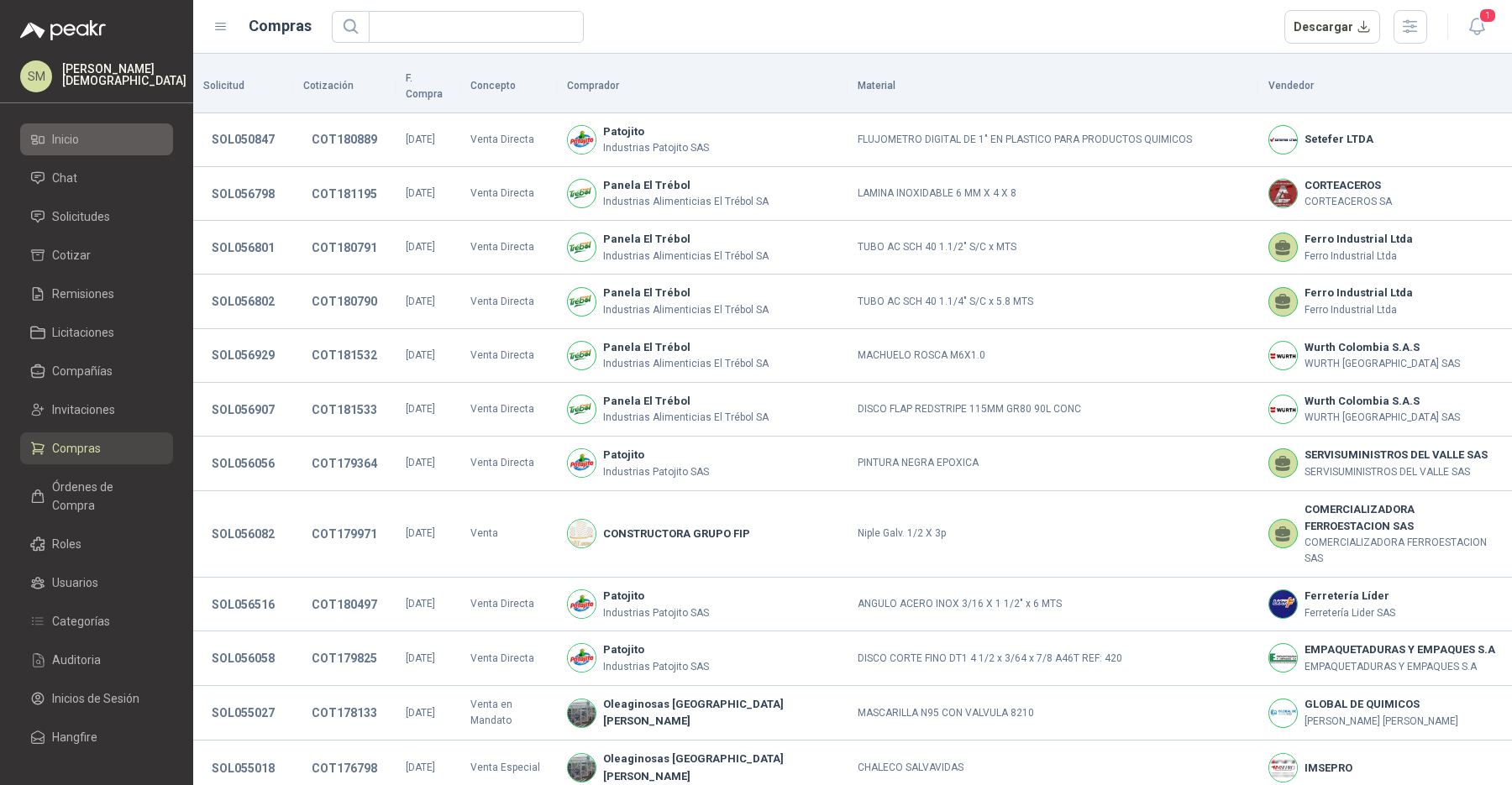
click at [78, 148] on link "Inicio" at bounding box center [96, 139] width 152 height 32
